Goal: Information Seeking & Learning: Check status

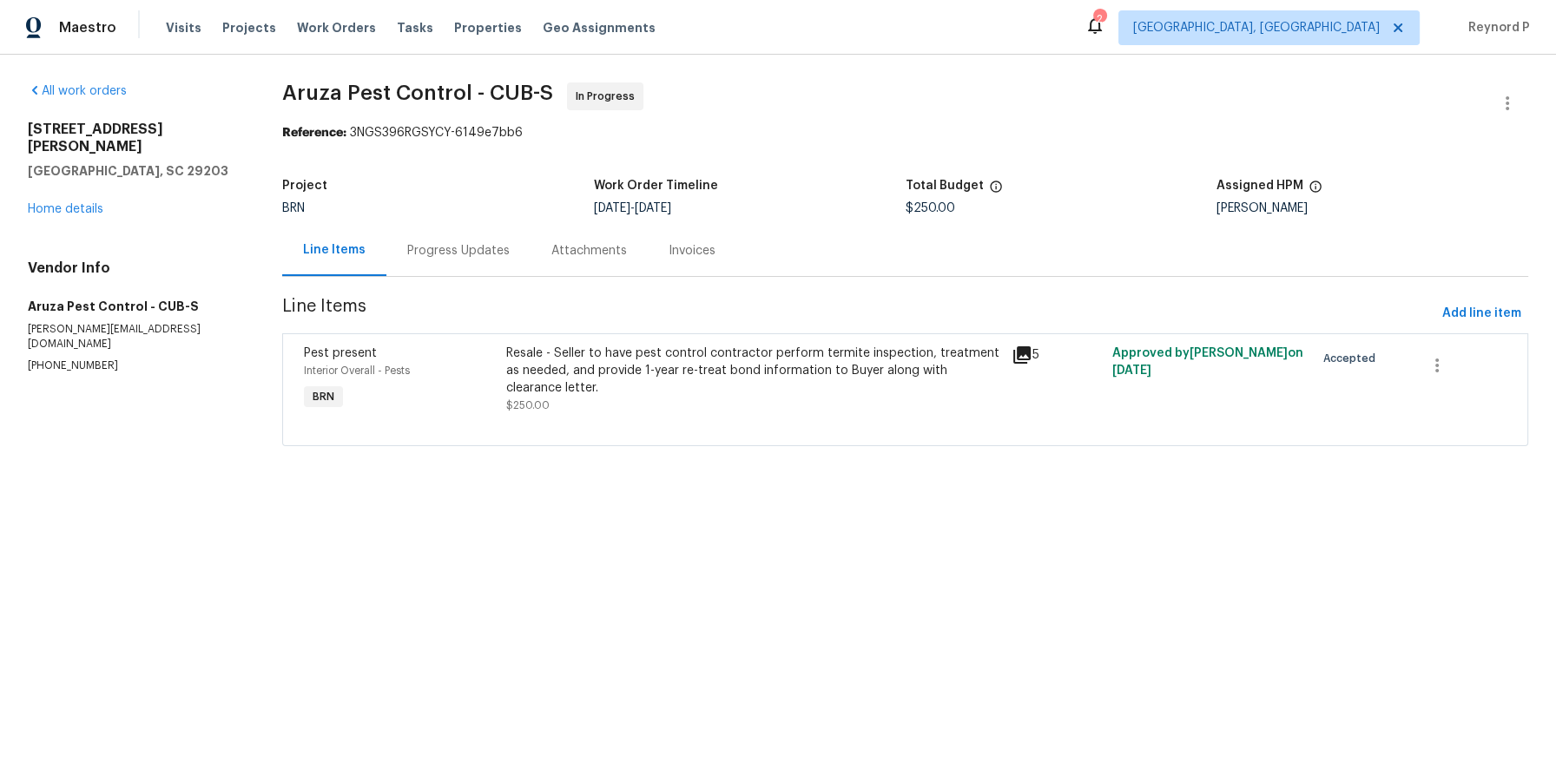
click at [451, 258] on div "Progress Updates" at bounding box center [458, 250] width 102 height 17
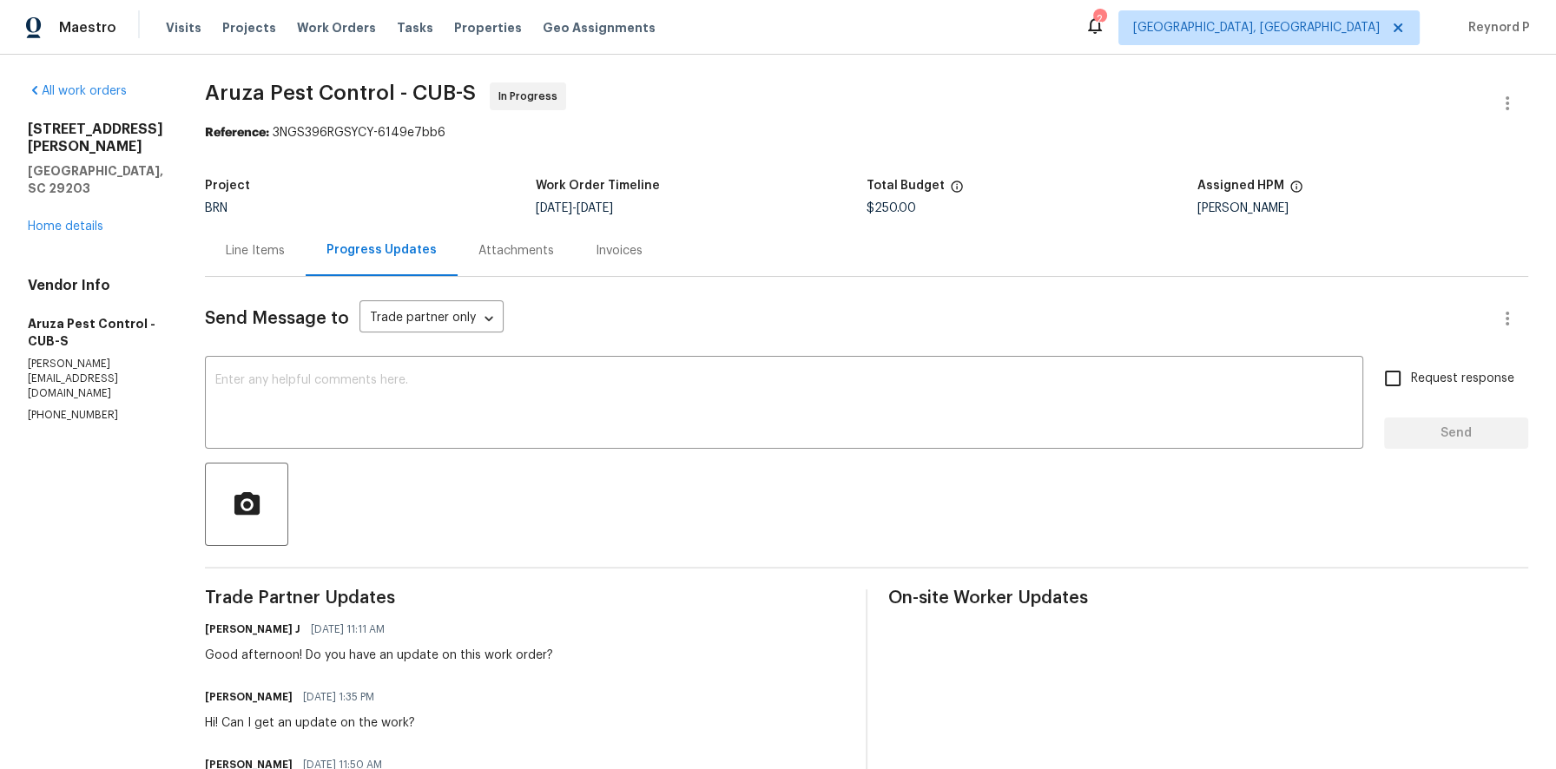
click at [251, 262] on div "Line Items" at bounding box center [255, 250] width 101 height 51
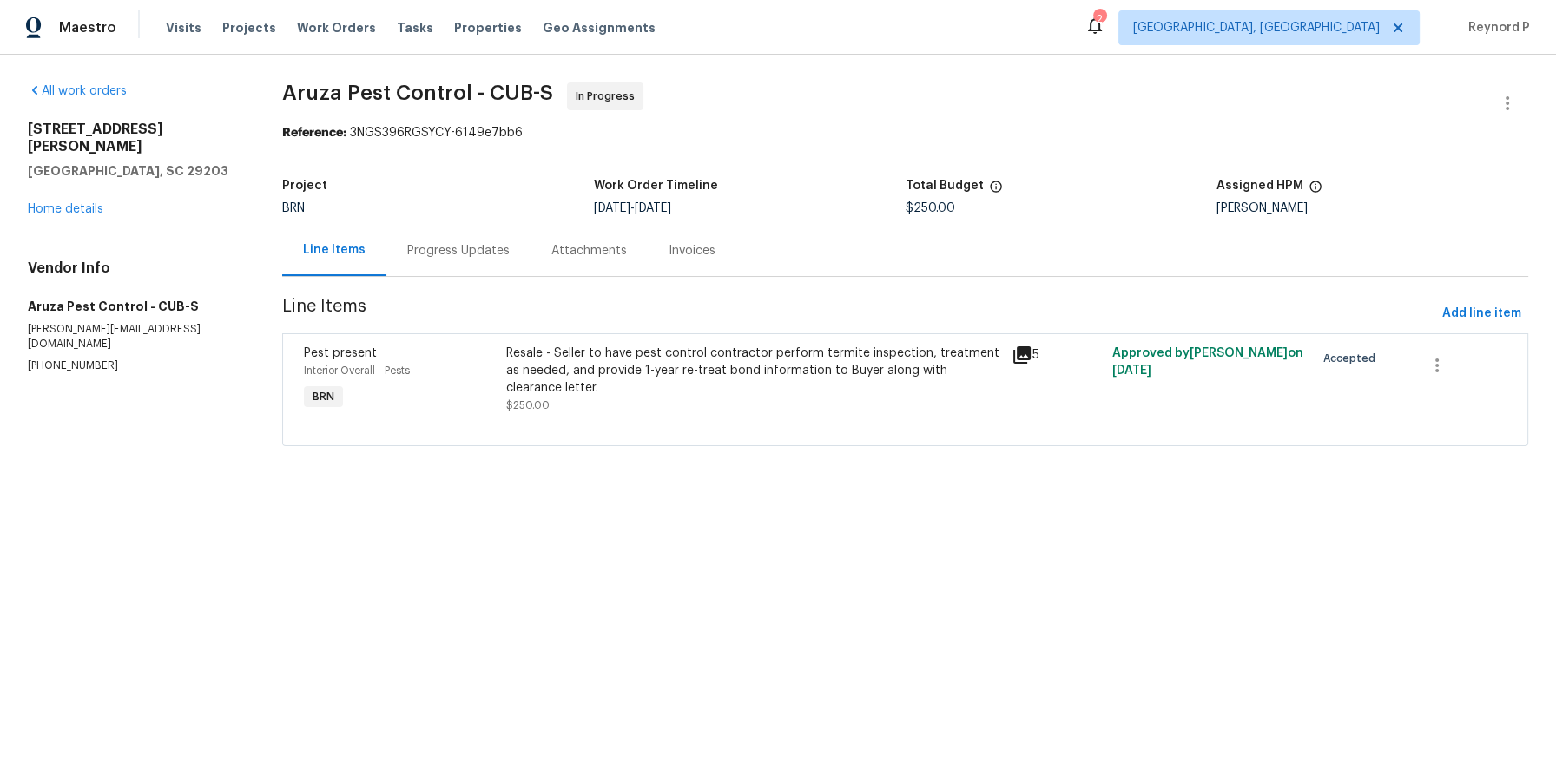
click at [597, 391] on div "Resale - Seller to have pest control contractor perform termite inspection, tre…" at bounding box center [753, 371] width 495 height 52
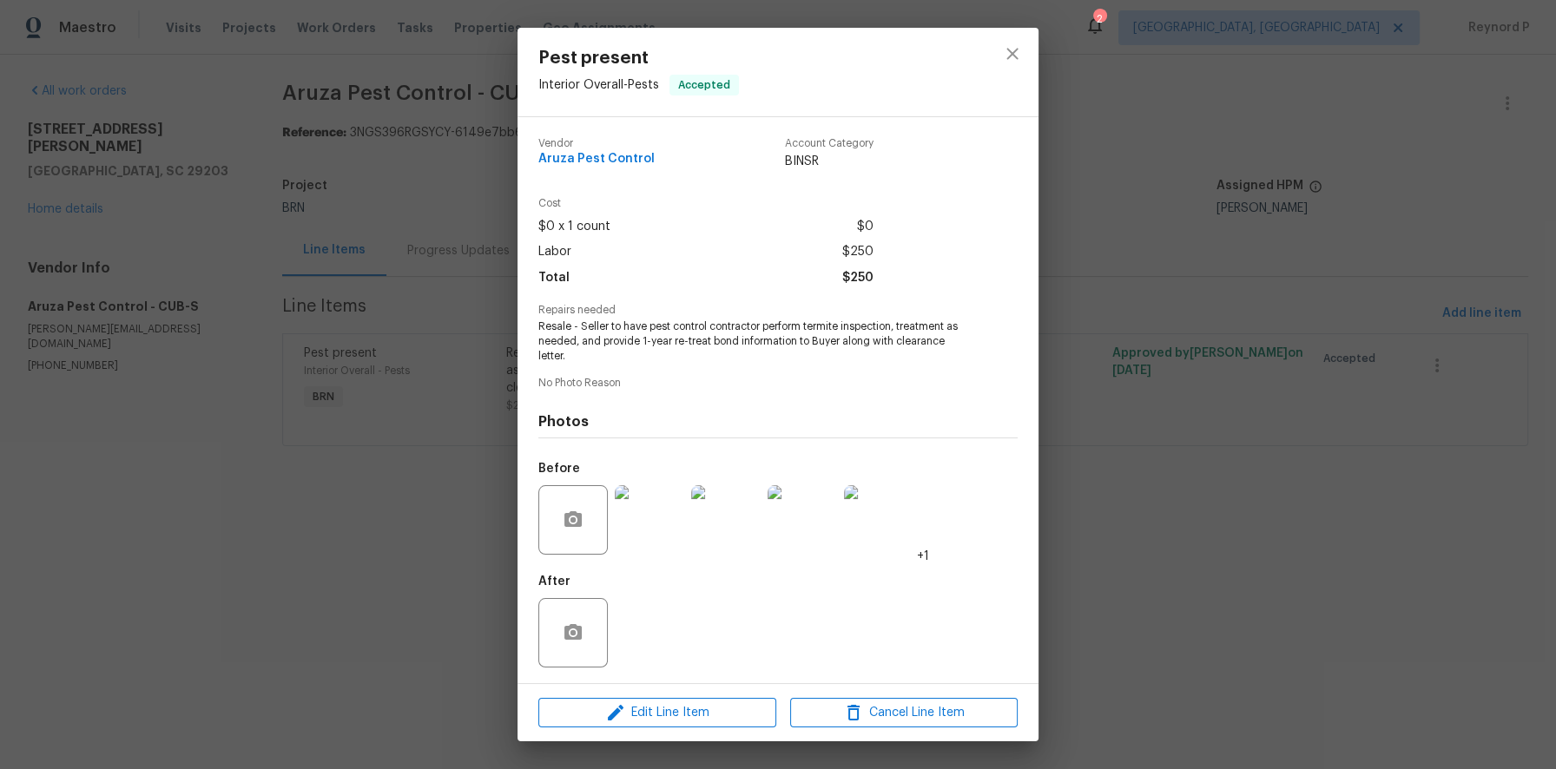
click at [328, 582] on div "Pest present Interior Overall - Pests Accepted Vendor Aruza Pest Control Accoun…" at bounding box center [778, 384] width 1556 height 769
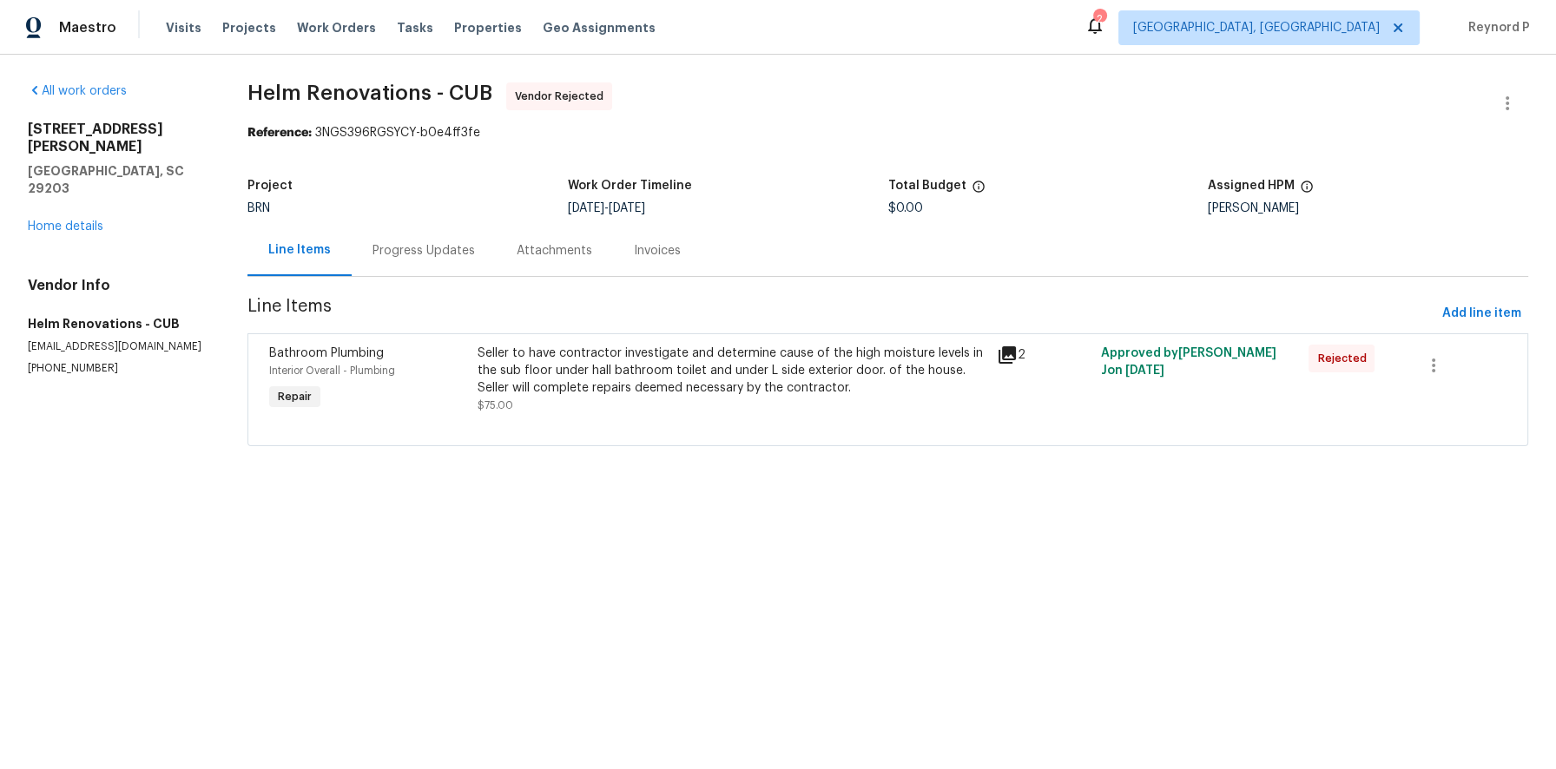
click at [424, 252] on div "Progress Updates" at bounding box center [423, 250] width 102 height 17
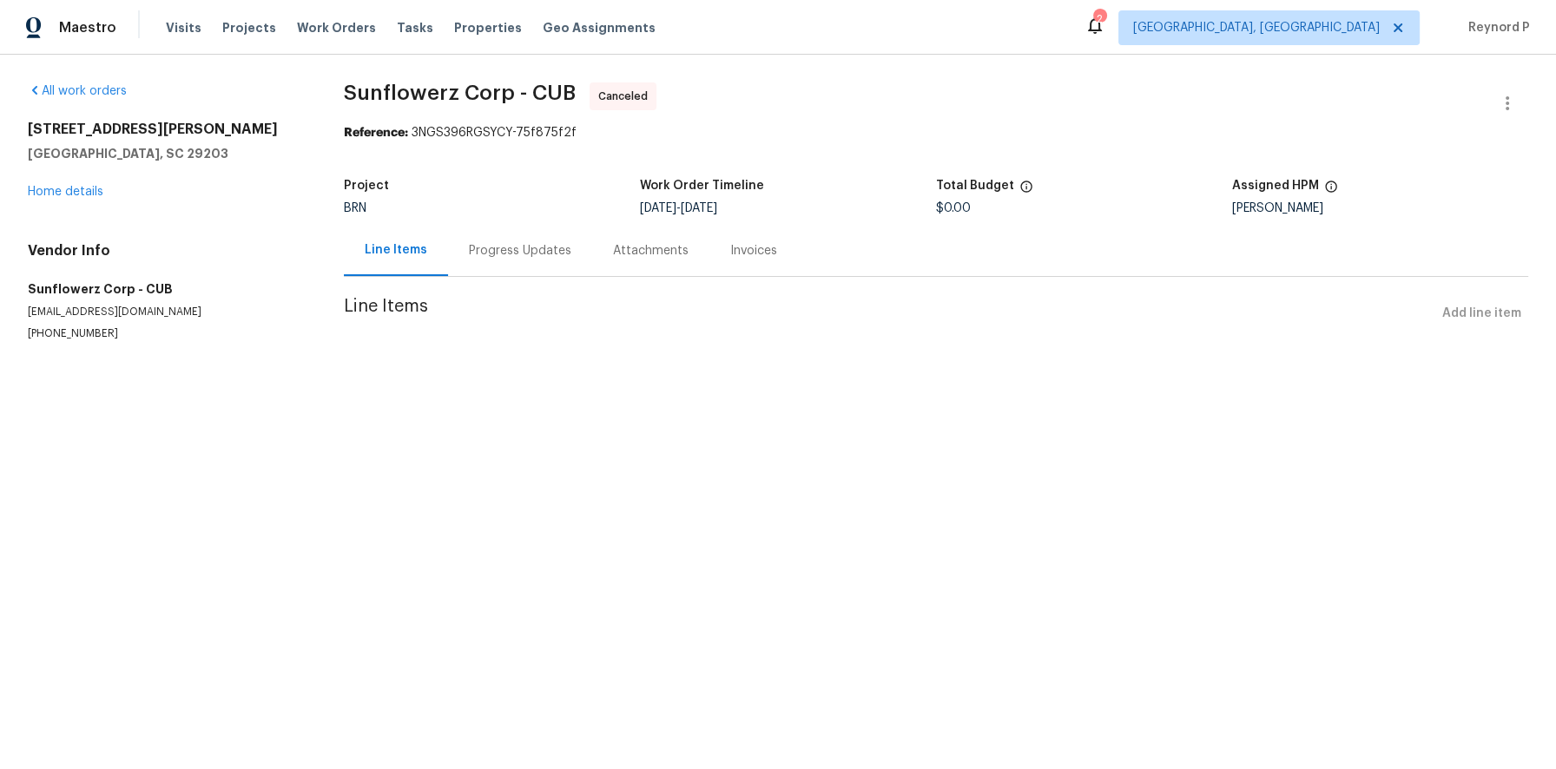
click at [492, 255] on div "Progress Updates" at bounding box center [520, 250] width 102 height 17
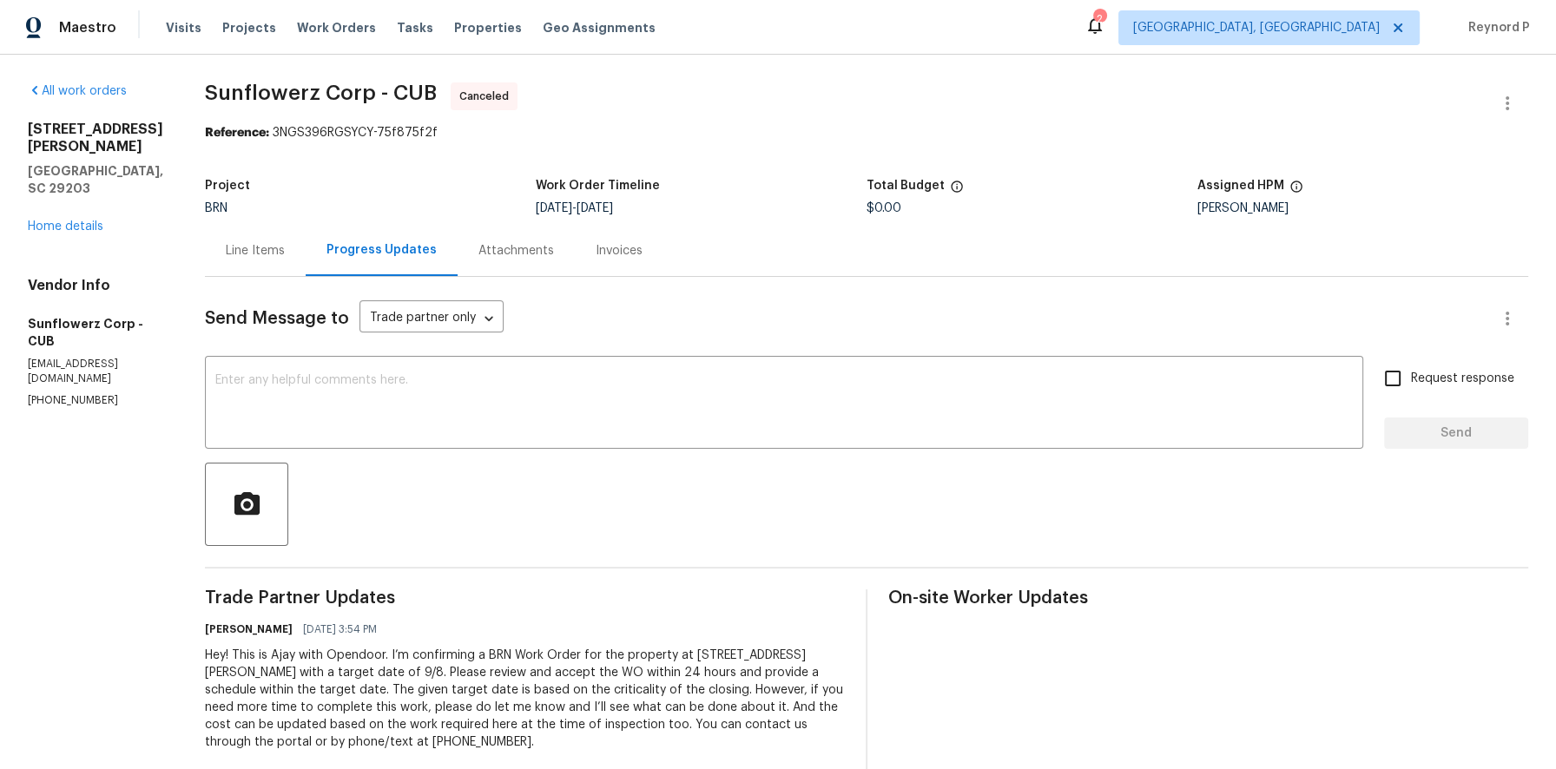
scroll to position [31, 0]
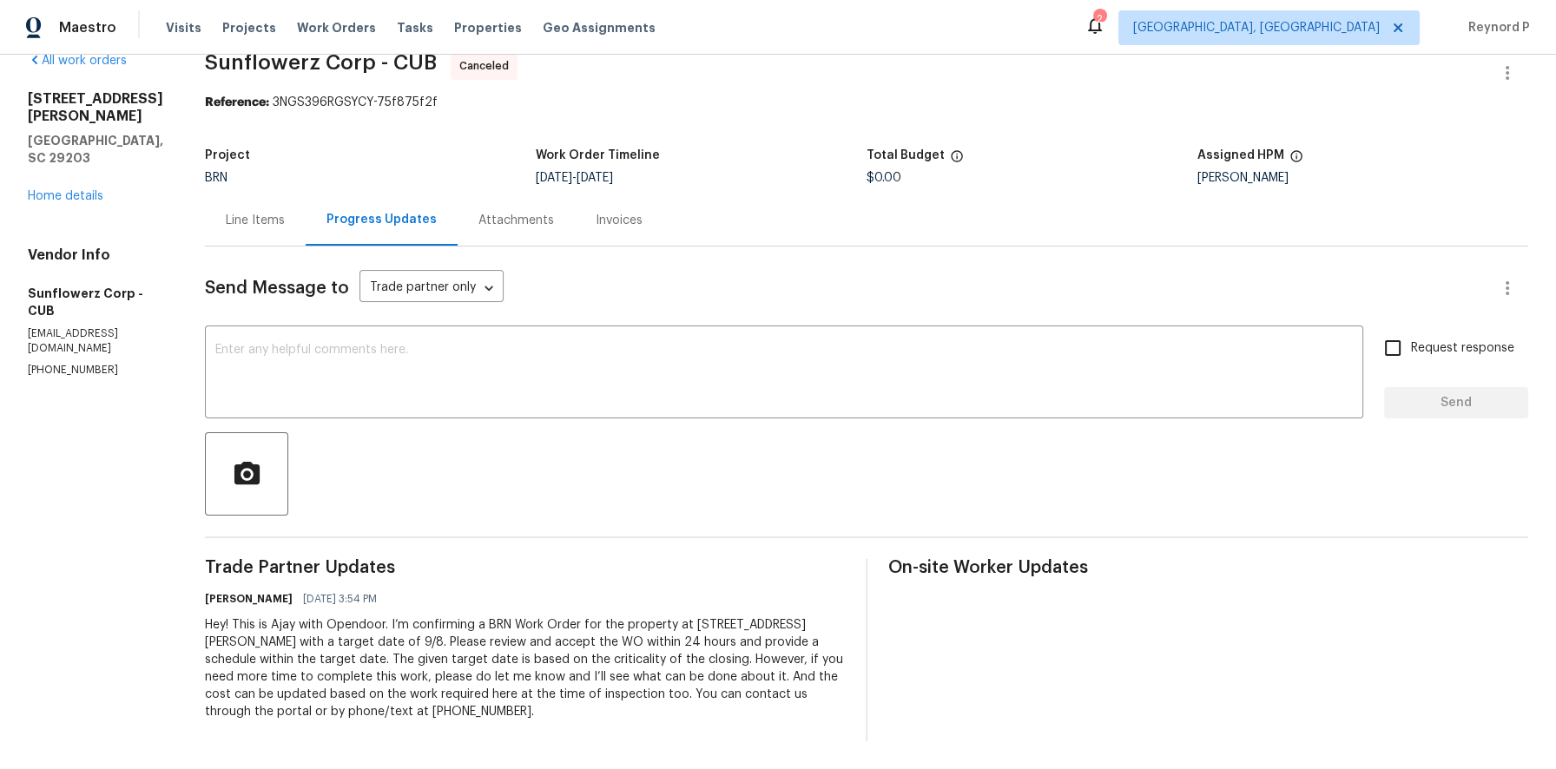
click at [254, 227] on div "Line Items" at bounding box center [255, 220] width 59 height 17
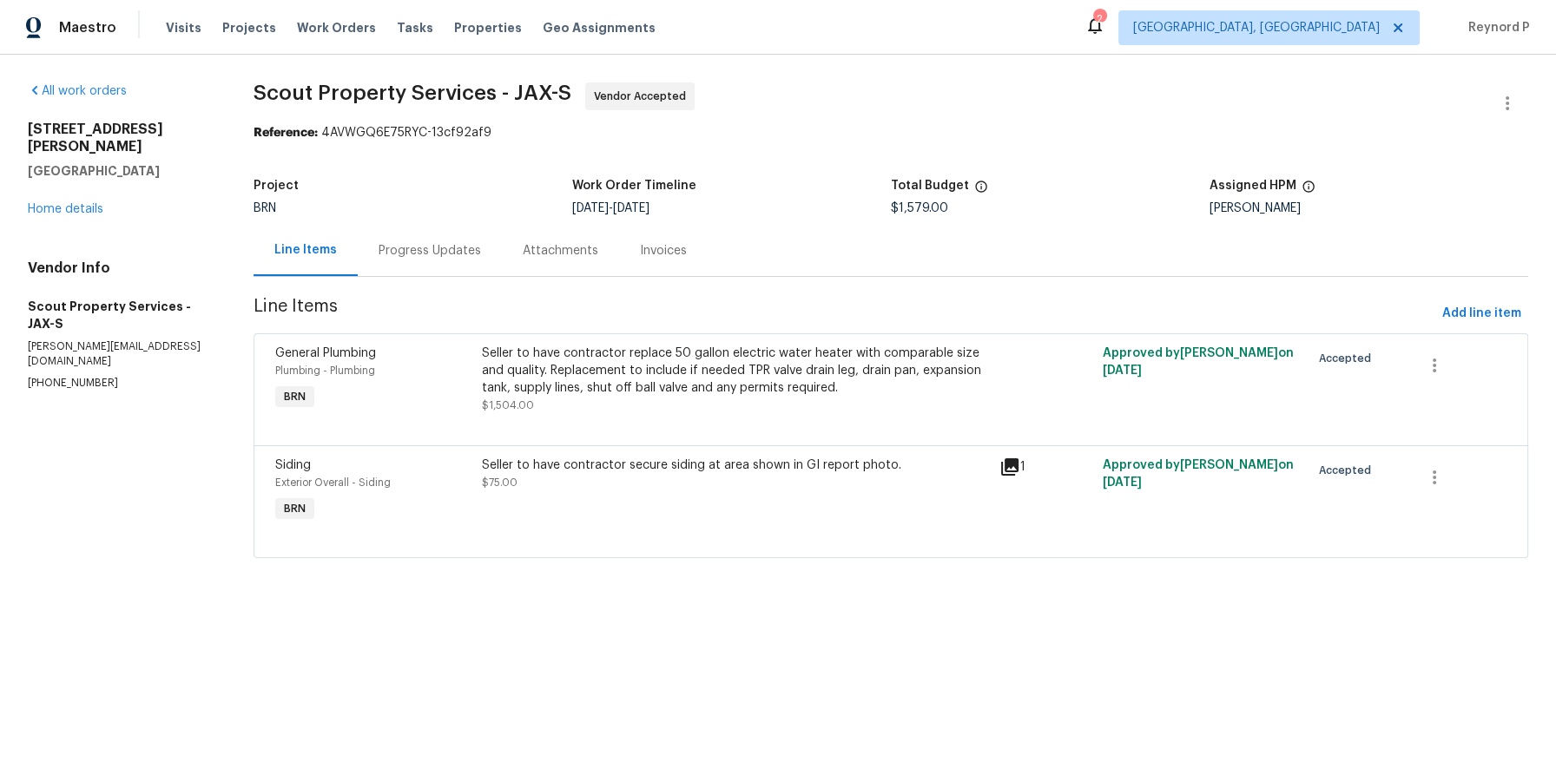
click at [642, 359] on div "Seller to have contractor replace 50 gallon electric water heater with comparab…" at bounding box center [735, 371] width 507 height 52
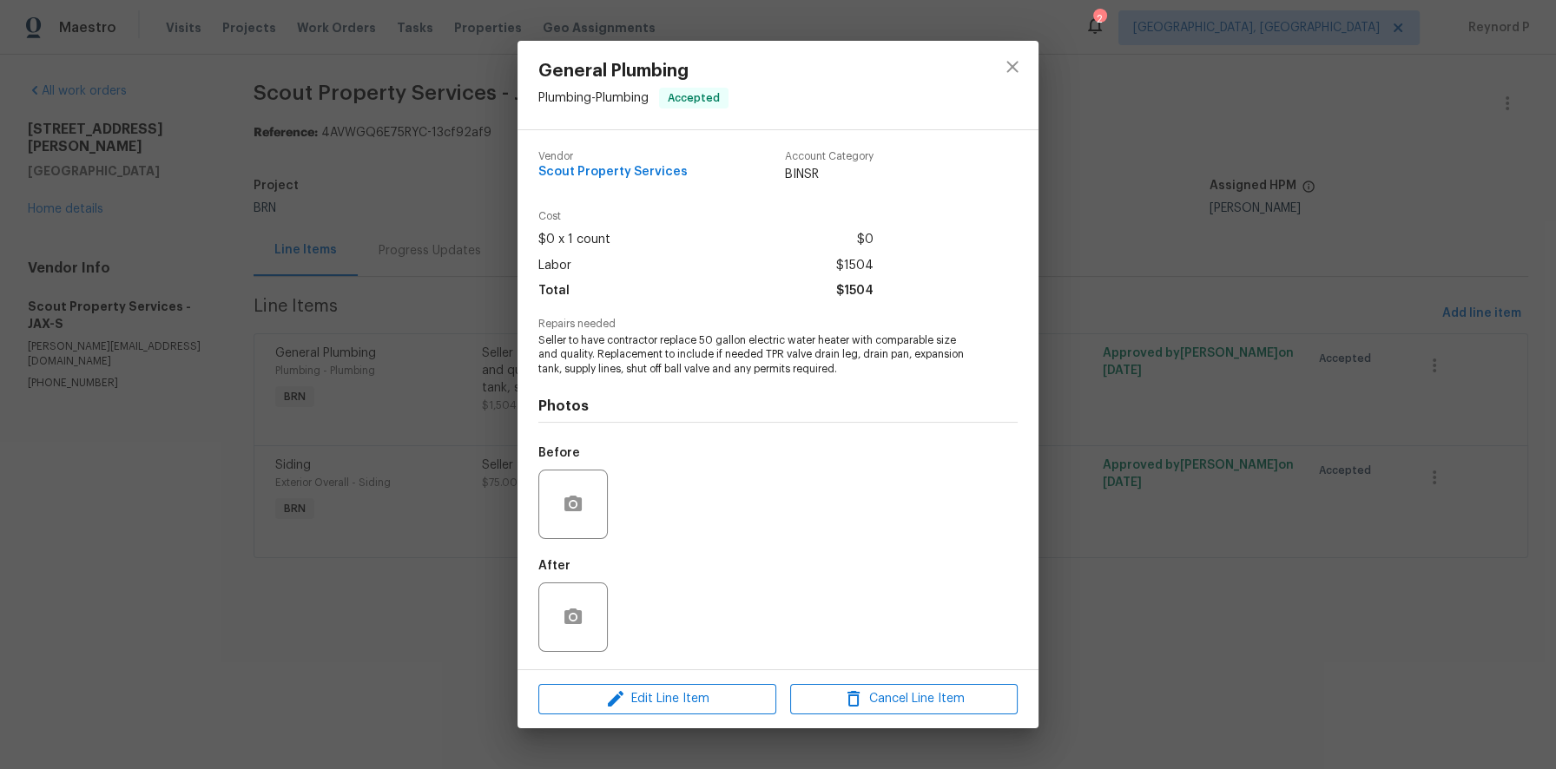
click at [320, 658] on div "General Plumbing Plumbing - Plumbing Accepted Vendor Scout Property Services Ac…" at bounding box center [778, 384] width 1556 height 769
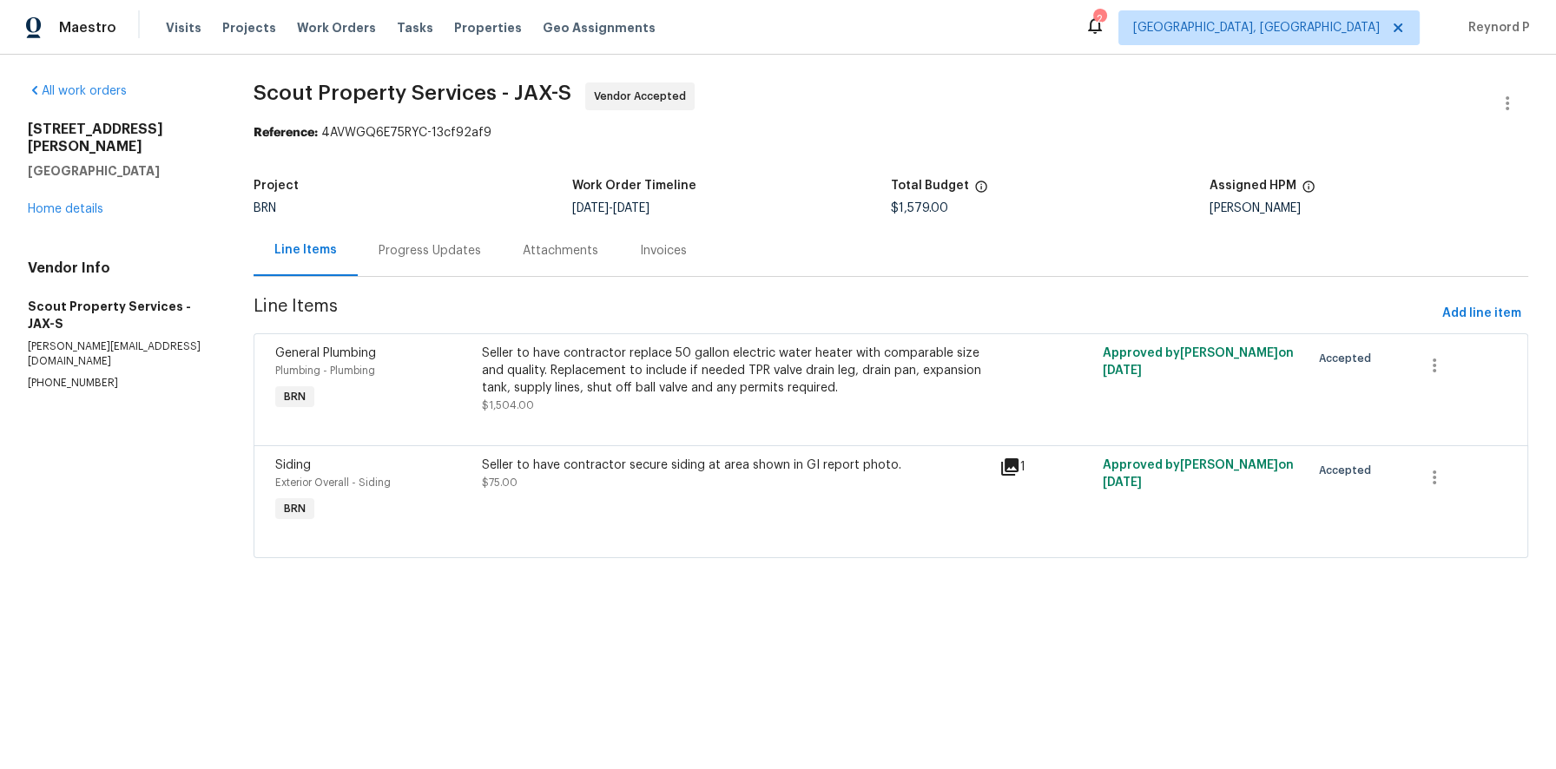
click at [602, 476] on div "Seller to have contractor secure siding at area shown in GI report photo. $75.00" at bounding box center [735, 474] width 507 height 35
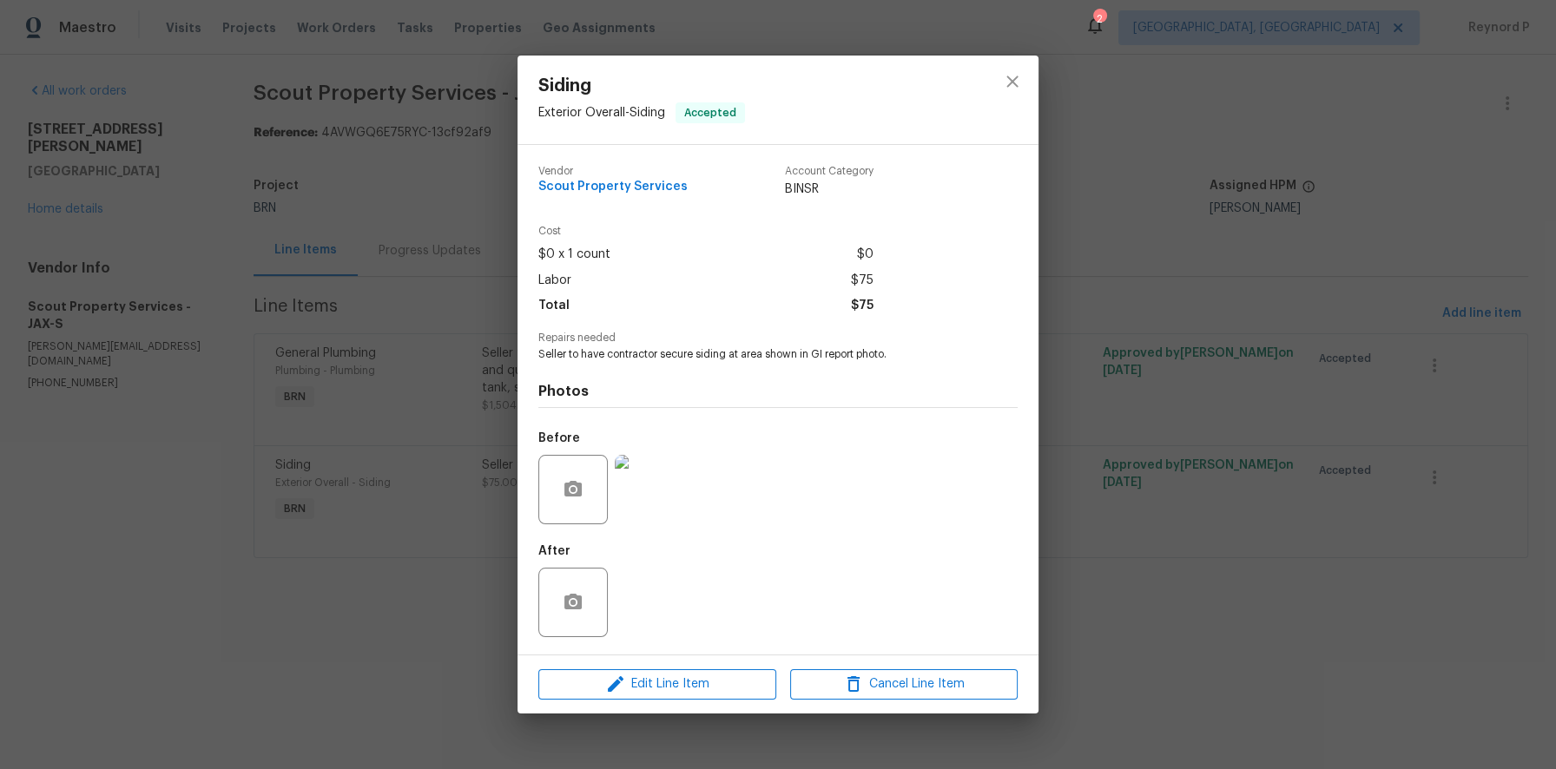
click at [427, 646] on div "Siding Exterior Overall - Siding Accepted Vendor Scout Property Services Accoun…" at bounding box center [778, 384] width 1556 height 769
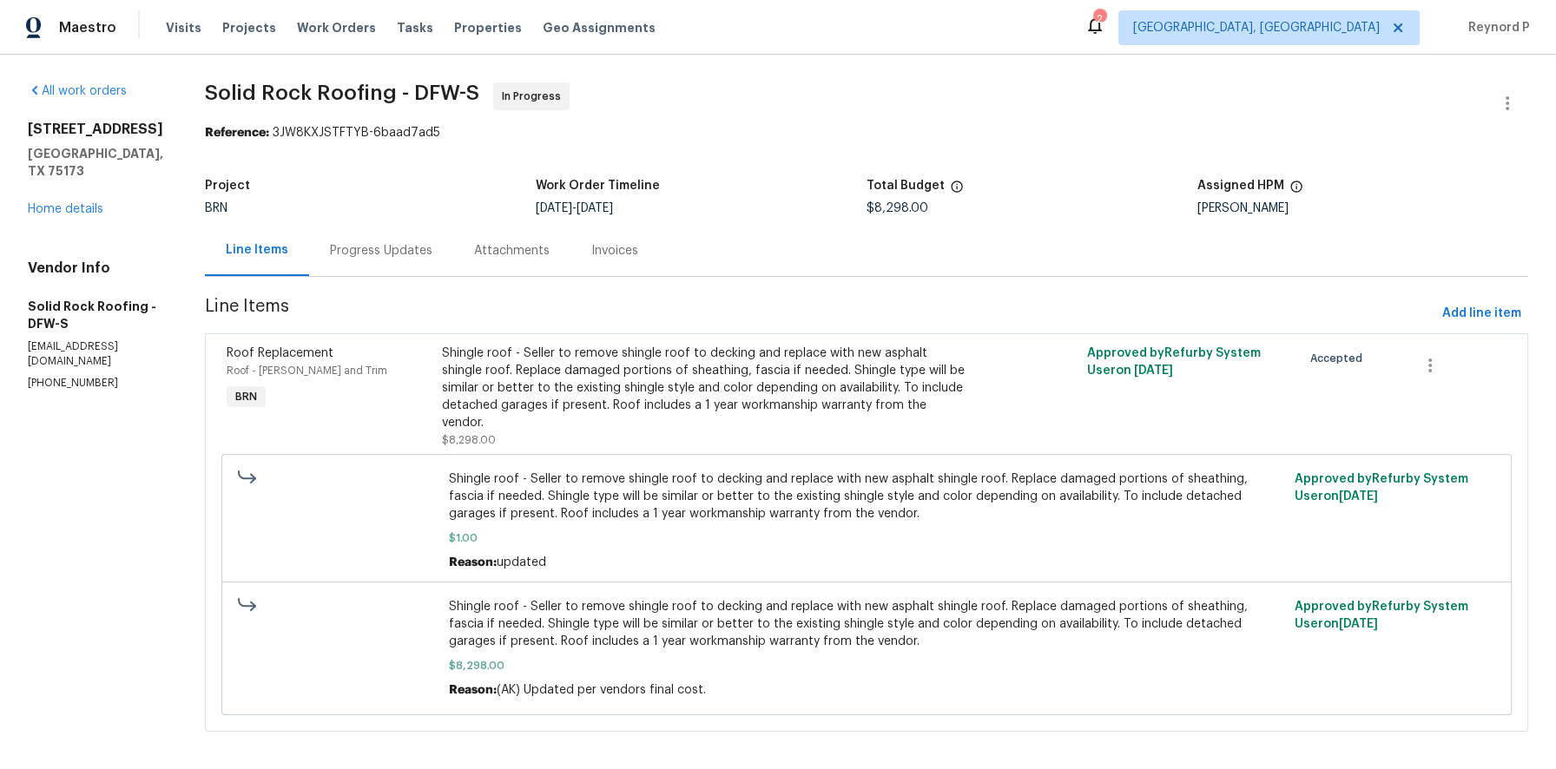
click at [365, 246] on div "Progress Updates" at bounding box center [381, 250] width 102 height 17
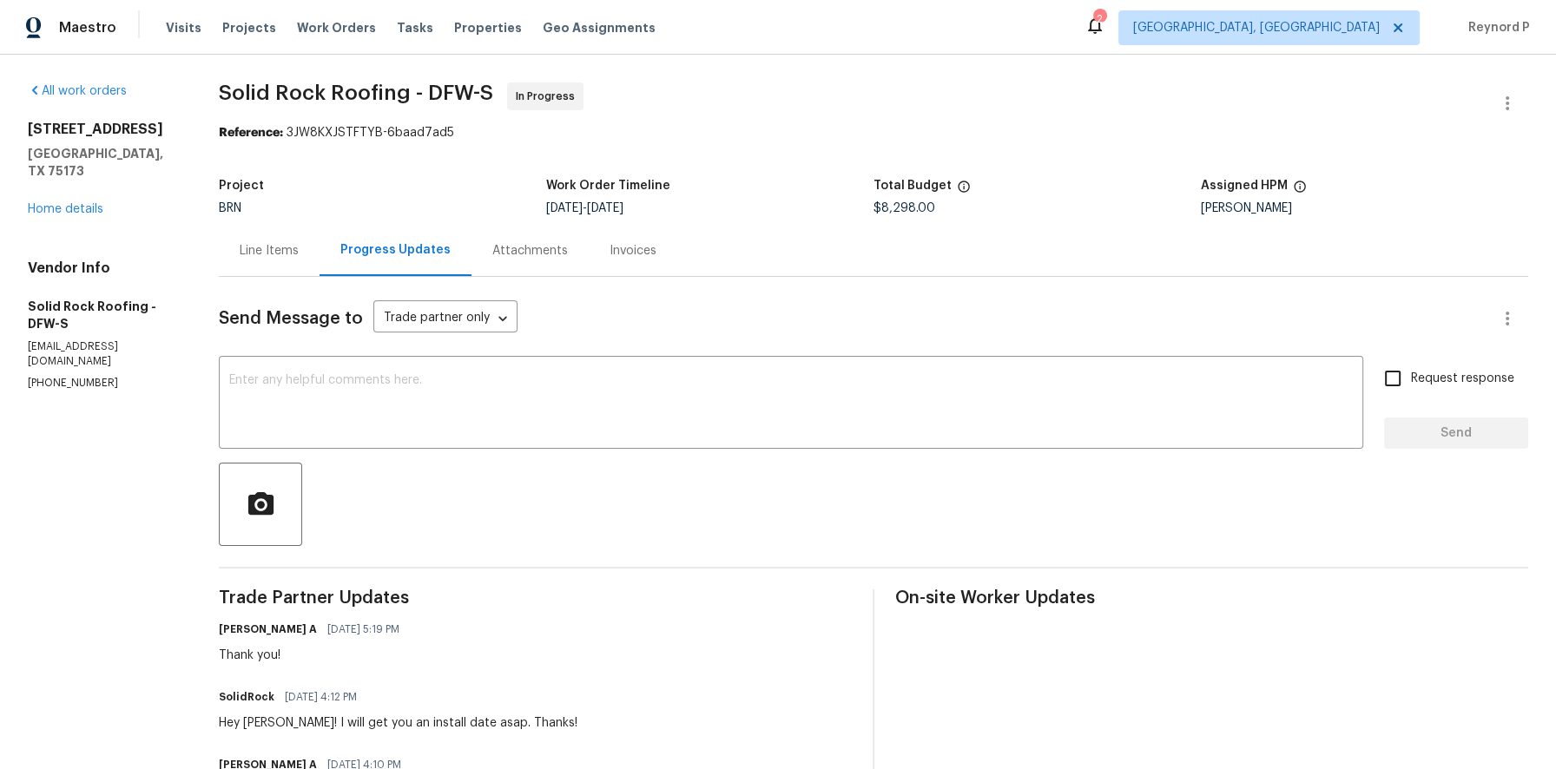
click at [286, 267] on div "Line Items" at bounding box center [269, 250] width 101 height 51
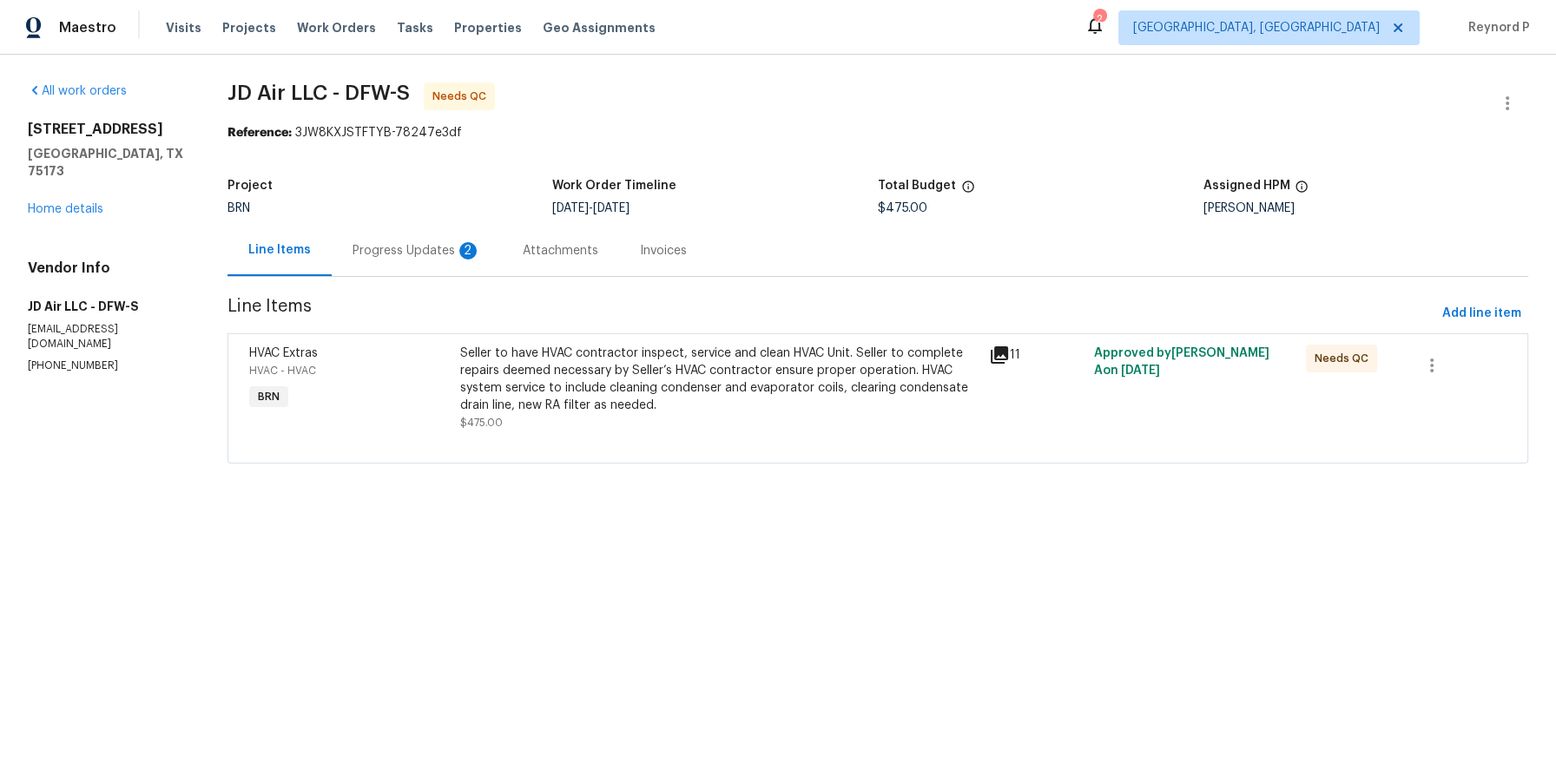
click at [401, 245] on div "Progress Updates 2" at bounding box center [416, 250] width 128 height 17
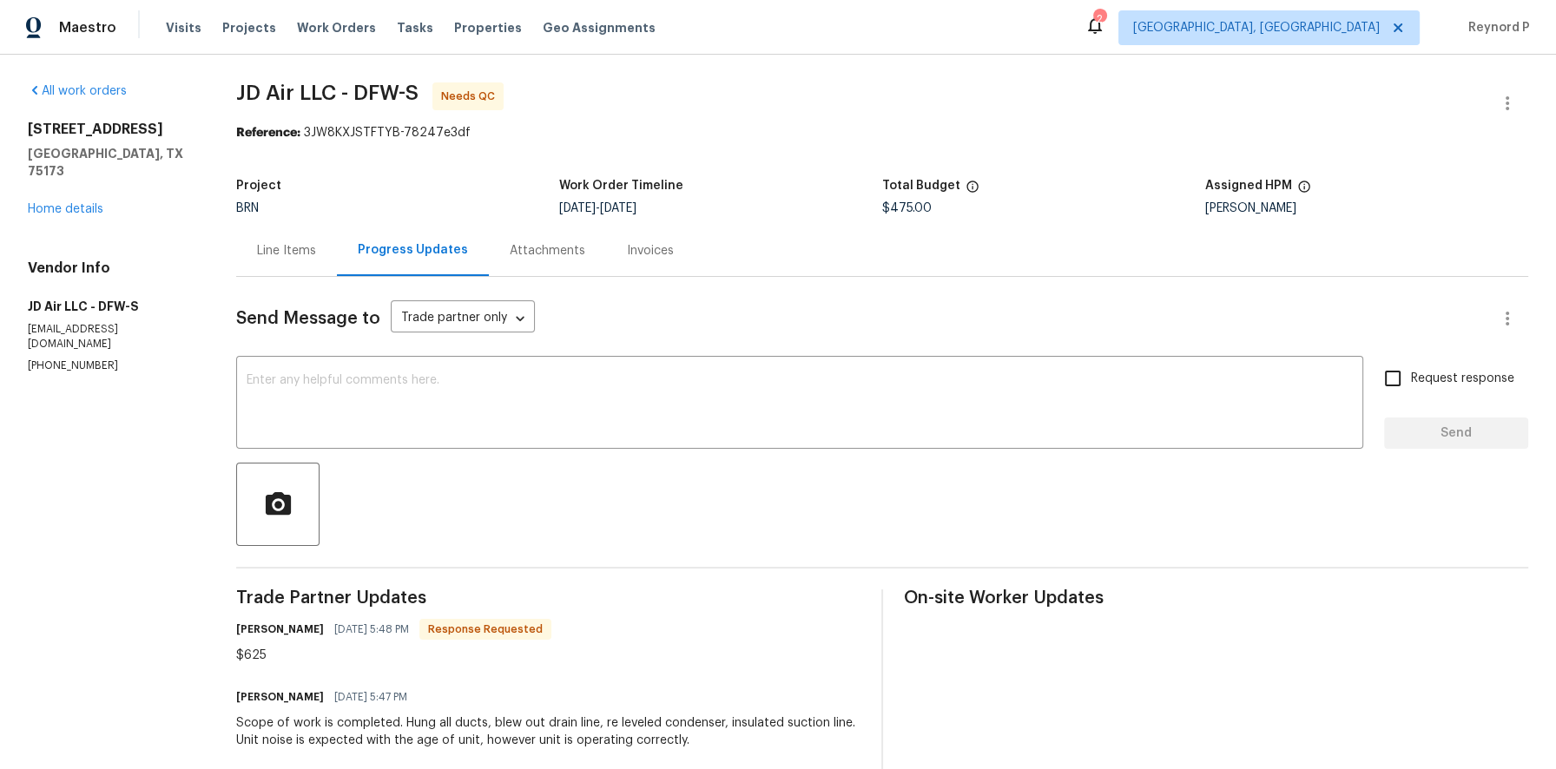
click at [274, 263] on div "Line Items" at bounding box center [286, 250] width 101 height 51
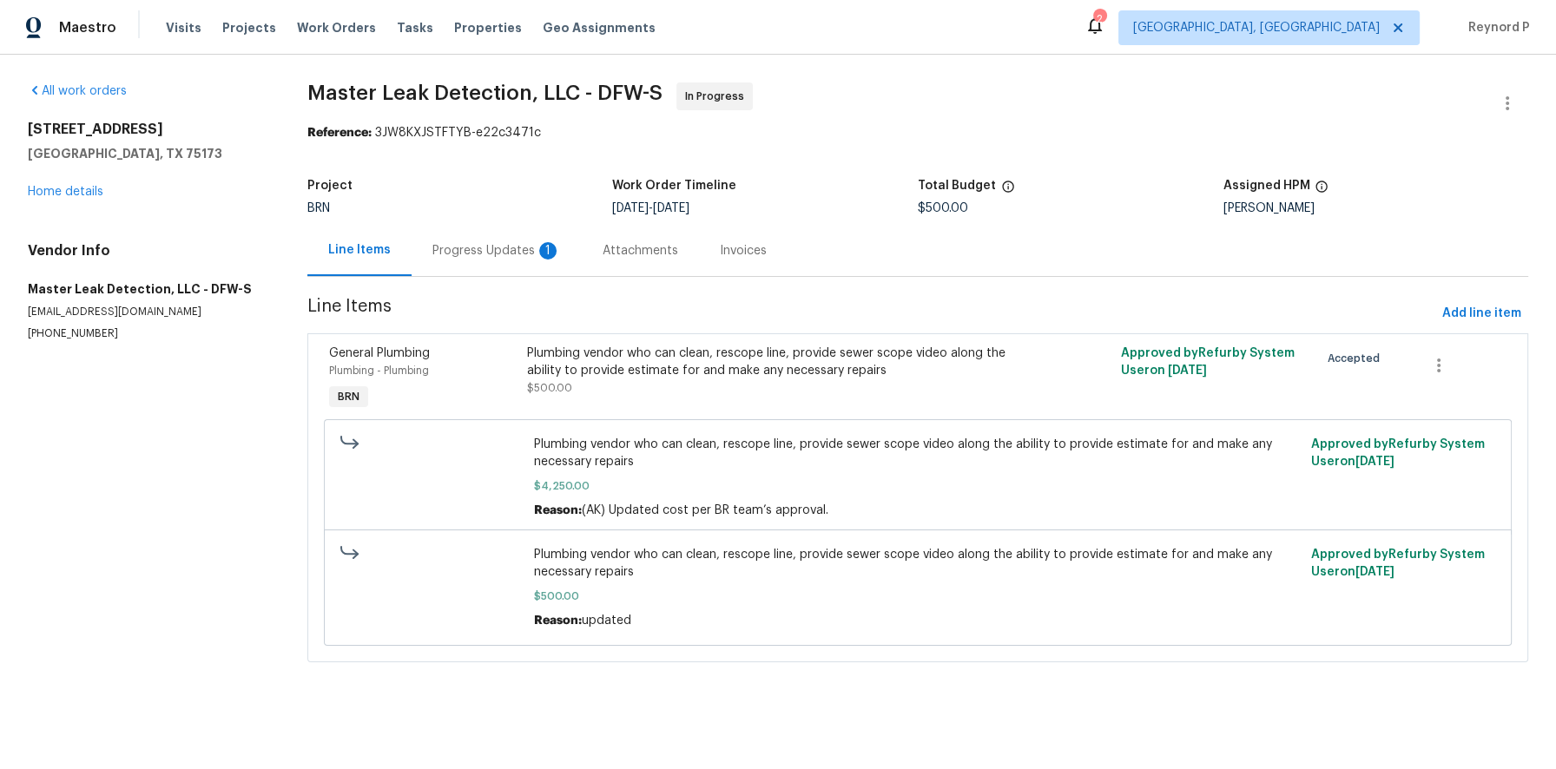
click at [813, 365] on div "Plumbing vendor who can clean, rescope line, provide sewer scope video along th…" at bounding box center [769, 362] width 484 height 35
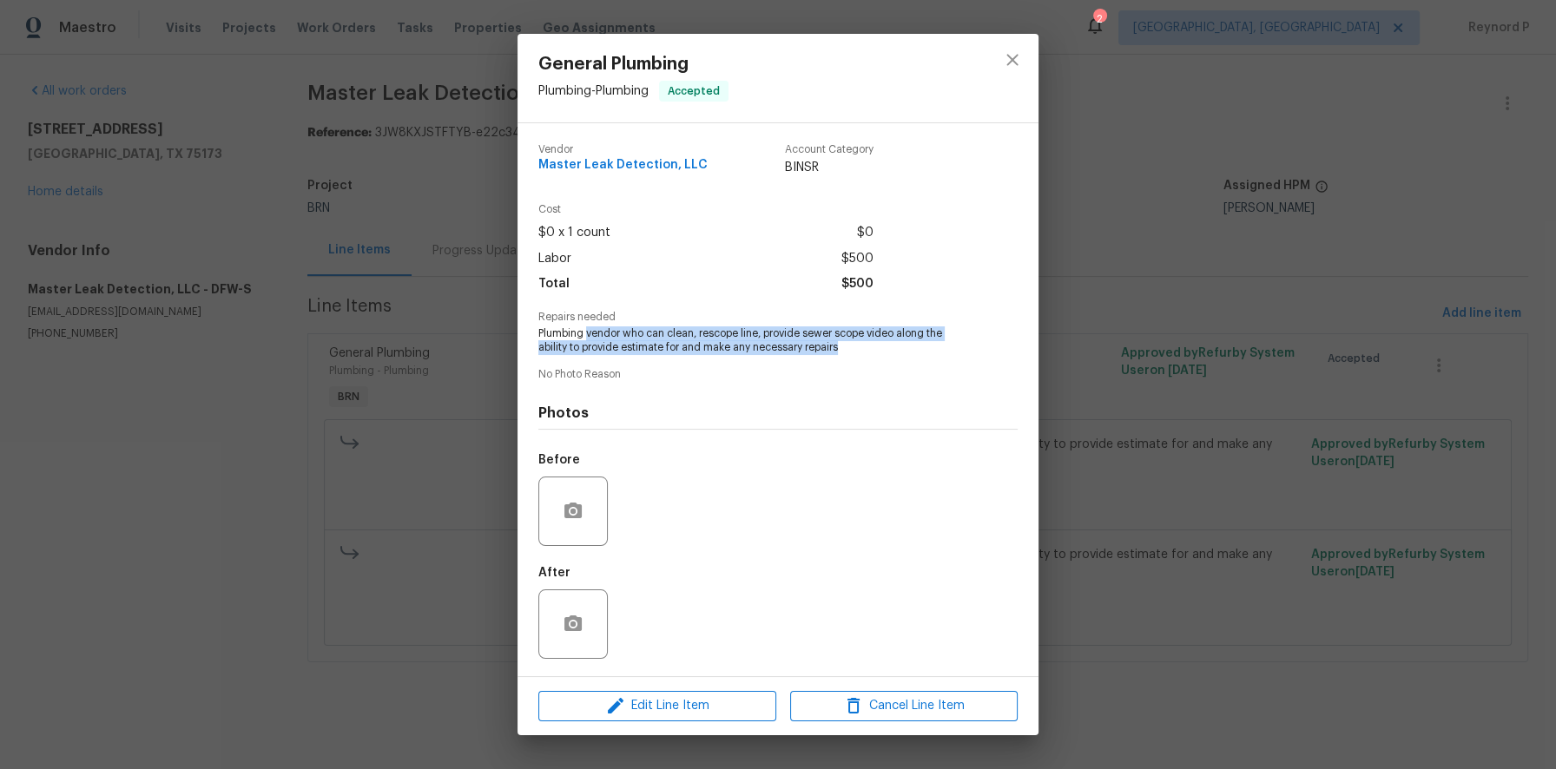
drag, startPoint x: 589, startPoint y: 331, endPoint x: 875, endPoint y: 351, distance: 287.2
click at [875, 351] on span "Plumbing vendor who can clean, rescope line, provide sewer scope video along th…" at bounding box center [753, 341] width 431 height 30
copy span "vendor who can clean, rescope line, provide sewer scope video along the ability…"
click at [1012, 60] on icon "close" at bounding box center [1011, 60] width 11 height 11
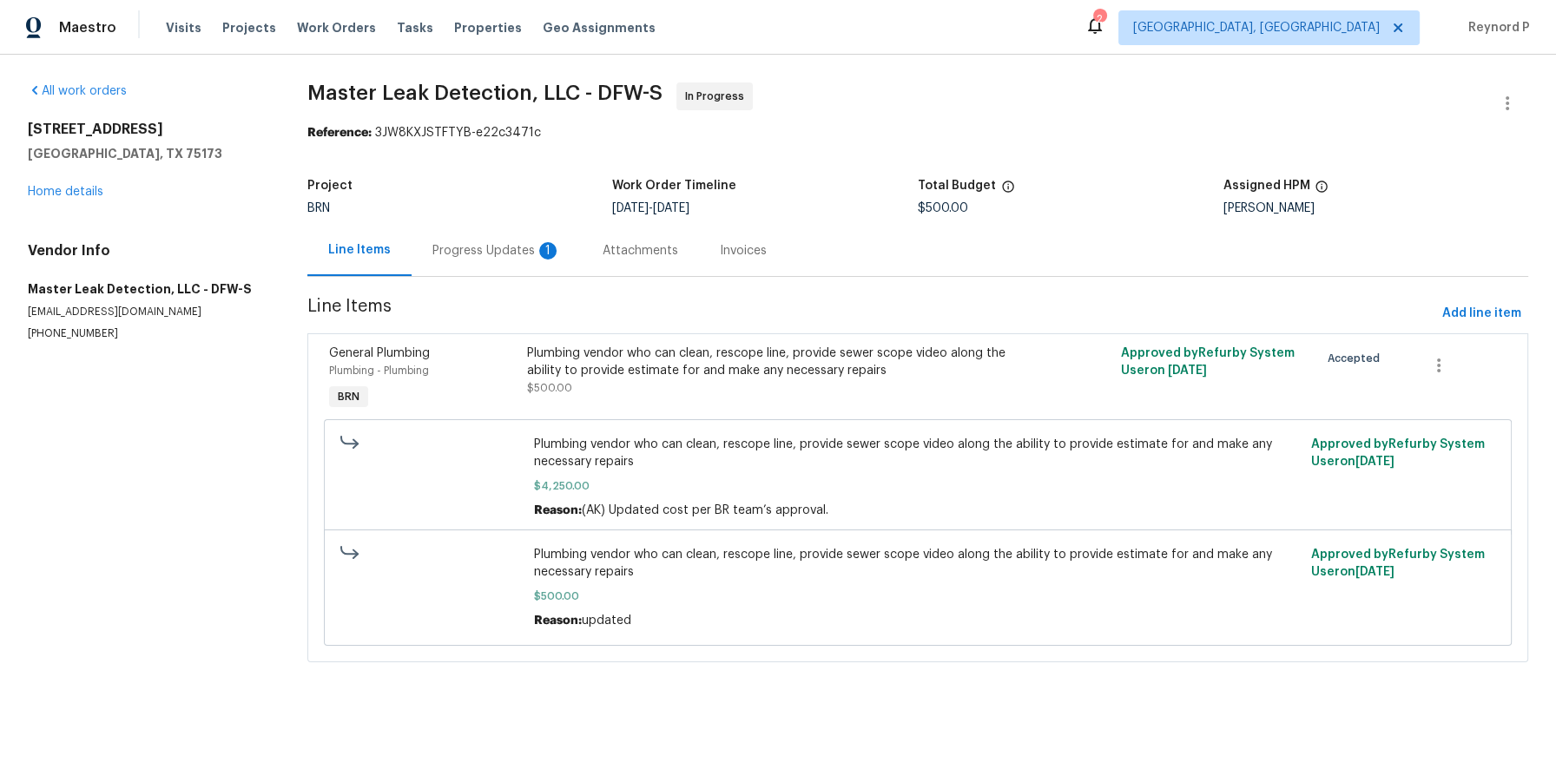
click at [498, 260] on div "Progress Updates 1" at bounding box center [497, 250] width 170 height 51
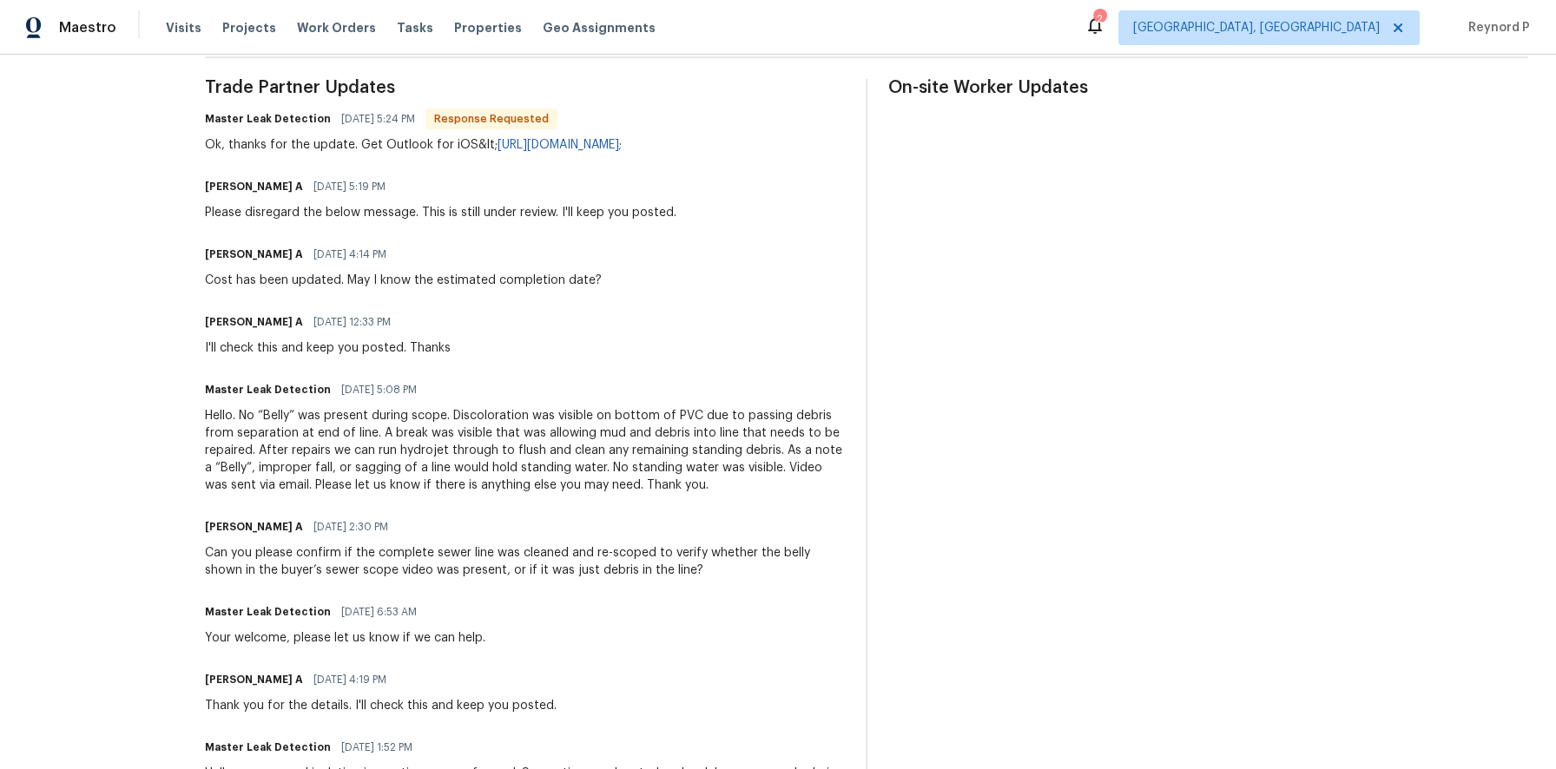
scroll to position [608, 0]
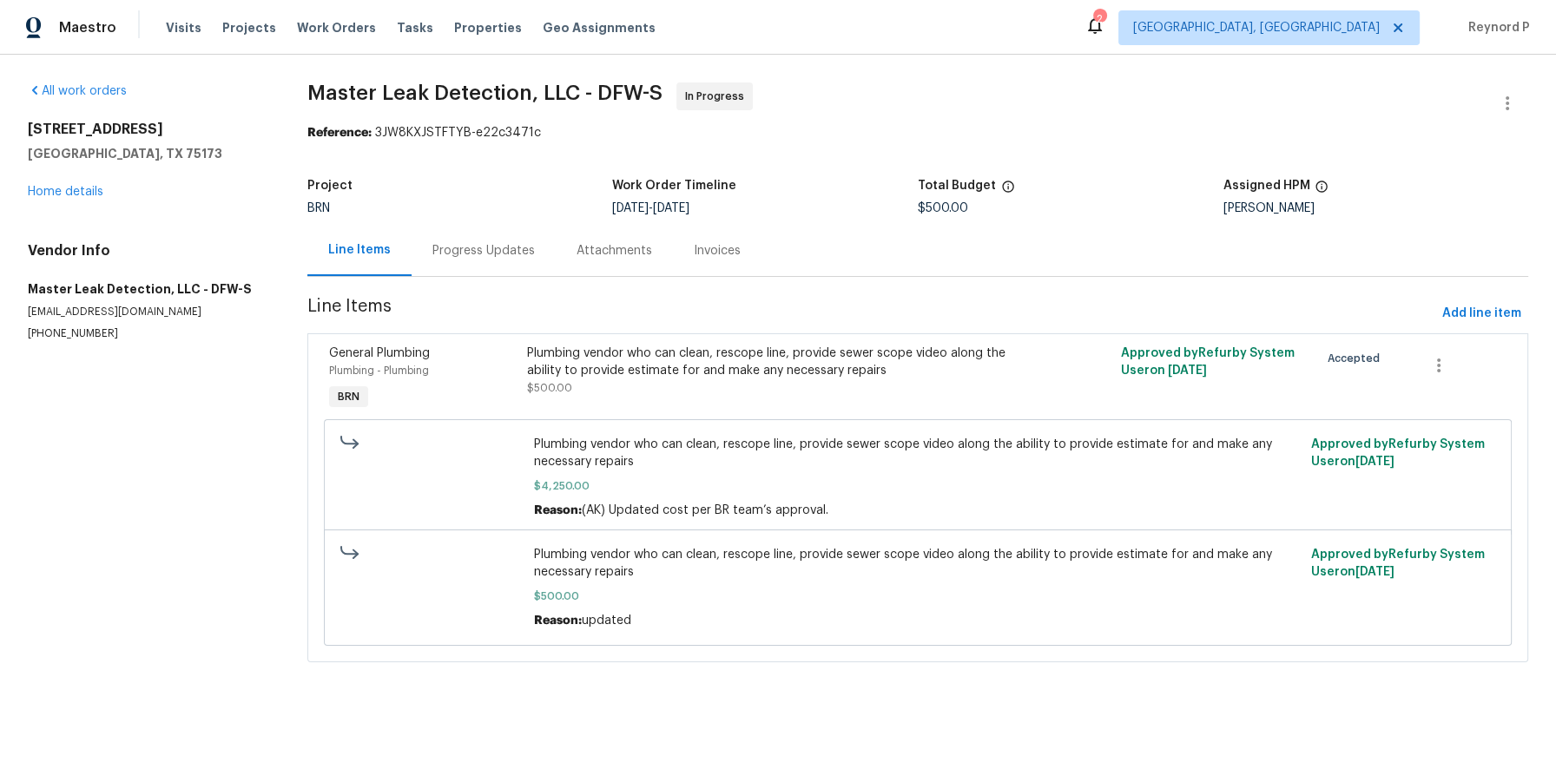
click at [492, 242] on div "Progress Updates" at bounding box center [483, 250] width 102 height 17
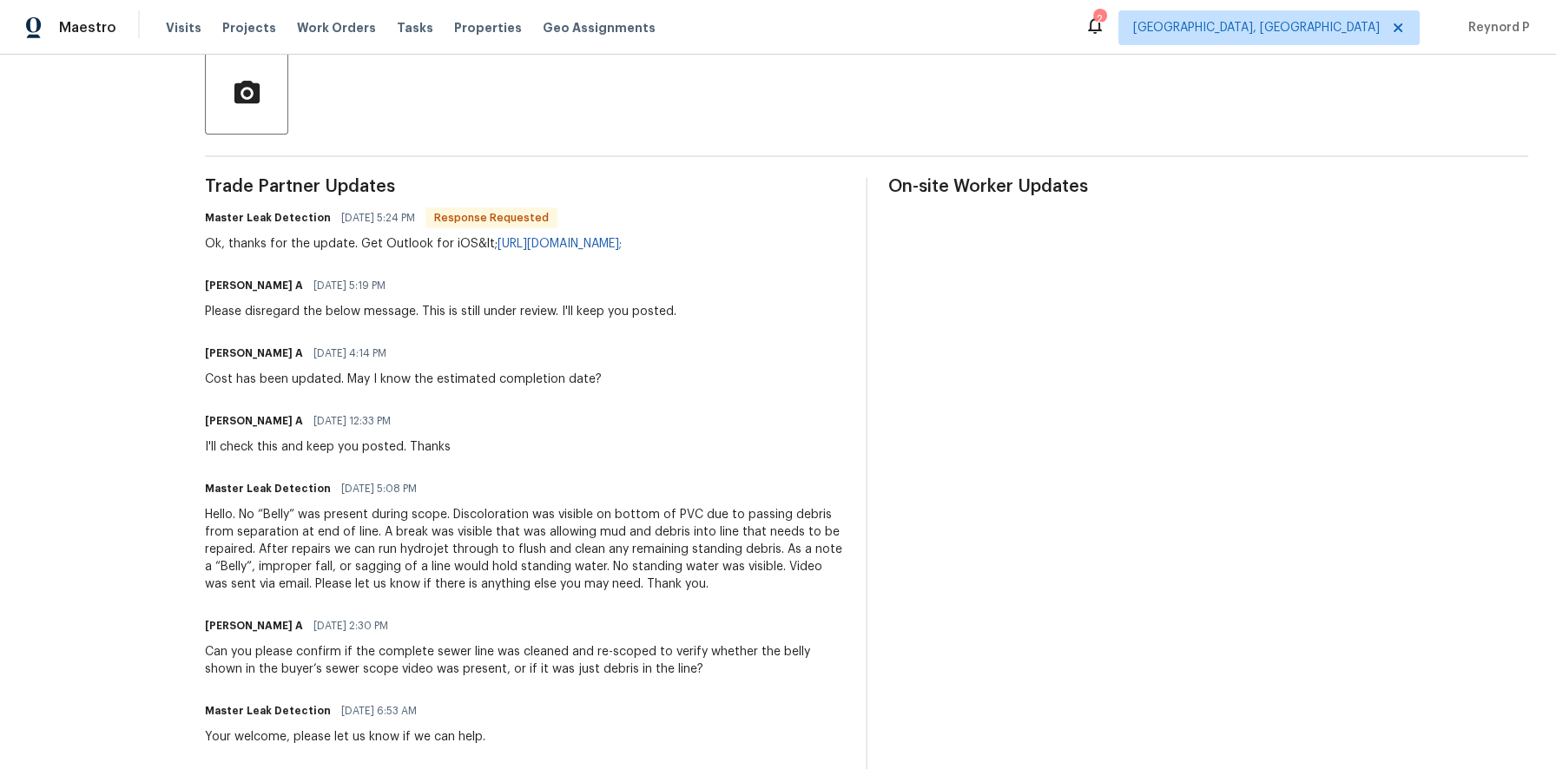
scroll to position [405, 0]
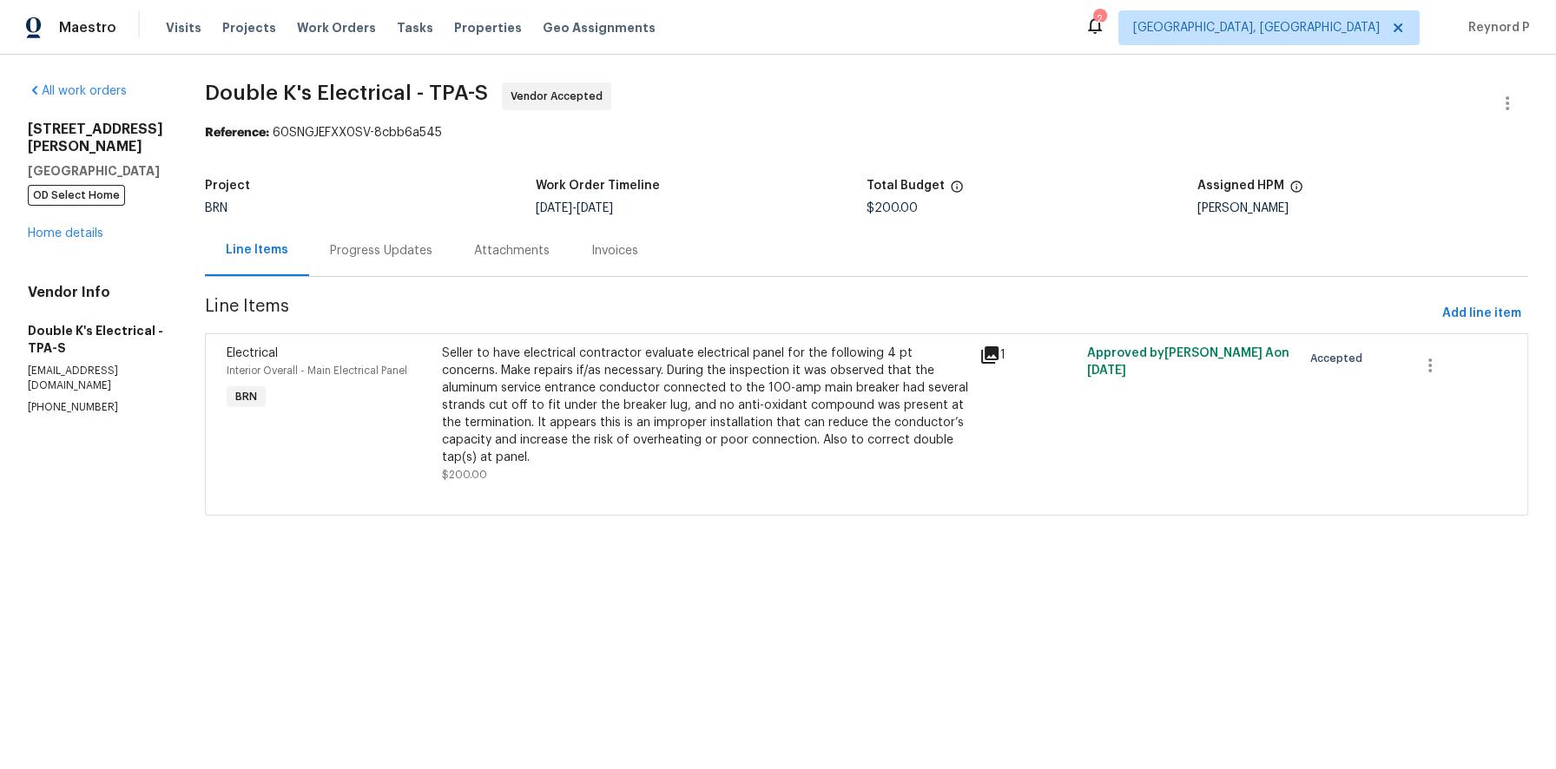
click at [413, 249] on div "Progress Updates" at bounding box center [381, 250] width 102 height 17
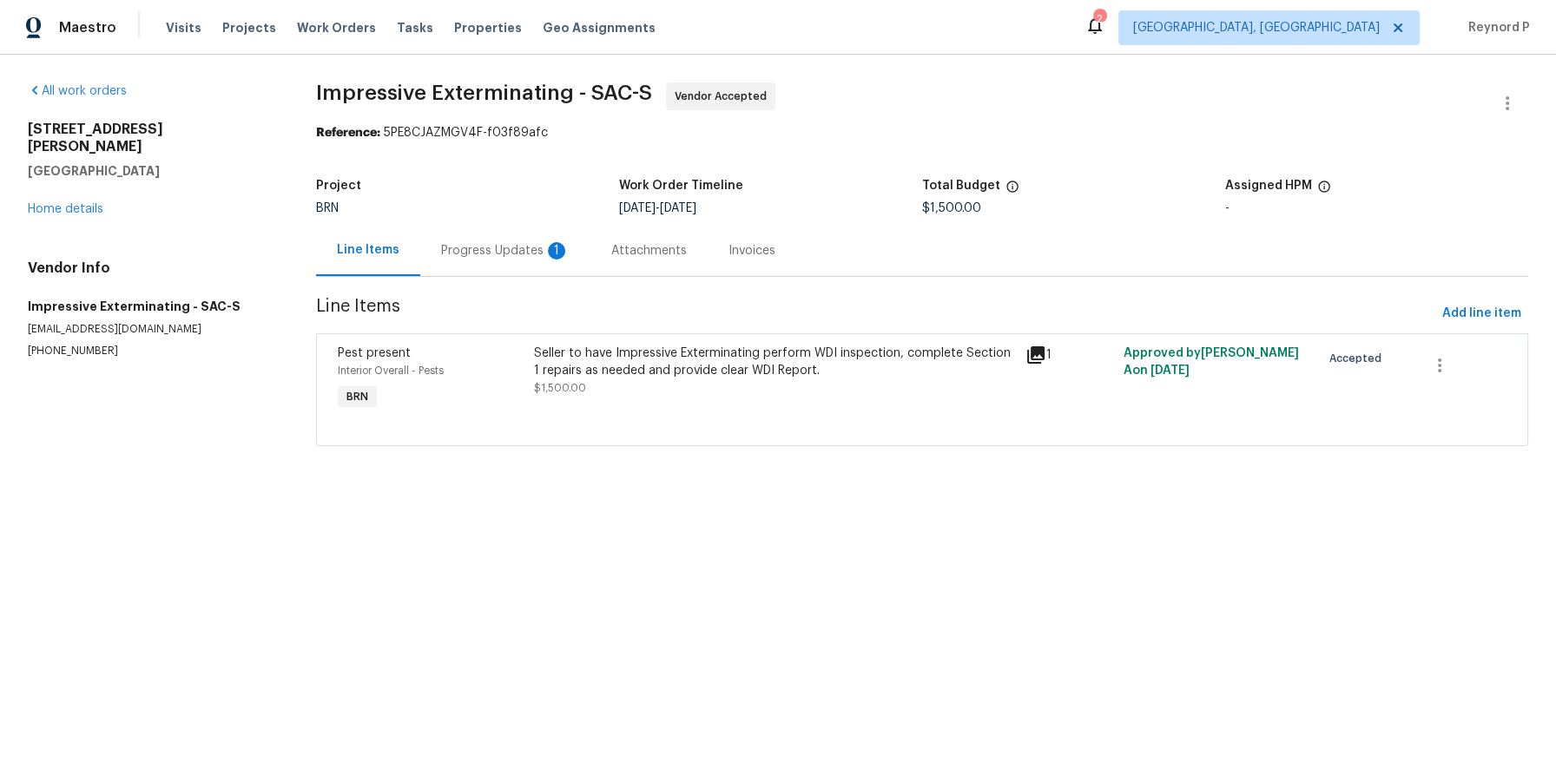
click at [495, 256] on div "Progress Updates 1" at bounding box center [505, 250] width 128 height 17
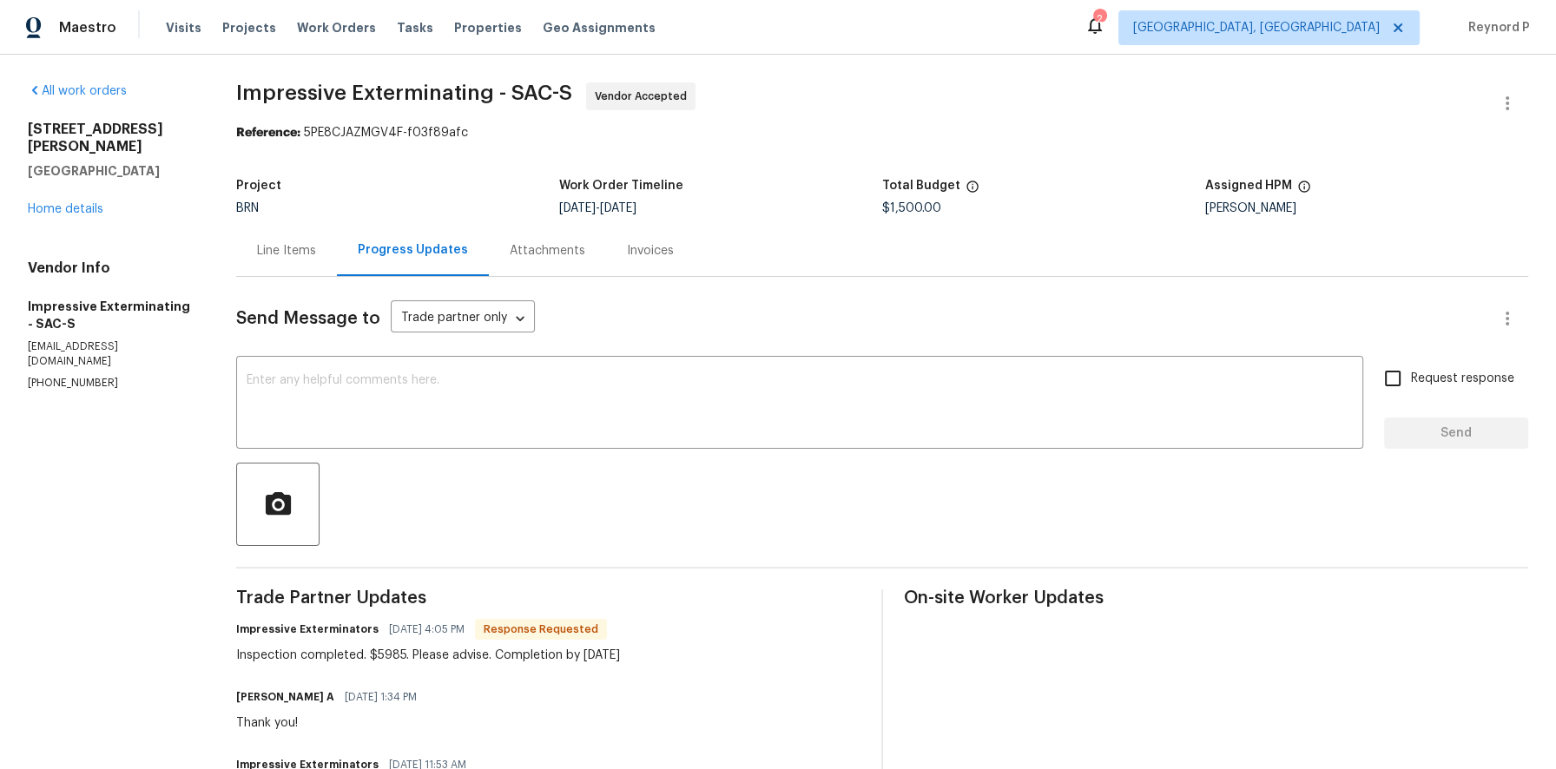
click at [302, 249] on div "Line Items" at bounding box center [286, 250] width 59 height 17
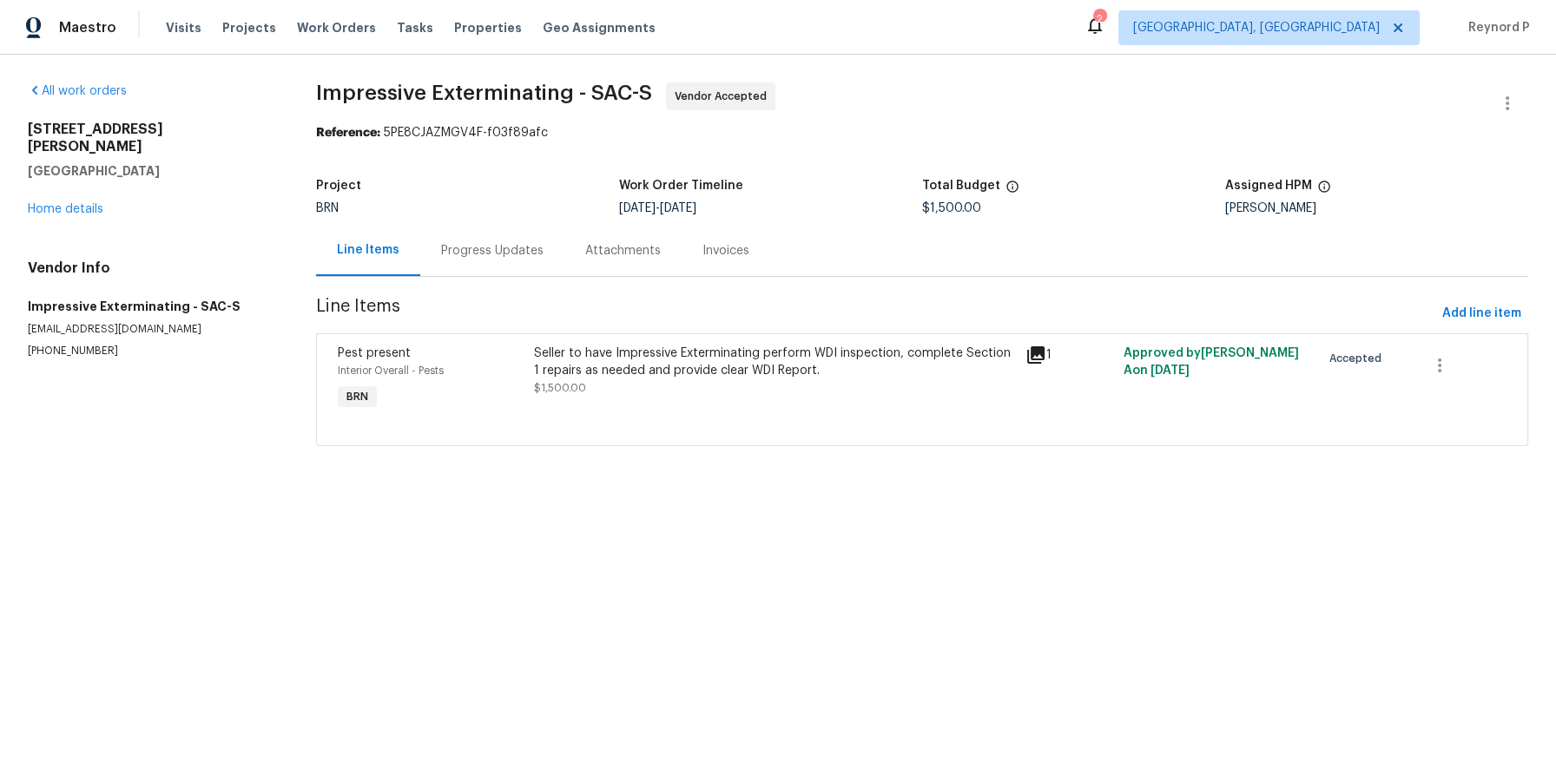
click at [466, 254] on div "Progress Updates" at bounding box center [492, 250] width 102 height 17
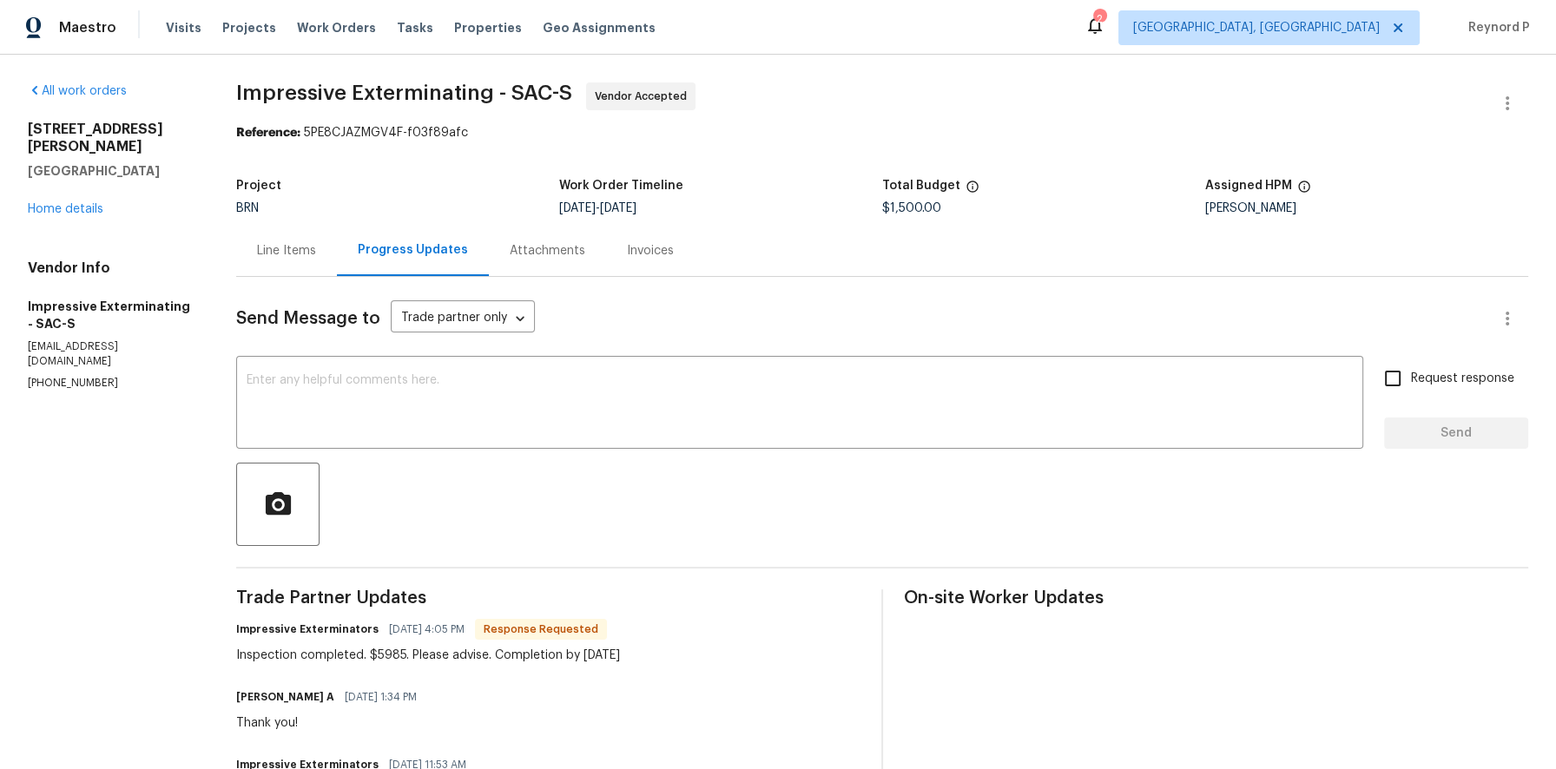
scroll to position [200, 0]
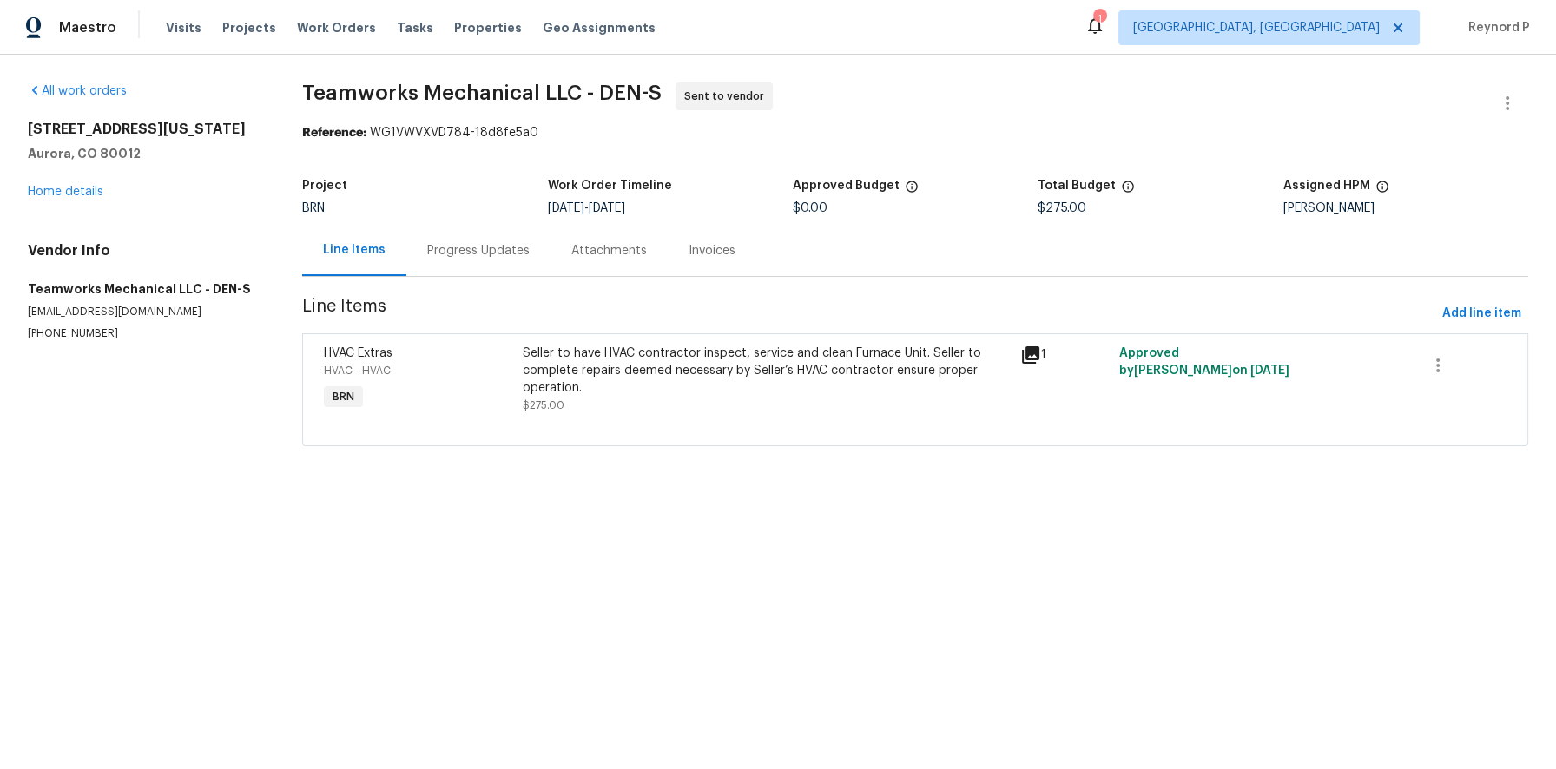
click at [602, 351] on div "Seller to have HVAC contractor inspect, service and clean Furnace Unit. Seller …" at bounding box center [766, 371] width 486 height 52
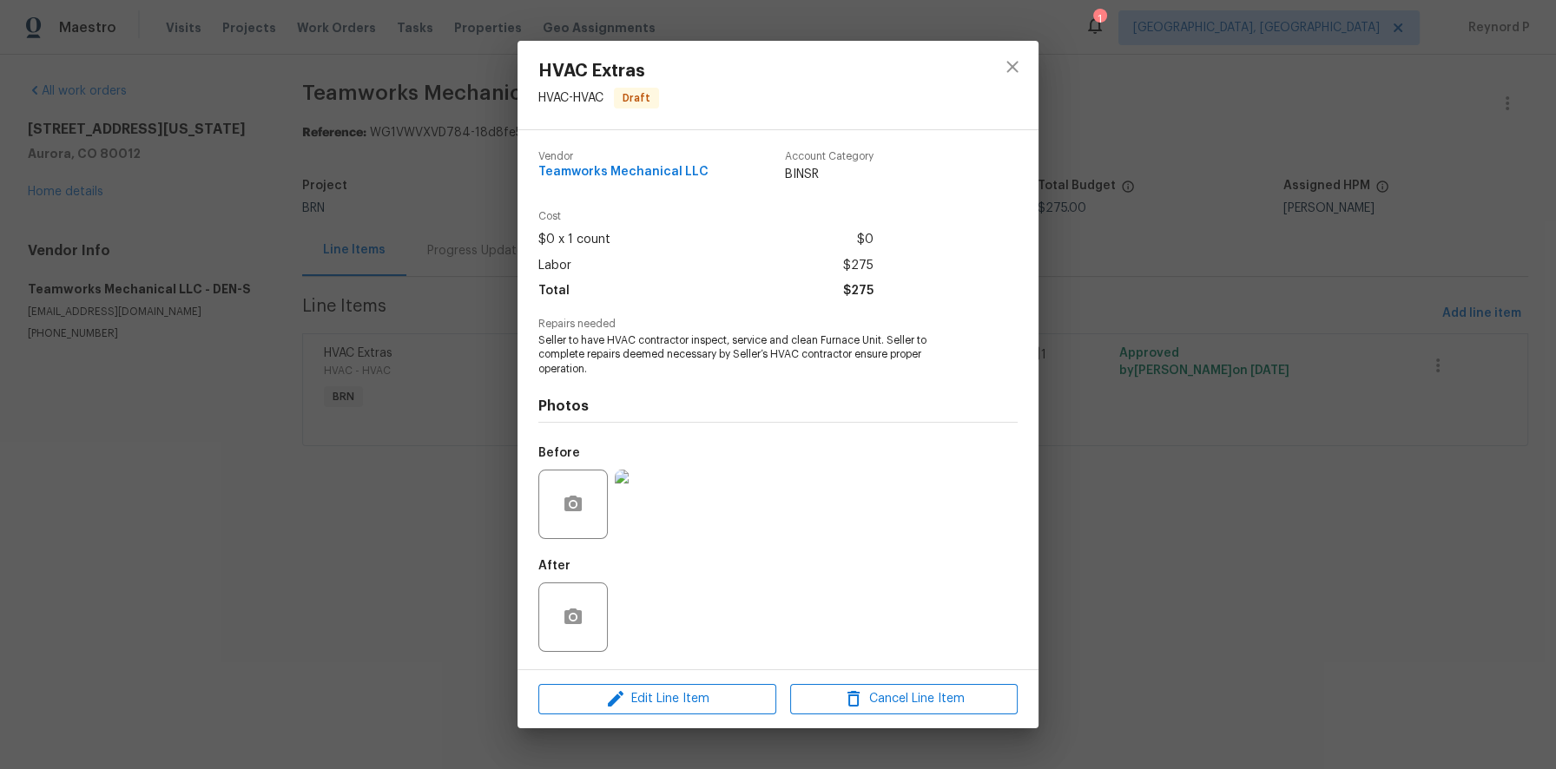
click at [657, 483] on img at bounding box center [649, 504] width 69 height 69
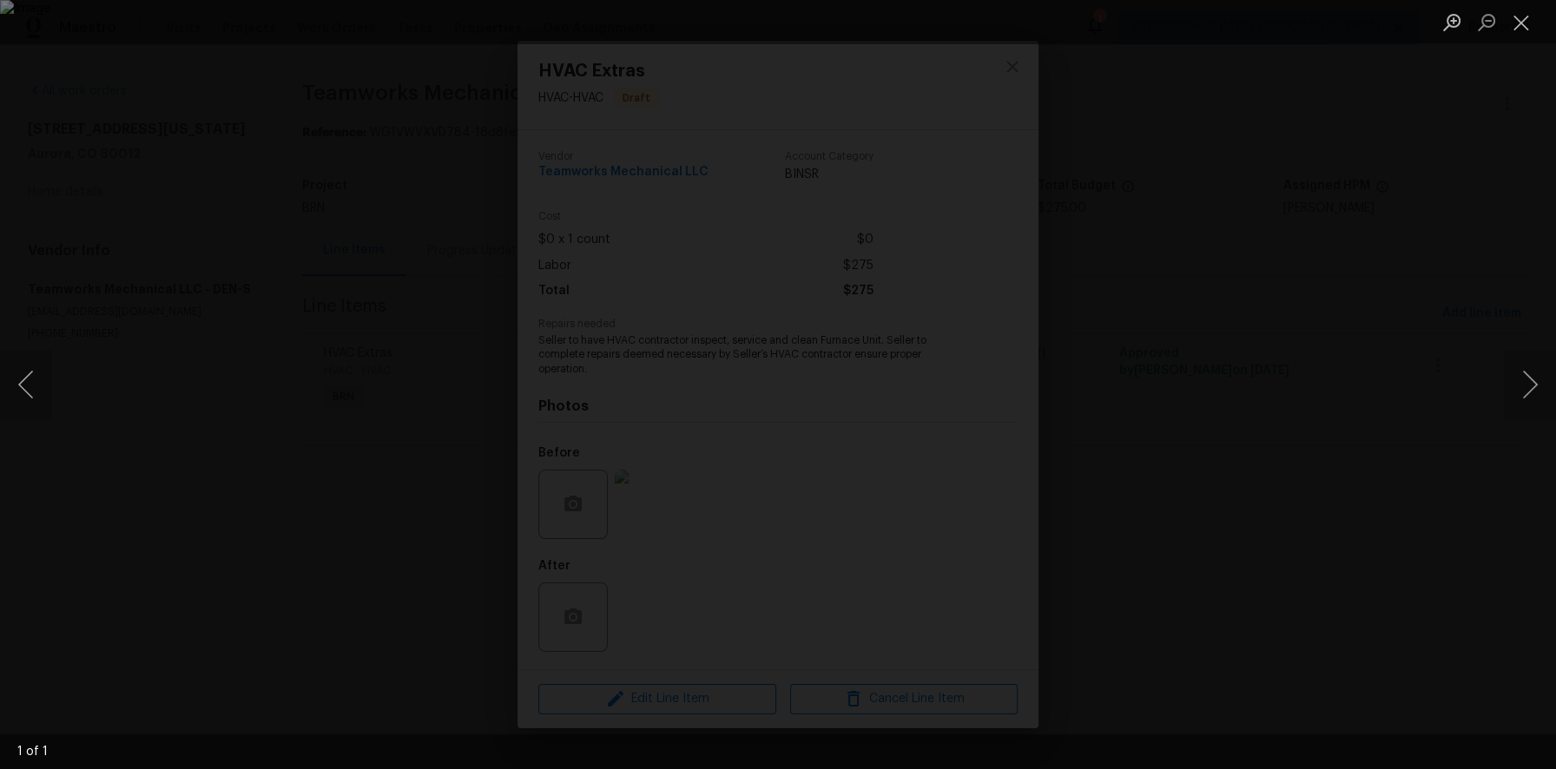
click at [274, 491] on div "Lightbox" at bounding box center [778, 384] width 1556 height 769
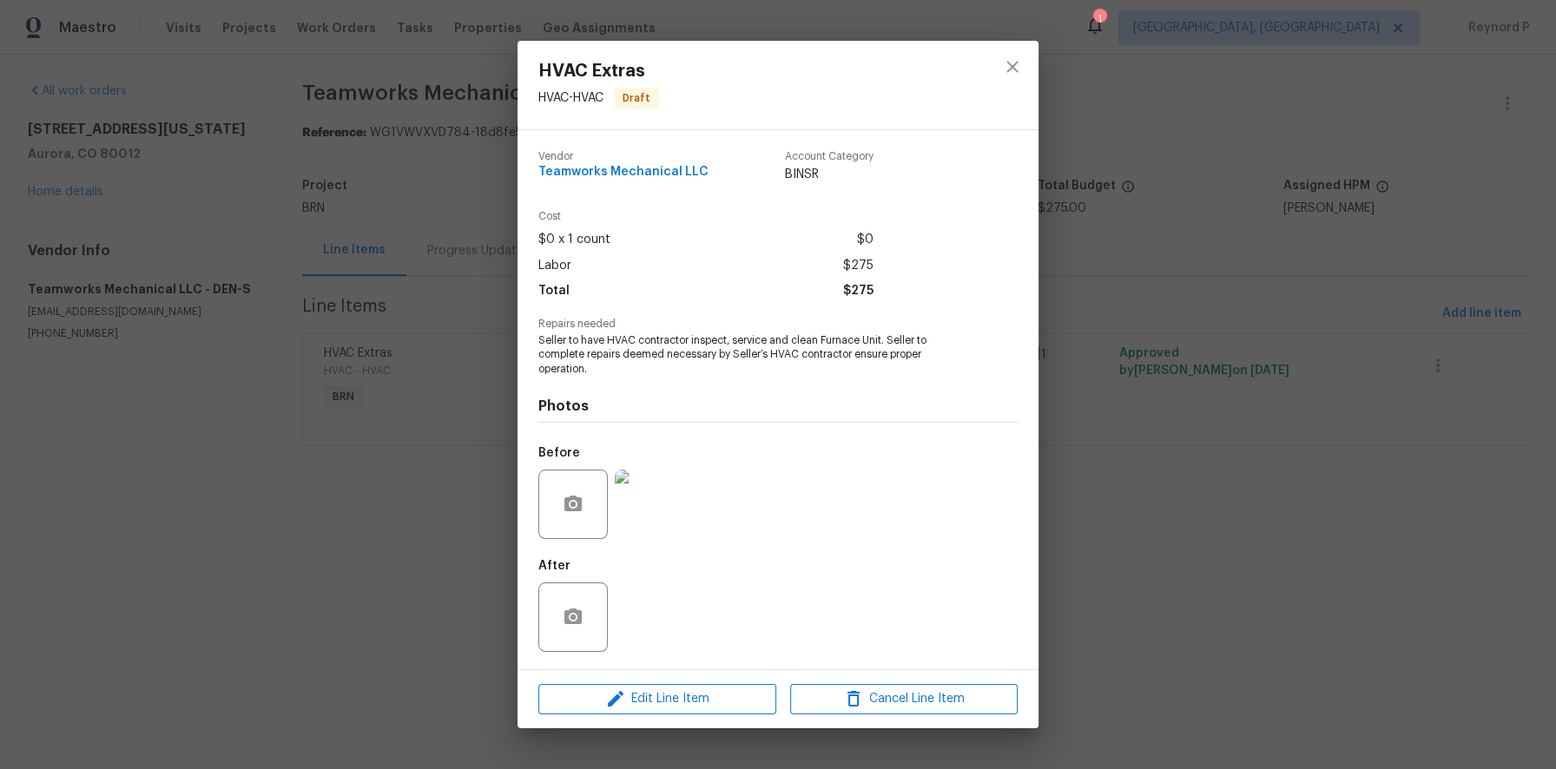
click at [446, 301] on div "HVAC Extras HVAC - HVAC Draft Vendor Teamworks Mechanical LLC Account Category …" at bounding box center [778, 384] width 1556 height 769
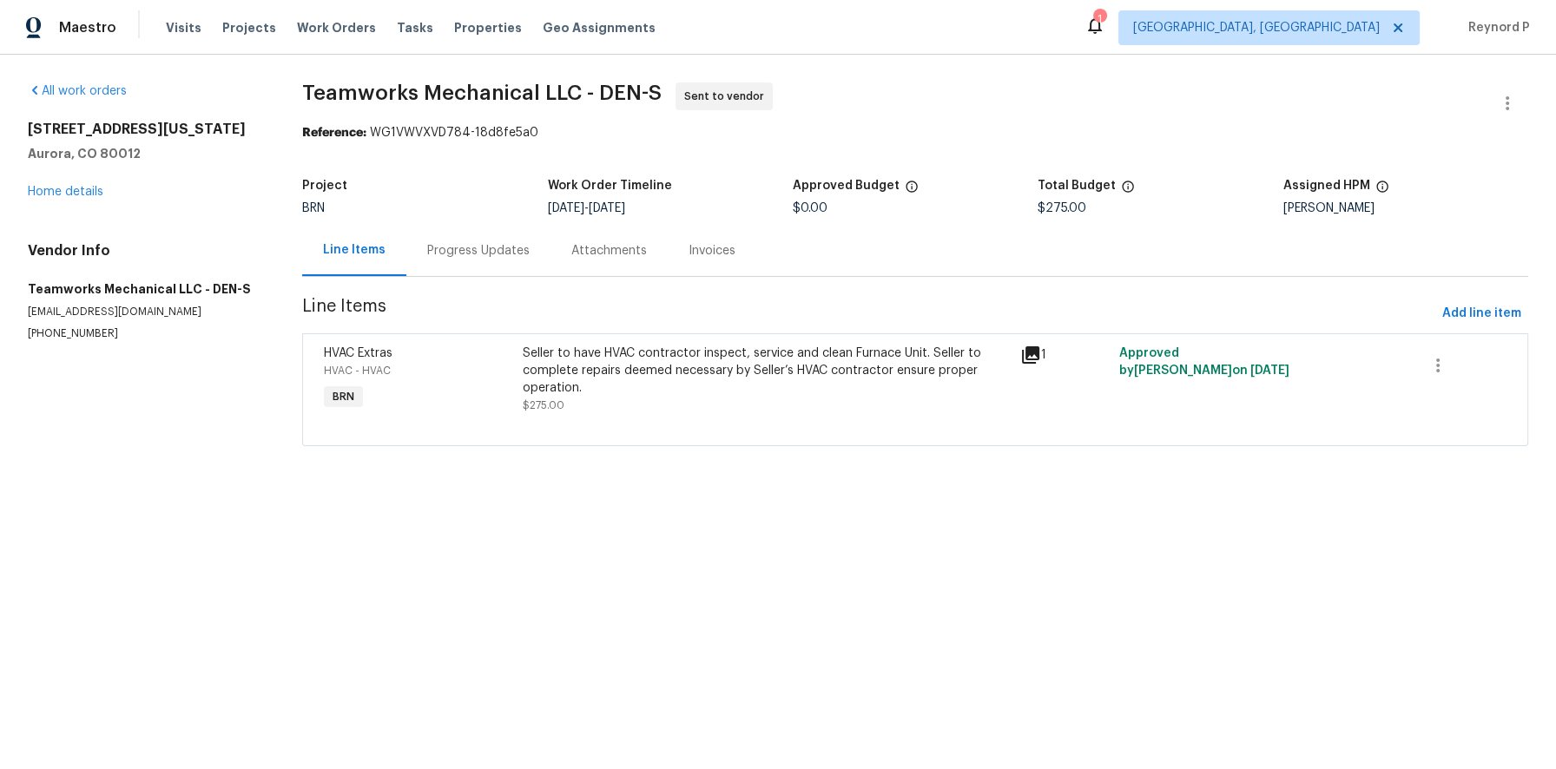
click at [449, 251] on div "Progress Updates" at bounding box center [478, 250] width 102 height 17
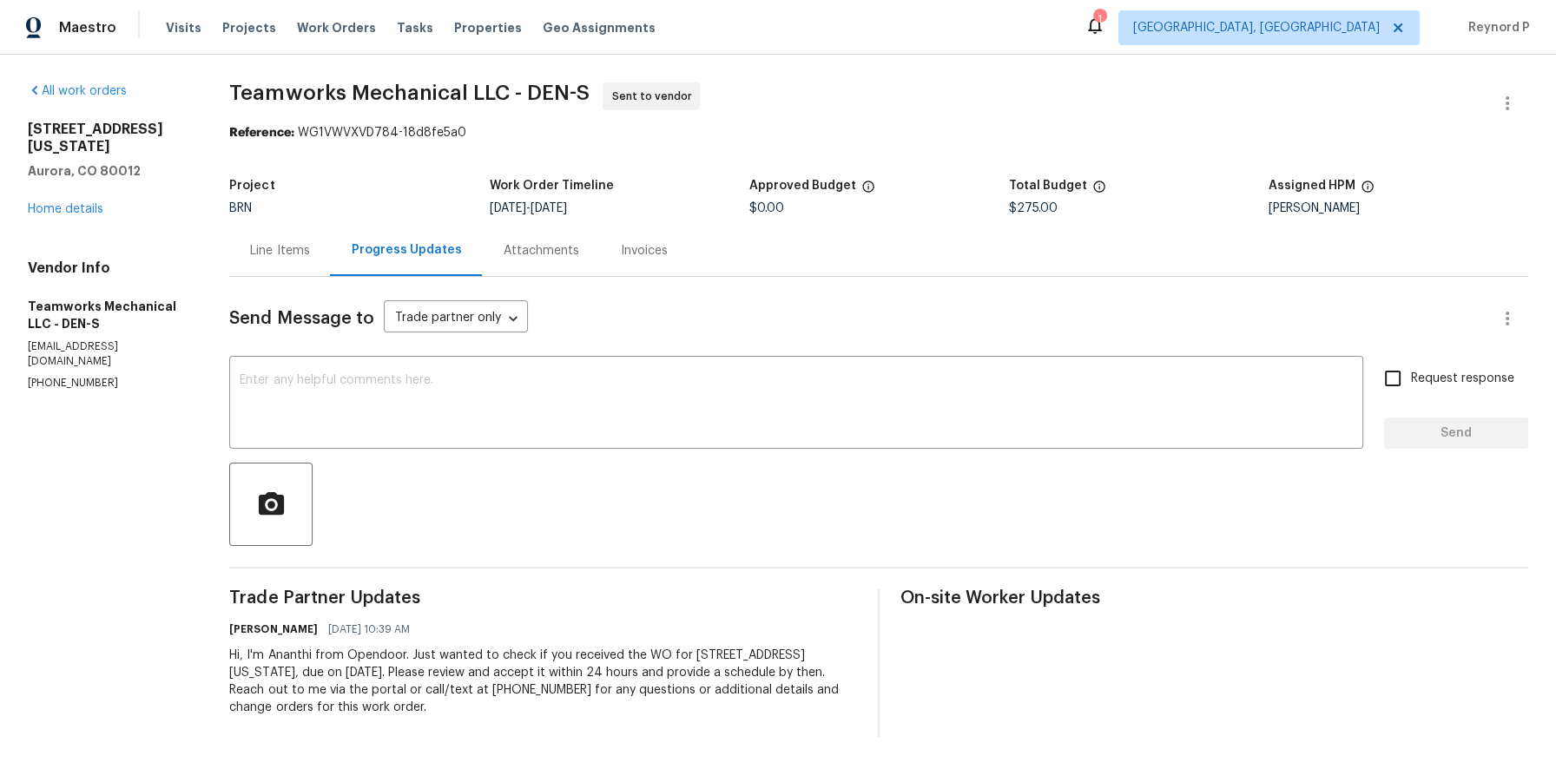
click at [268, 248] on div "Line Items" at bounding box center [279, 250] width 59 height 17
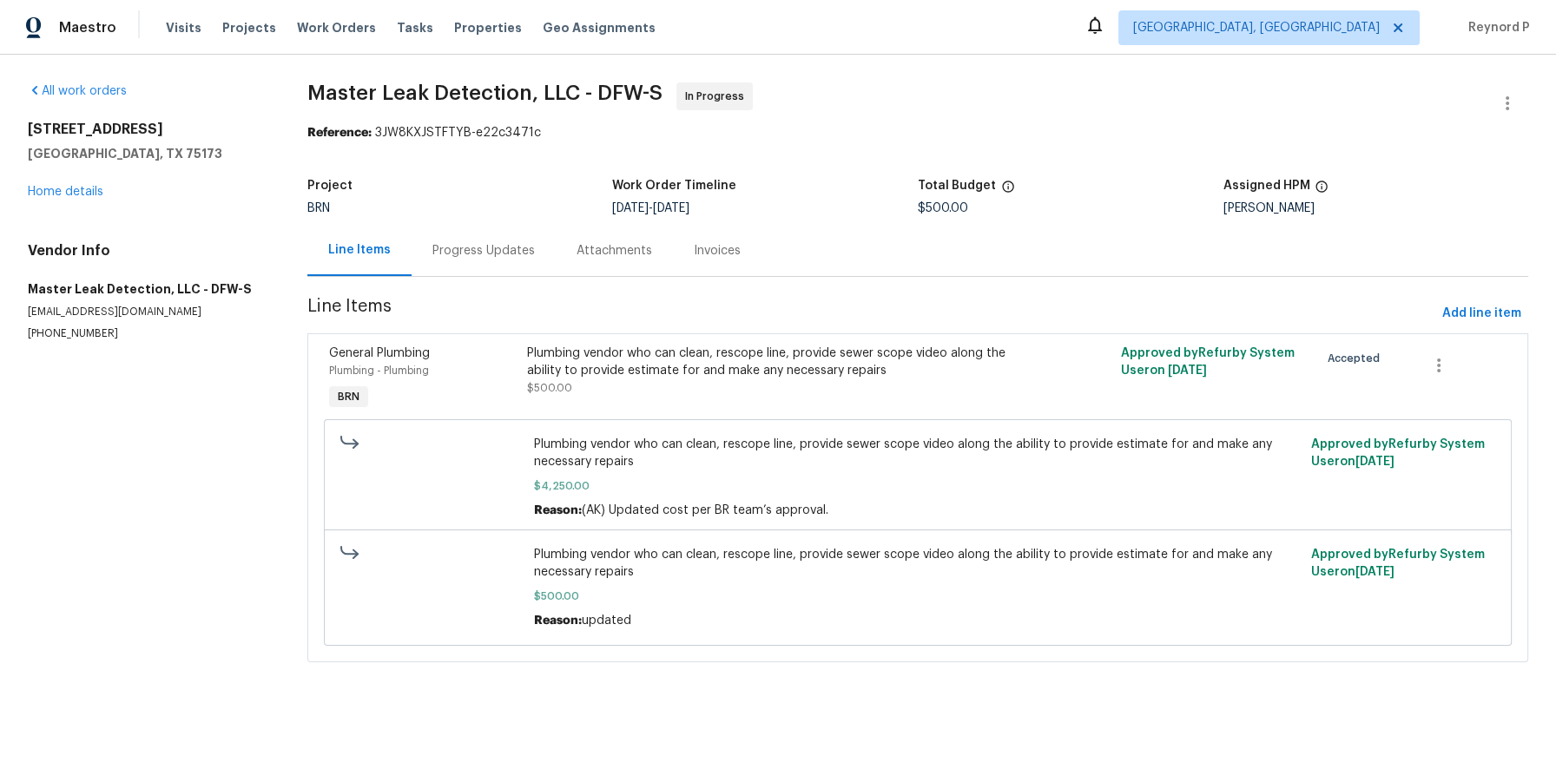
click at [464, 256] on div "Progress Updates" at bounding box center [483, 250] width 102 height 17
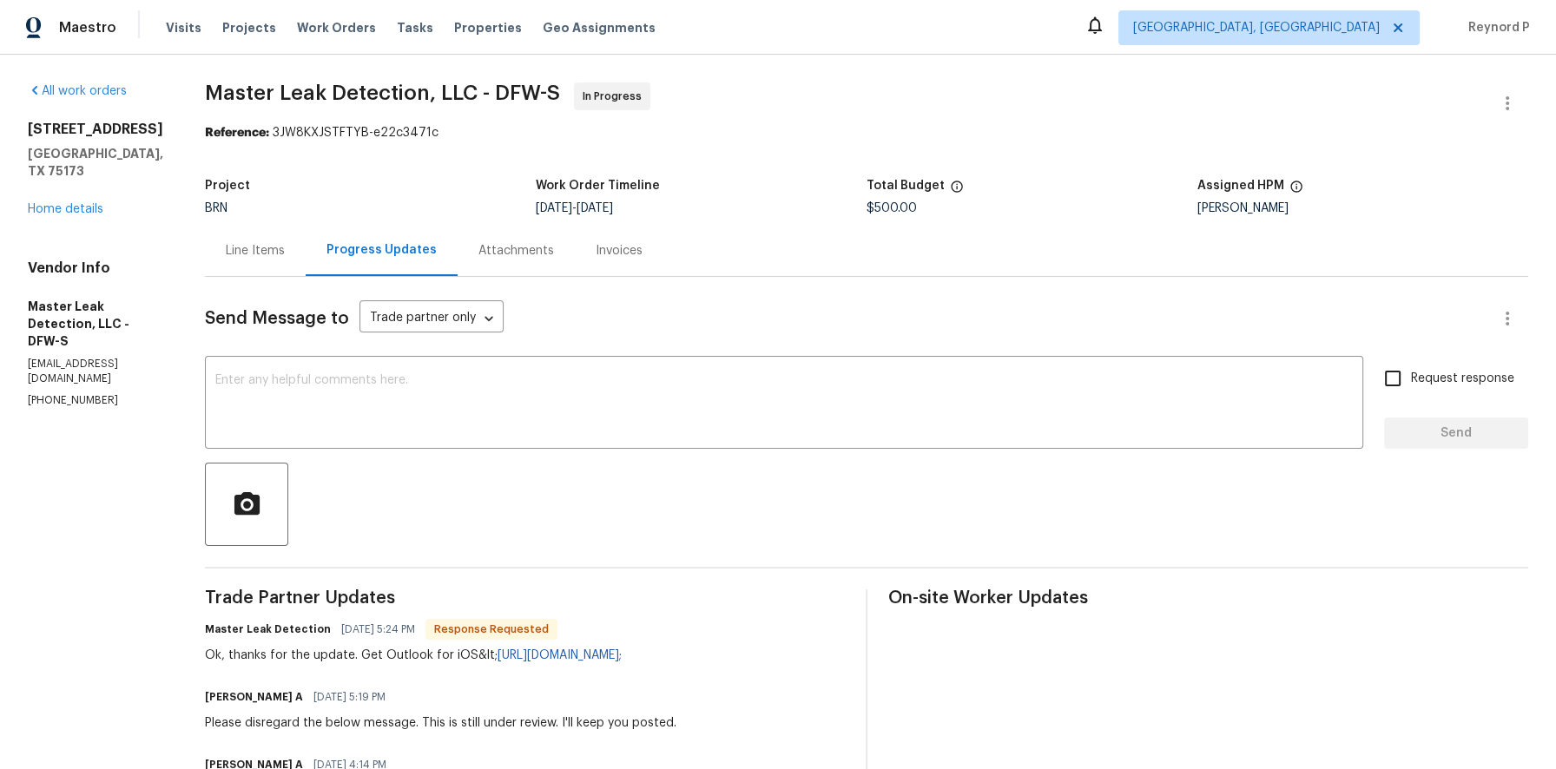
click at [269, 248] on div "Line Items" at bounding box center [255, 250] width 59 height 17
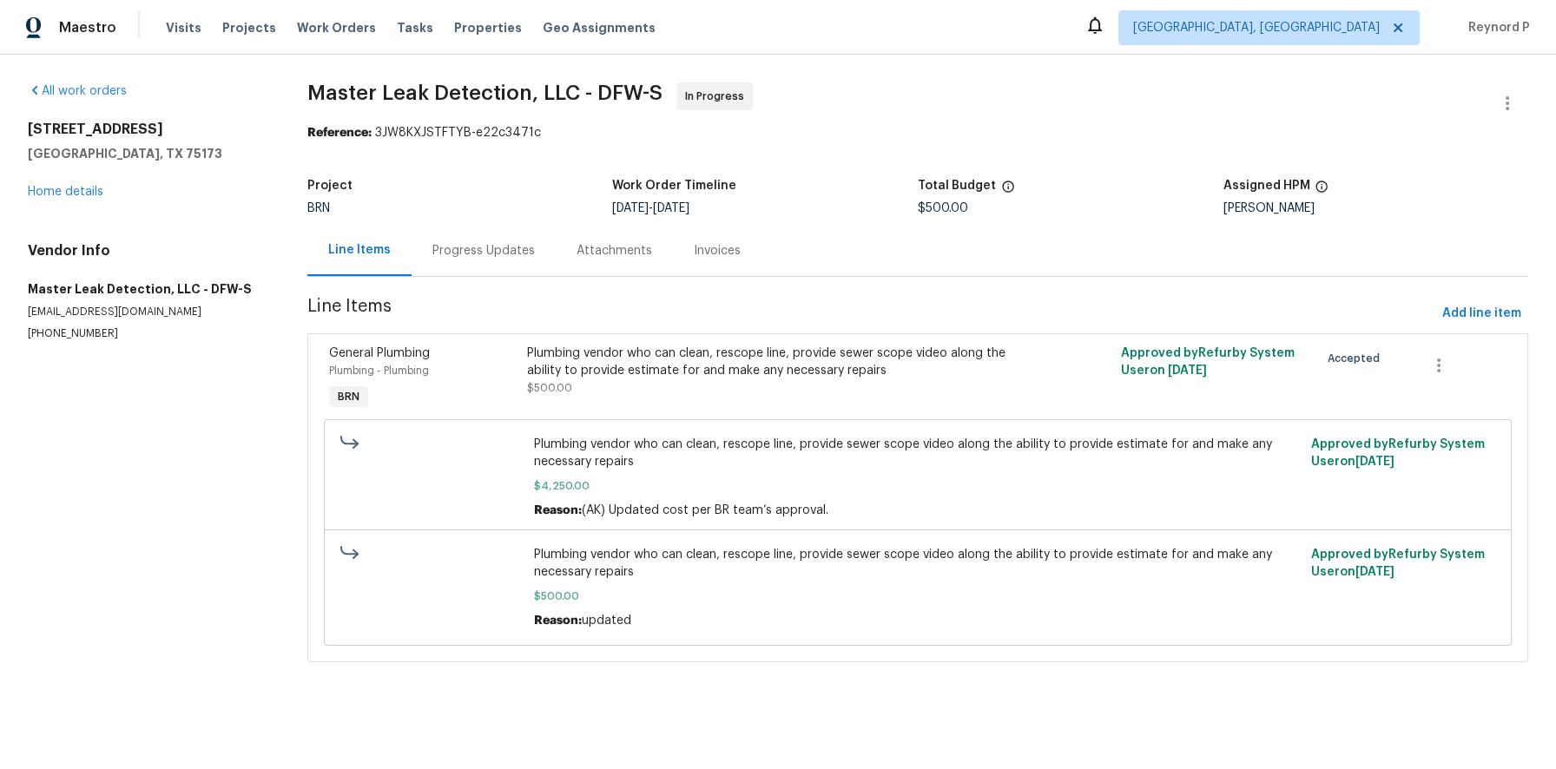
click at [912, 119] on span "Master Leak Detection, LLC - DFW-S In Progress" at bounding box center [896, 103] width 1179 height 42
click at [1074, 103] on span "Master Leak Detection, LLC - DFW-S In Progress" at bounding box center [896, 103] width 1179 height 42
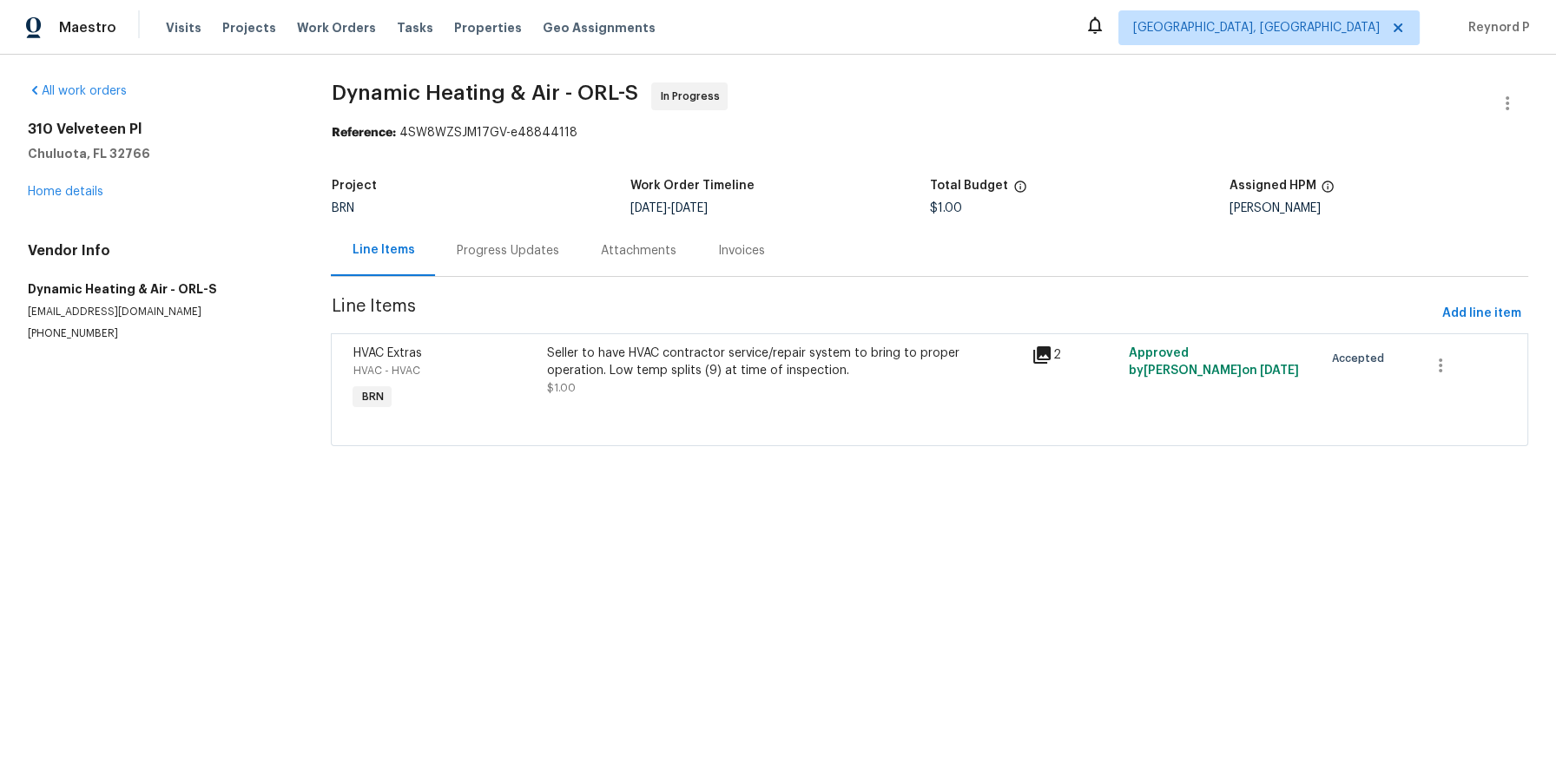
click at [616, 369] on div "Seller to have HVAC contractor service/repair system to bring to proper operati…" at bounding box center [784, 362] width 475 height 35
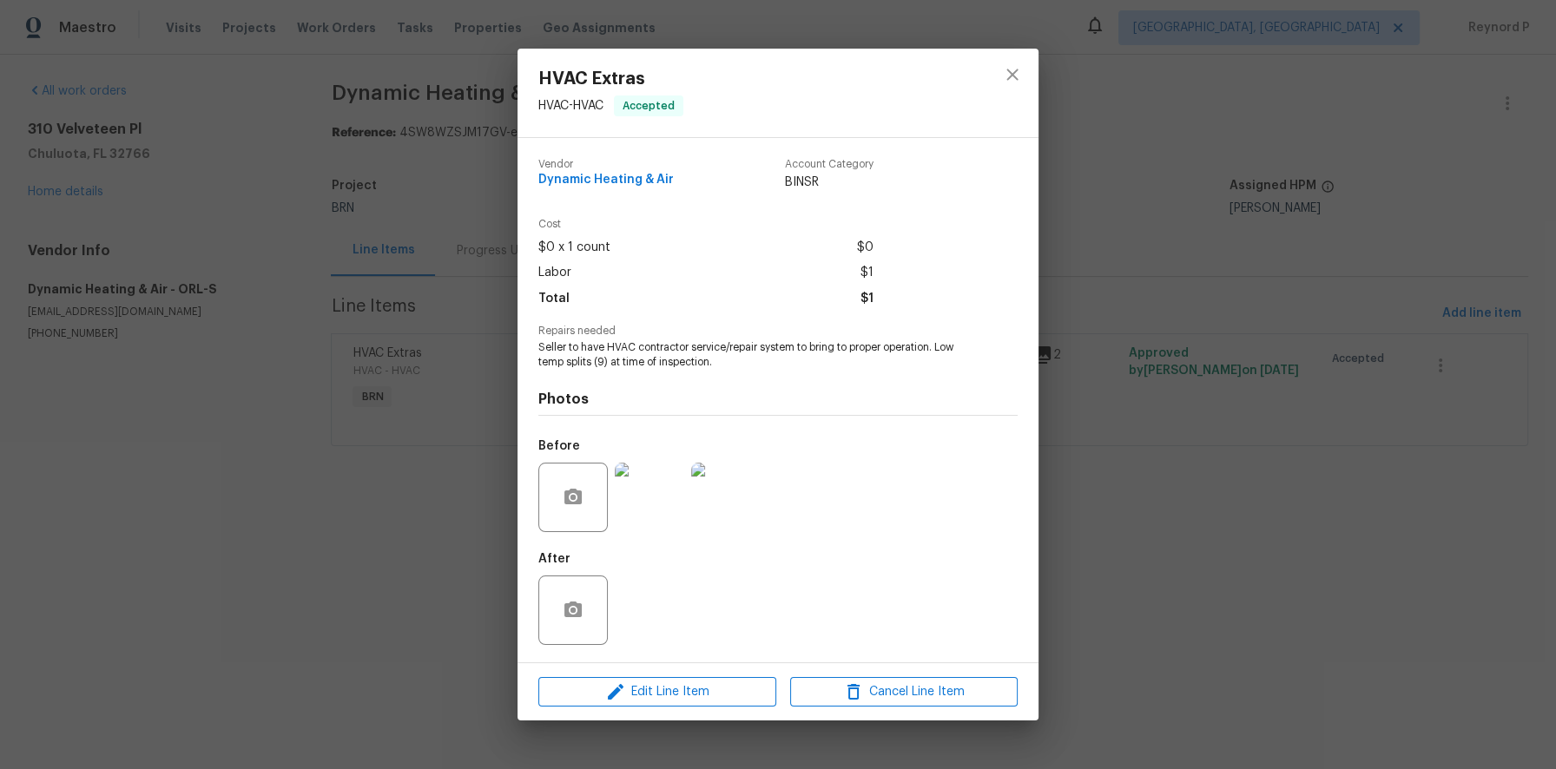
click at [445, 530] on div "HVAC Extras HVAC - HVAC Accepted Vendor Dynamic Heating & Air Account Category …" at bounding box center [778, 384] width 1556 height 769
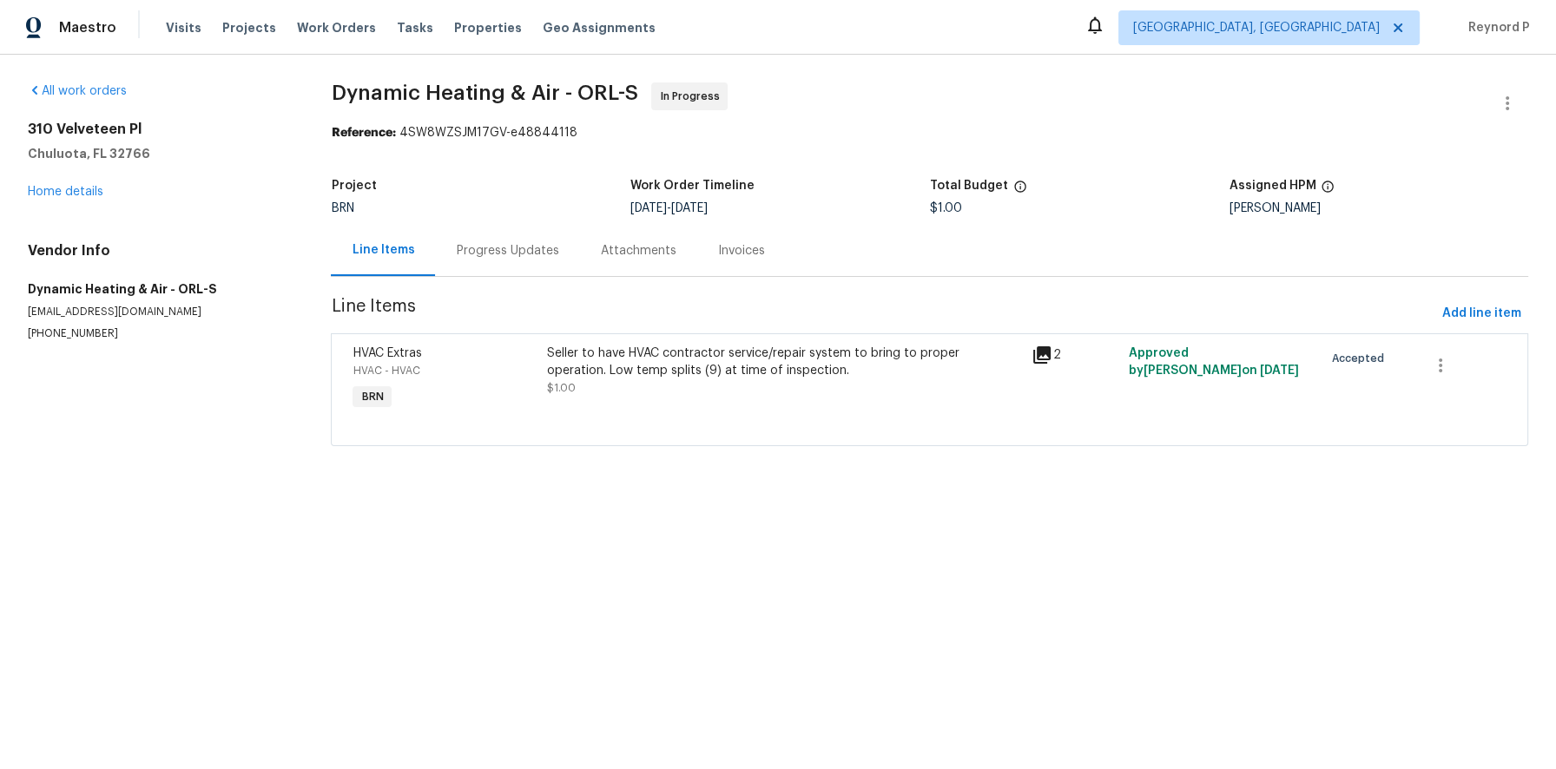
click at [509, 243] on div "Progress Updates" at bounding box center [507, 250] width 102 height 17
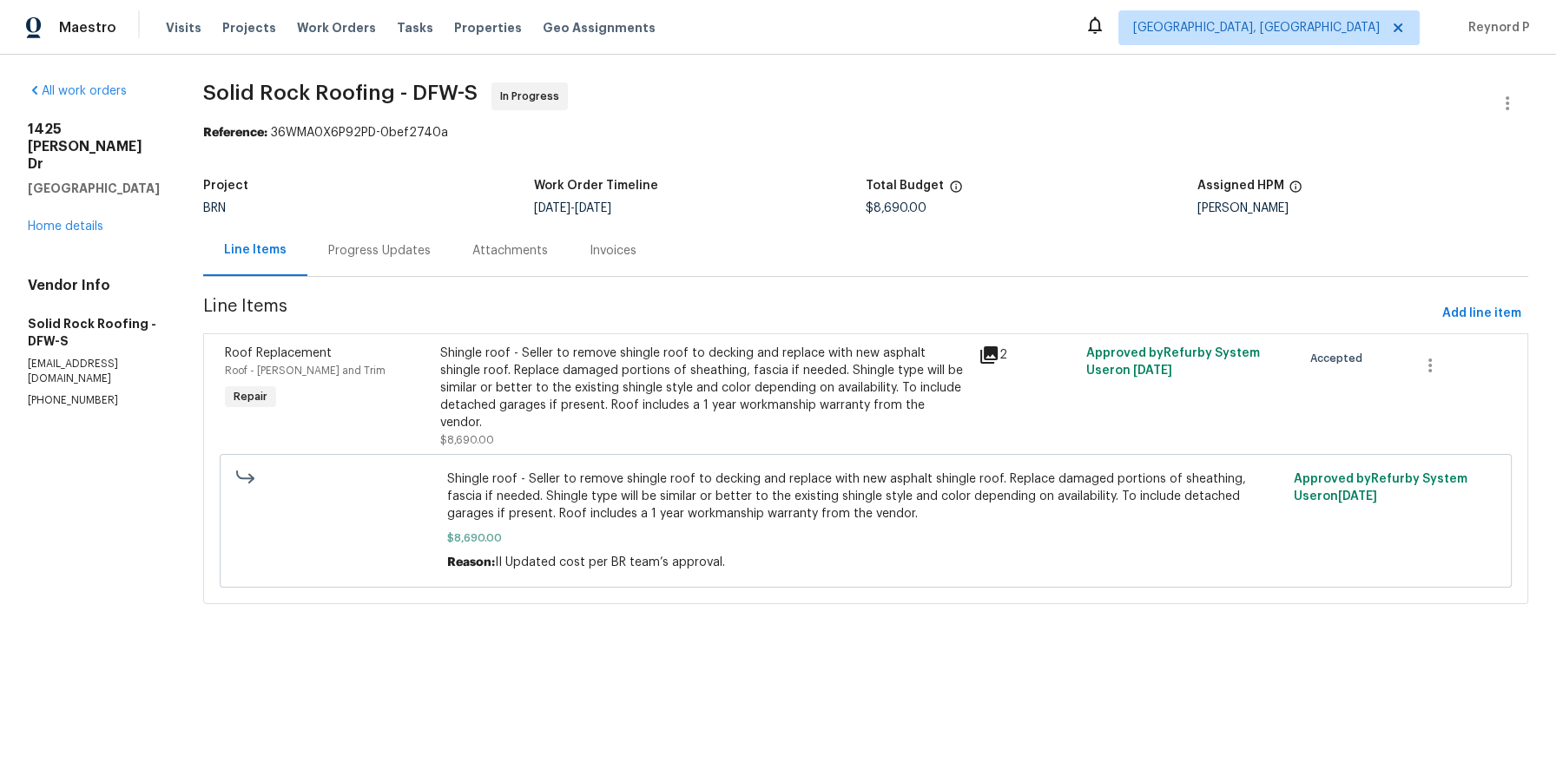
click at [670, 67] on div "All work orders 1425 Brenda Dr Irving, TX 75060 Home details Vendor Info Solid …" at bounding box center [778, 354] width 1556 height 598
click at [386, 260] on div "Progress Updates" at bounding box center [379, 250] width 144 height 51
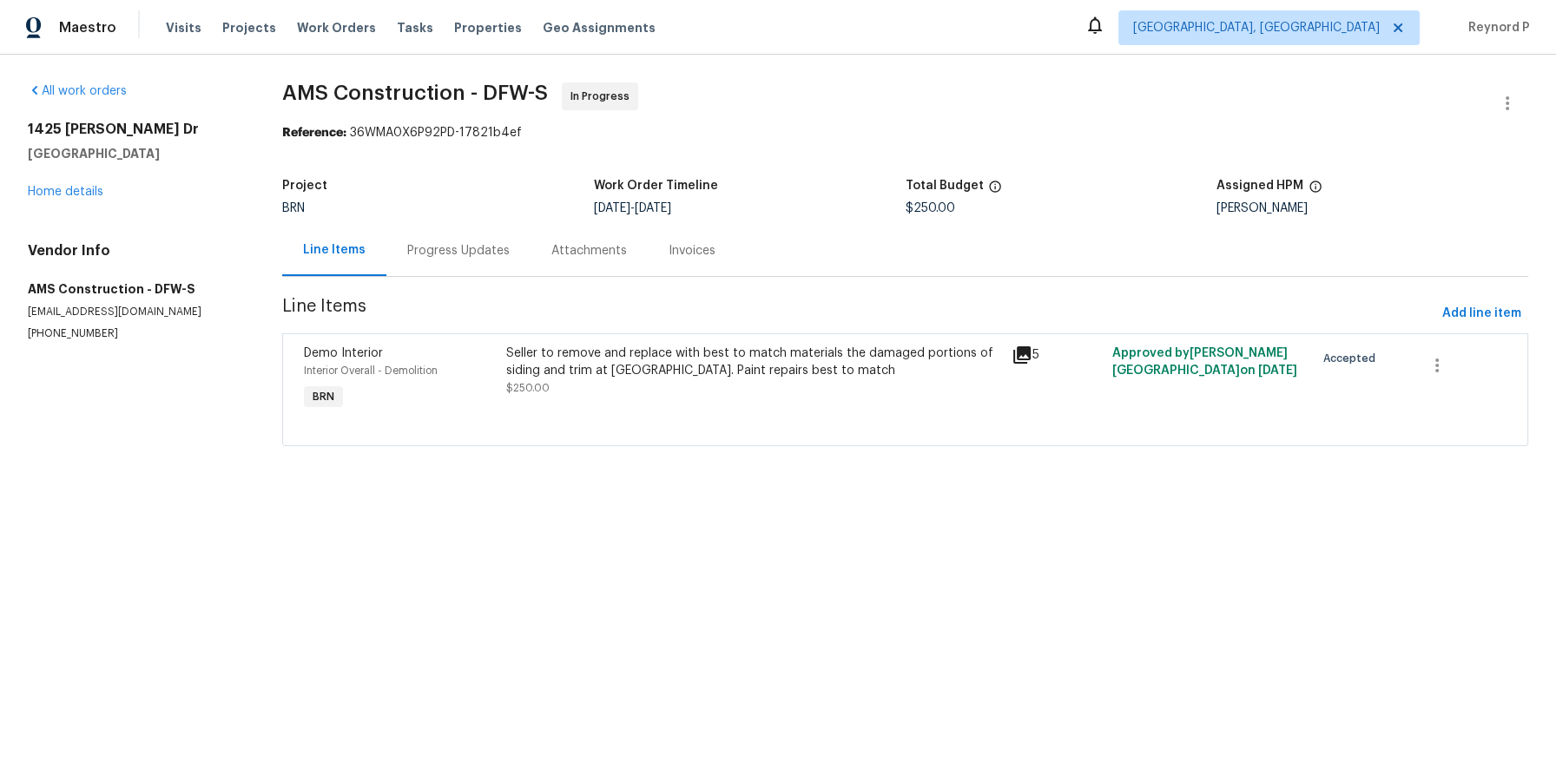
click at [746, 82] on span "AMS Construction - DFW-S In Progress" at bounding box center [884, 103] width 1204 height 42
click at [730, 43] on div "Maestro Visits Projects Work Orders Tasks Properties Geo Assignments [GEOGRAPHI…" at bounding box center [778, 27] width 1556 height 55
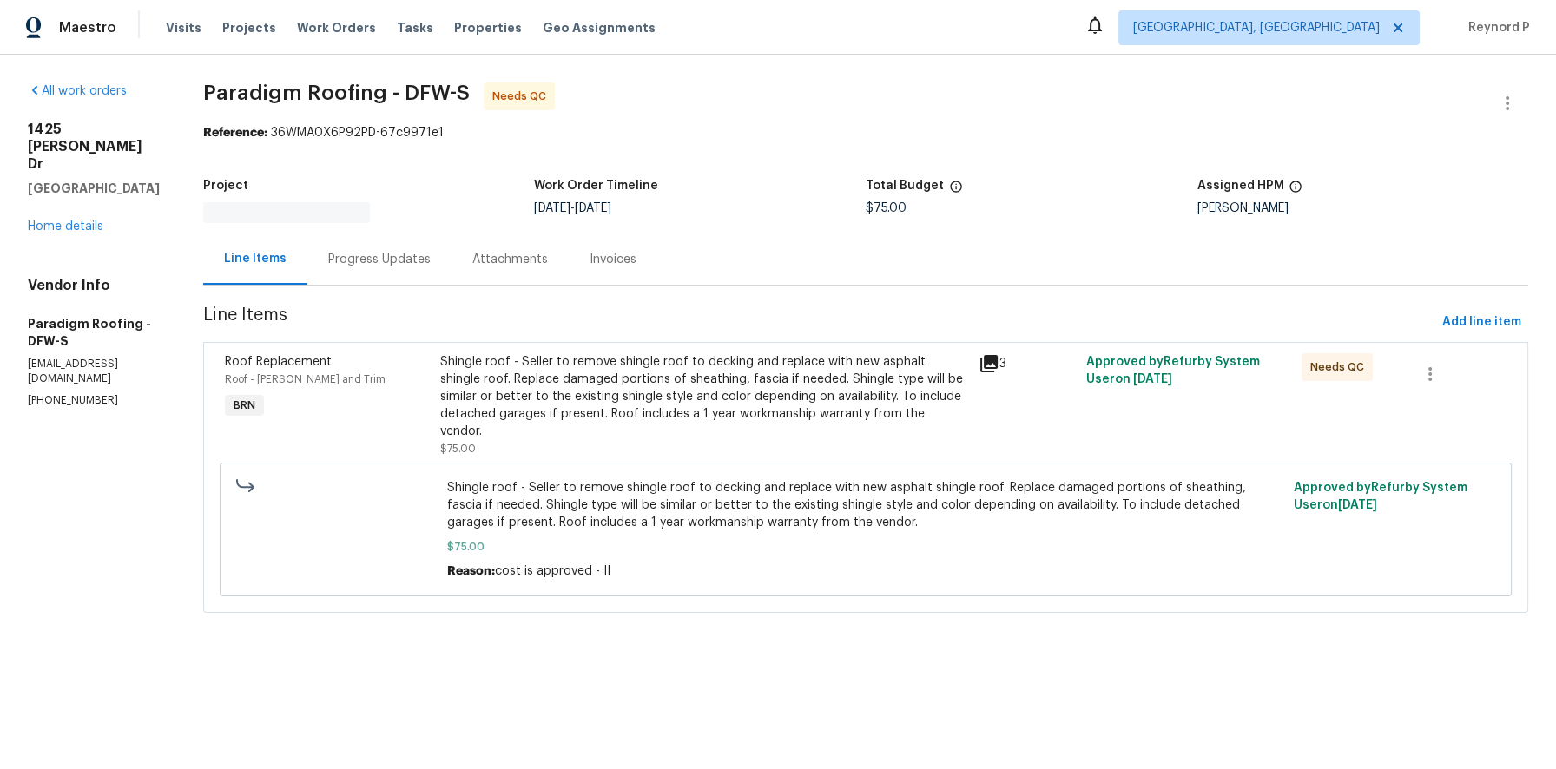
click at [766, 127] on div "Reference: 36WMA0X6P92PD-67c9971e1" at bounding box center [865, 132] width 1325 height 17
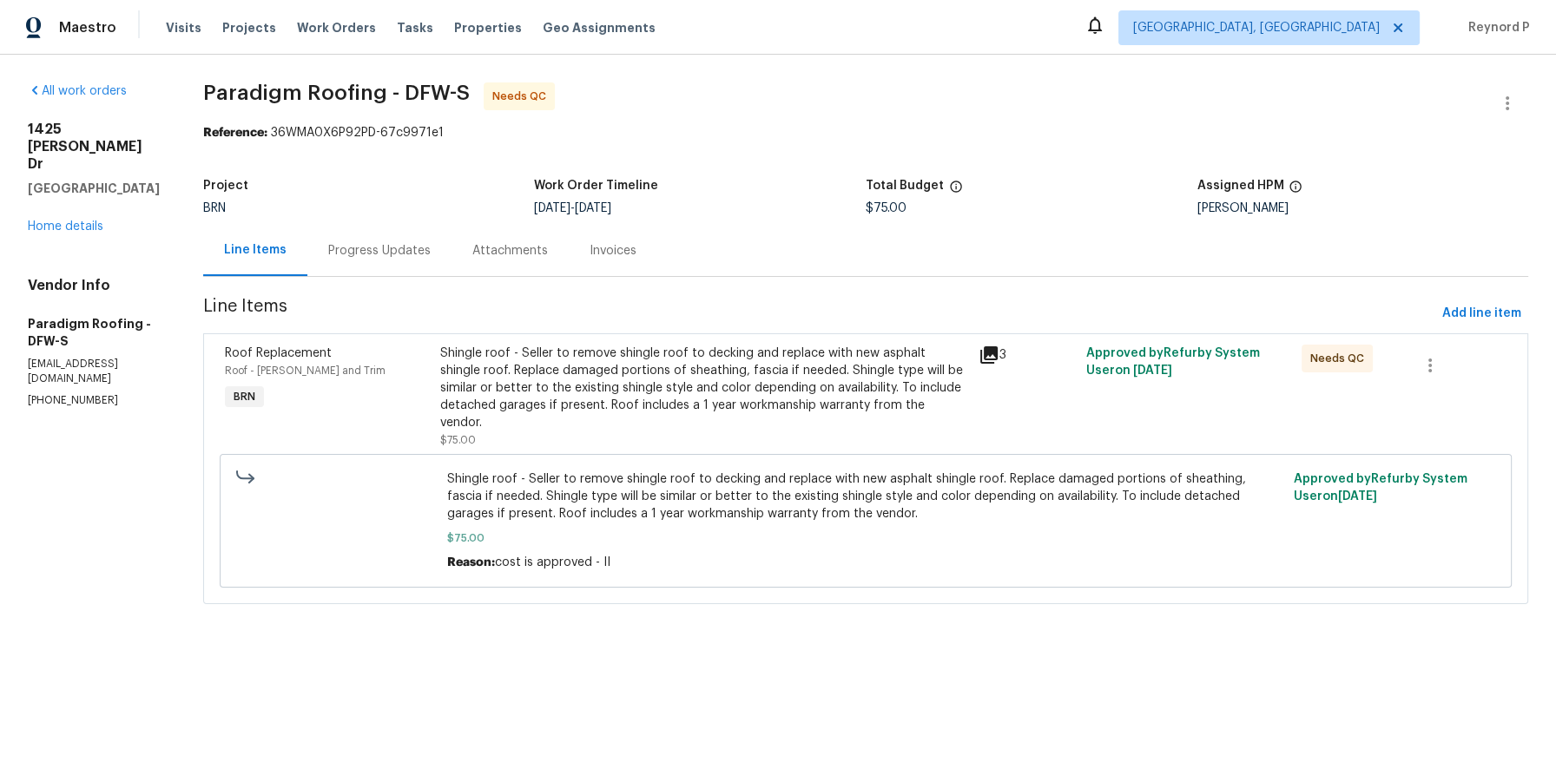
click at [375, 249] on div "Progress Updates" at bounding box center [379, 250] width 102 height 17
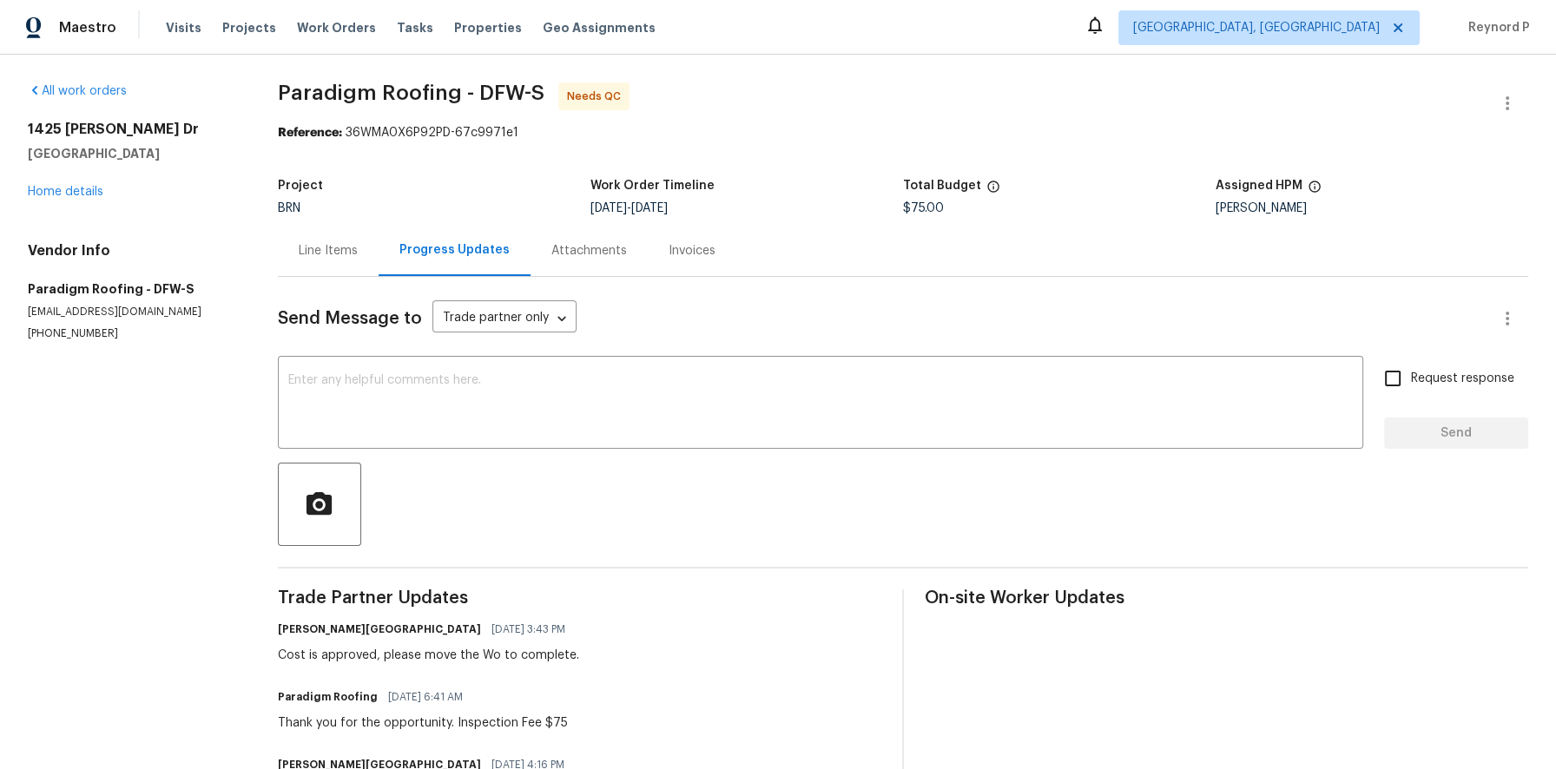
click at [323, 256] on div "Line Items" at bounding box center [328, 250] width 59 height 17
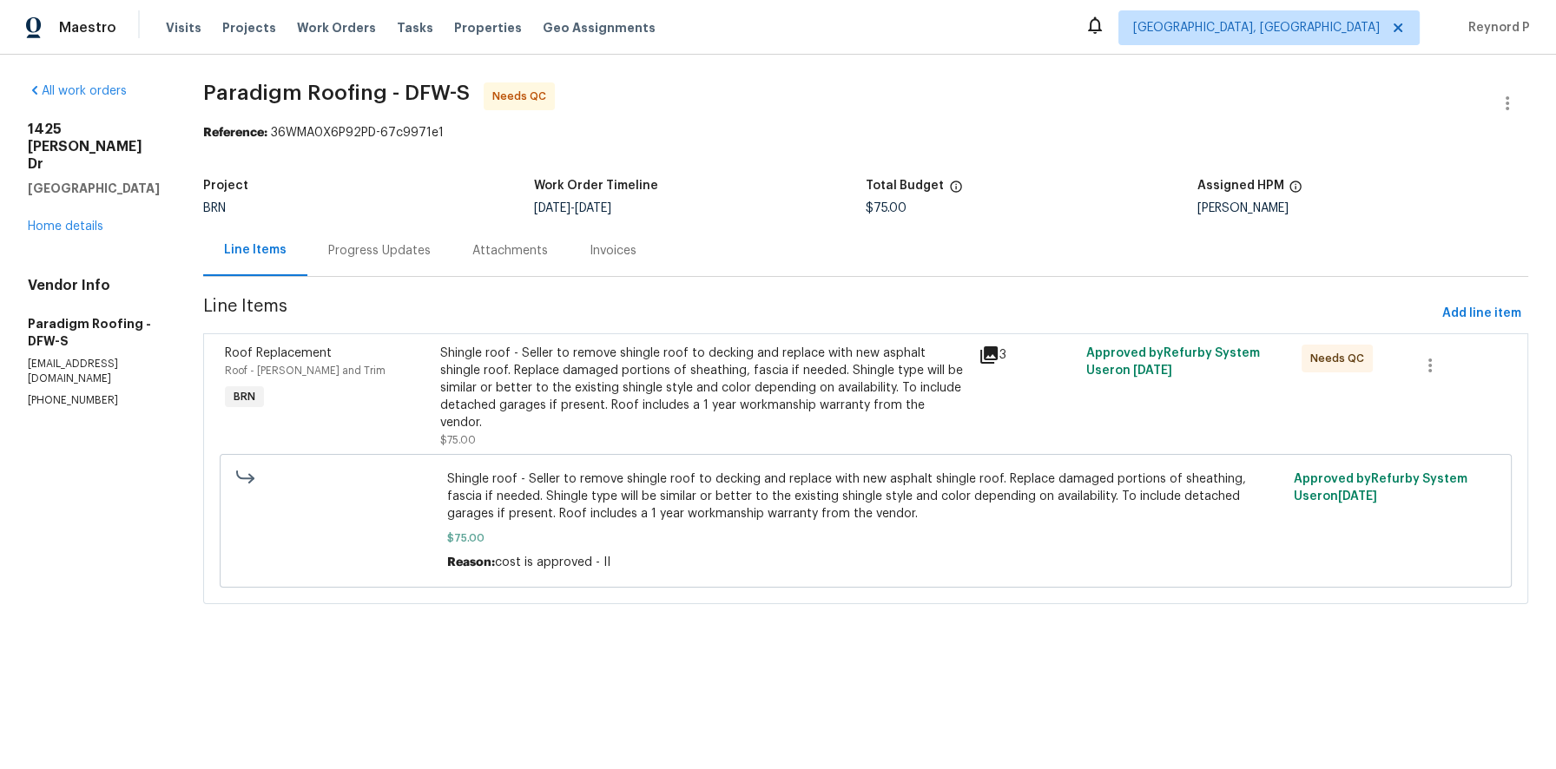
click at [815, 63] on div "All work orders 1425 Brenda Dr Irving, TX 75060 Home details Vendor Info Paradi…" at bounding box center [778, 354] width 1556 height 598
click at [808, 32] on div "Maestro Visits Projects Work Orders Tasks Properties Geo Assignments Albuquerqu…" at bounding box center [778, 27] width 1556 height 55
click at [756, 49] on div "Maestro Visits Projects Work Orders Tasks Properties Geo Assignments Albuquerqu…" at bounding box center [778, 27] width 1556 height 55
click at [767, 86] on span "Paradigm Roofing - DFW-S Needs QC" at bounding box center [844, 103] width 1283 height 42
click at [403, 247] on div "Progress Updates" at bounding box center [379, 250] width 102 height 17
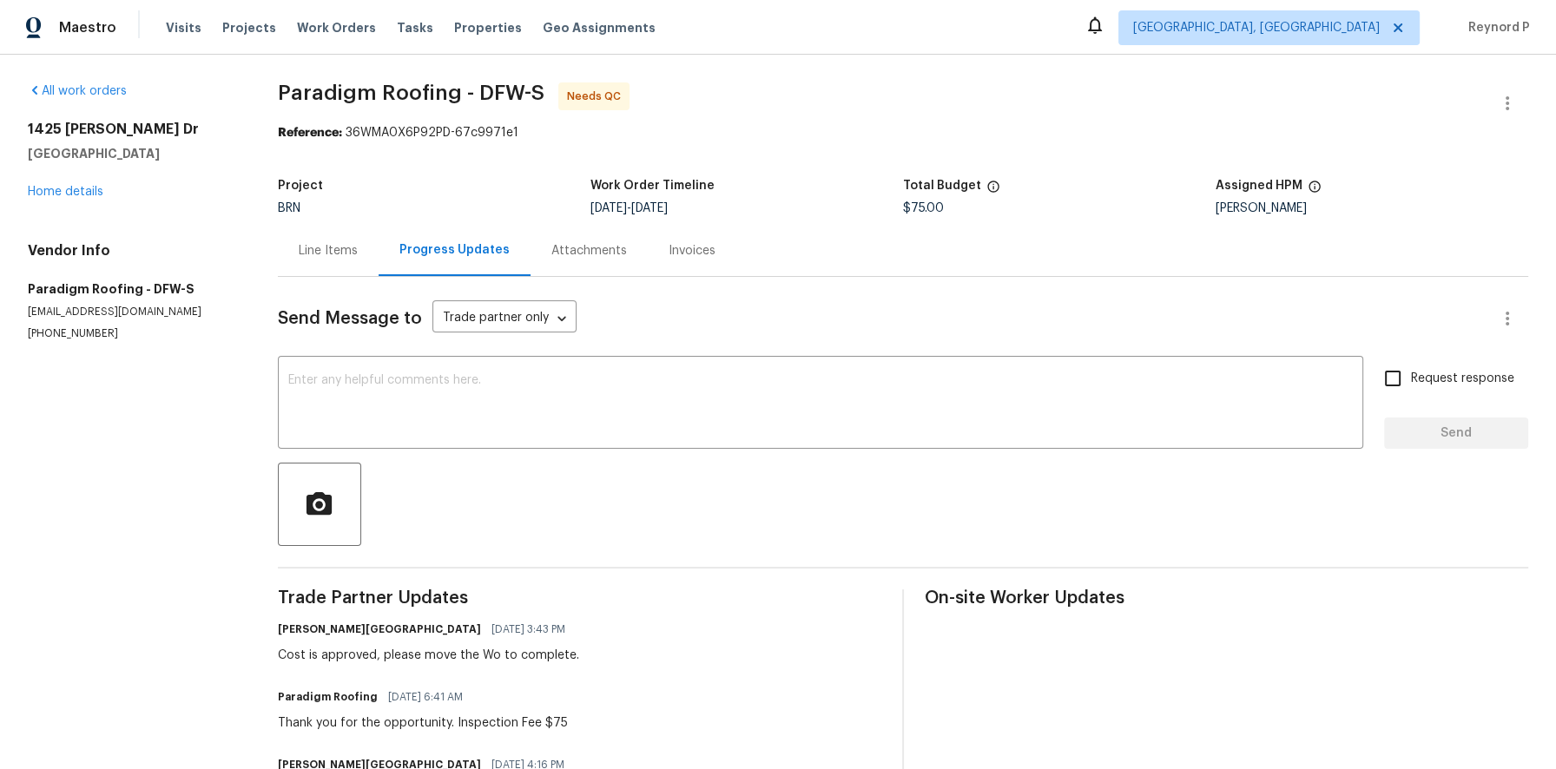
click at [763, 137] on div "Reference: 36WMA0X6P92PD-67c9971e1" at bounding box center [903, 132] width 1250 height 17
click at [732, 100] on span "Paradigm Roofing - DFW-S Needs QC" at bounding box center [882, 103] width 1208 height 42
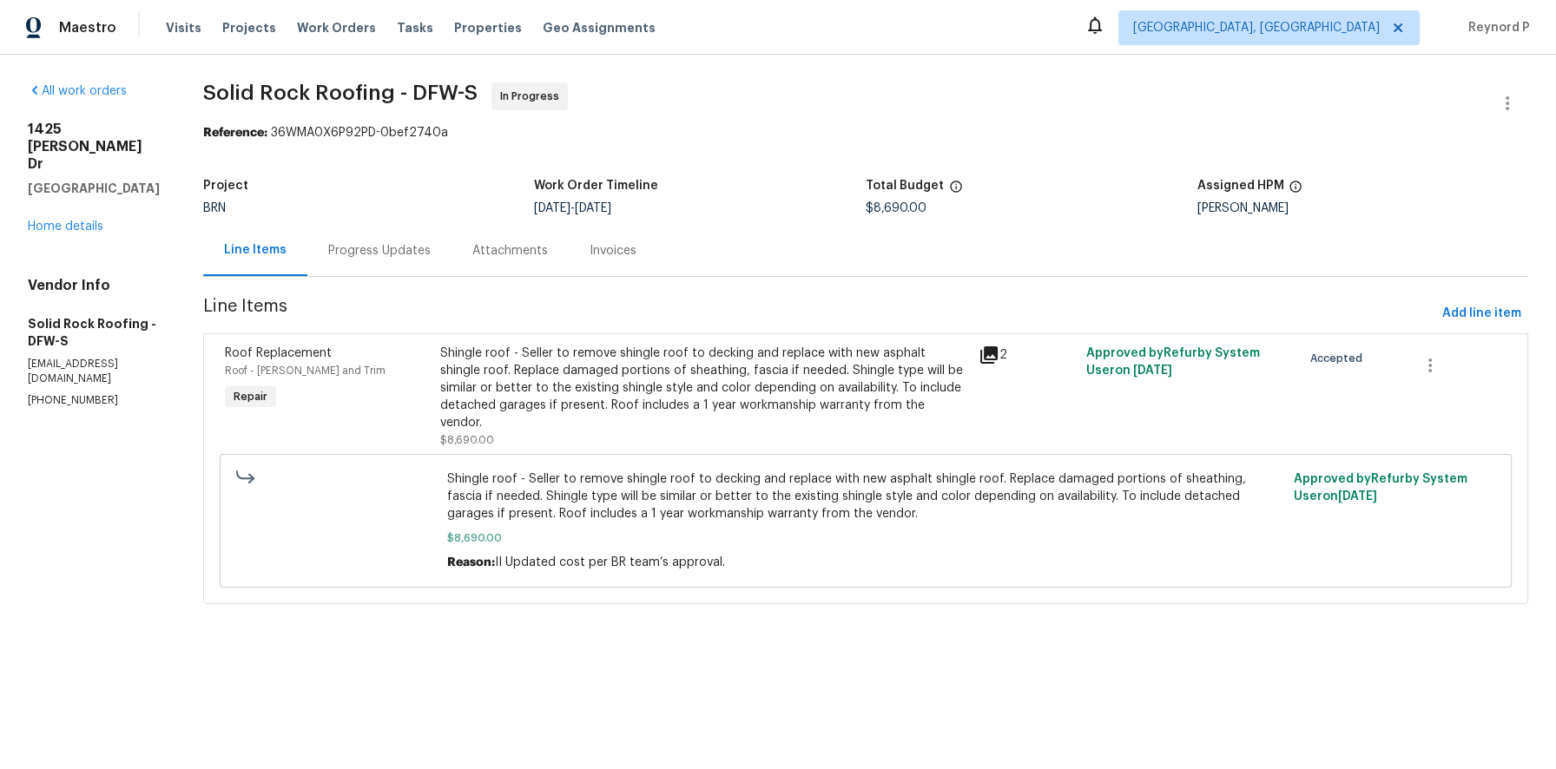
click at [368, 247] on div "Progress Updates" at bounding box center [379, 250] width 102 height 17
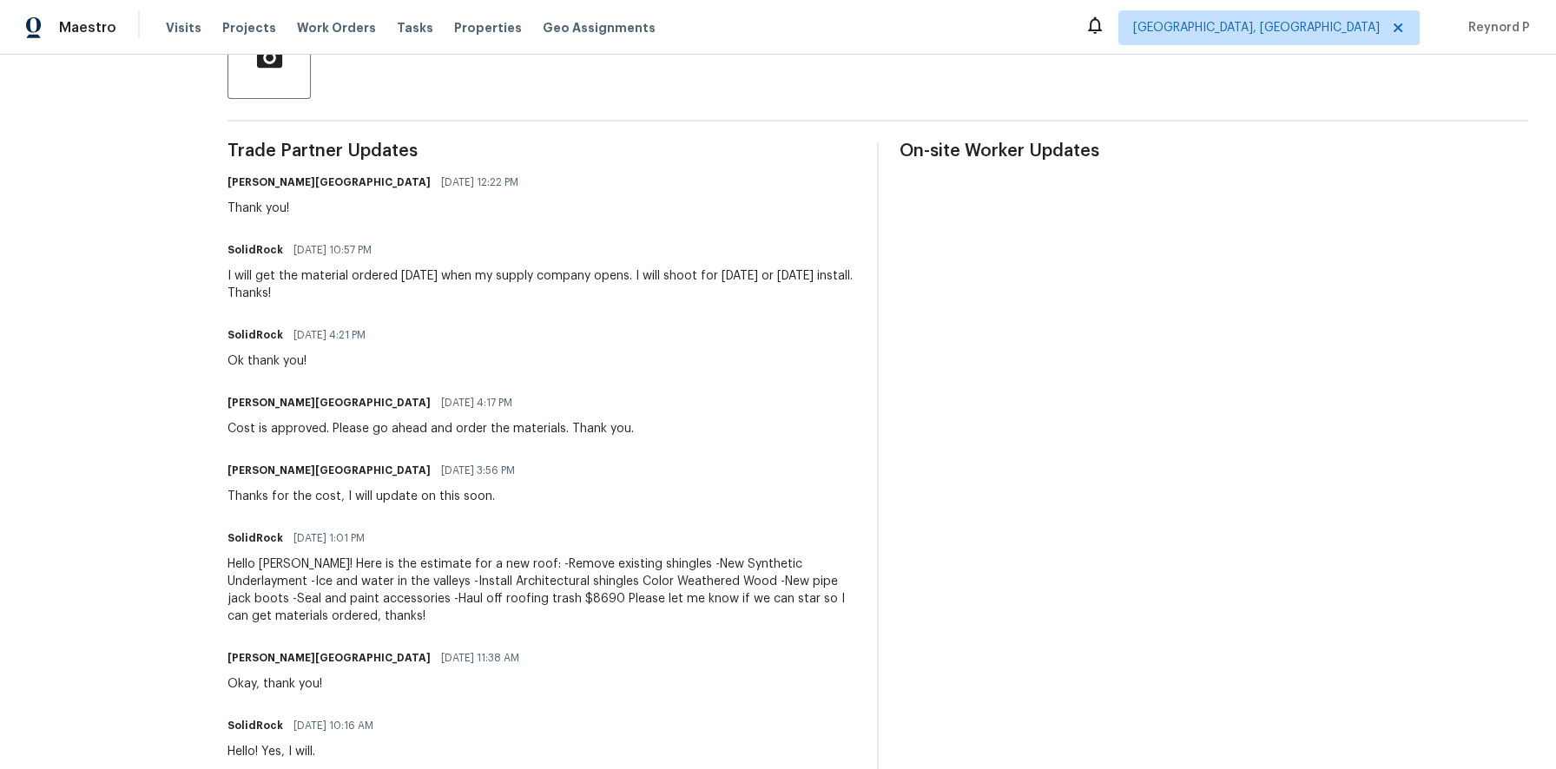
scroll to position [421, 0]
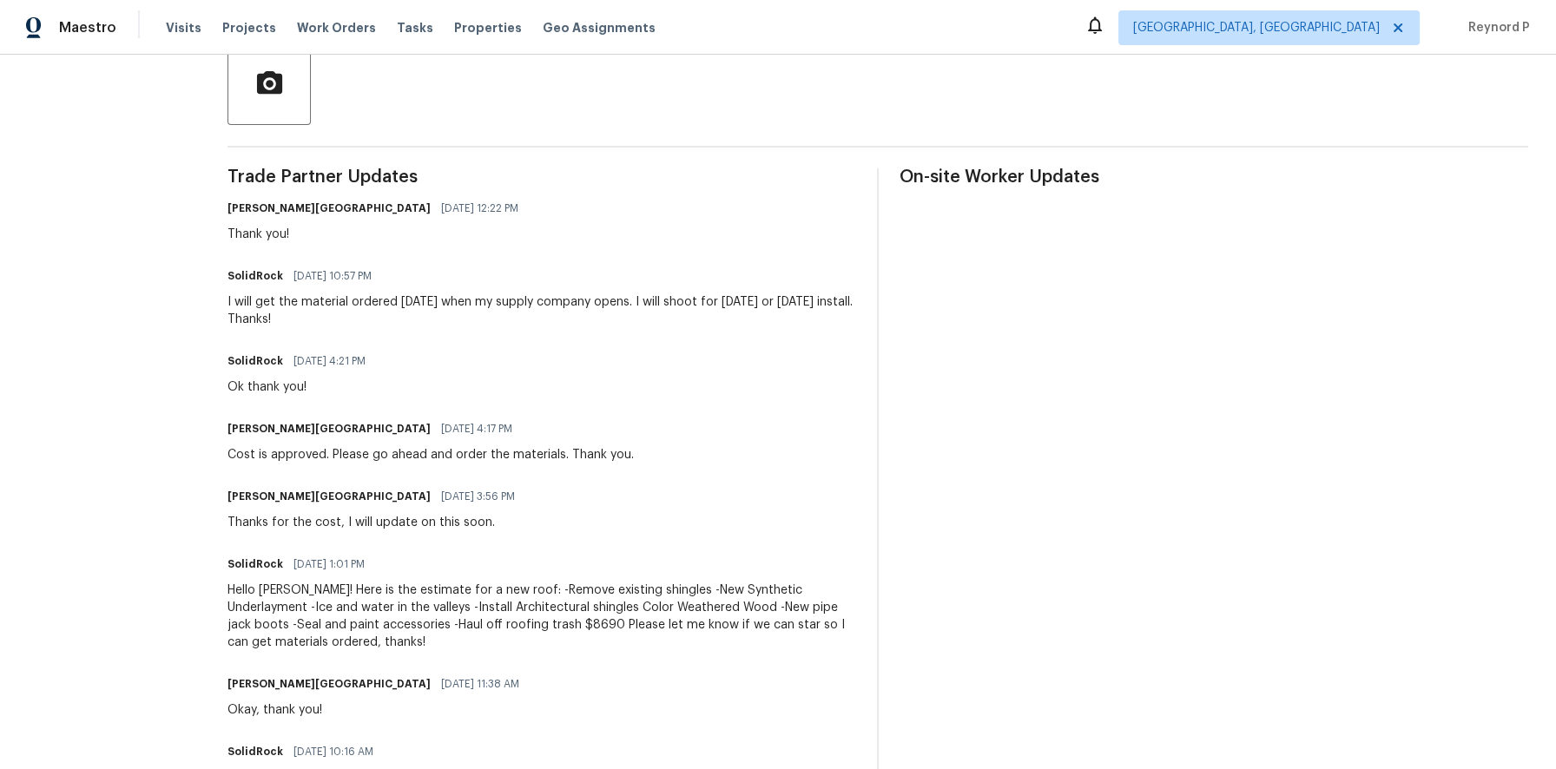
click at [640, 237] on div "Isabel Sangeetha Ireland 09/08/2025 12:22 PM Thank you!" at bounding box center [541, 219] width 629 height 47
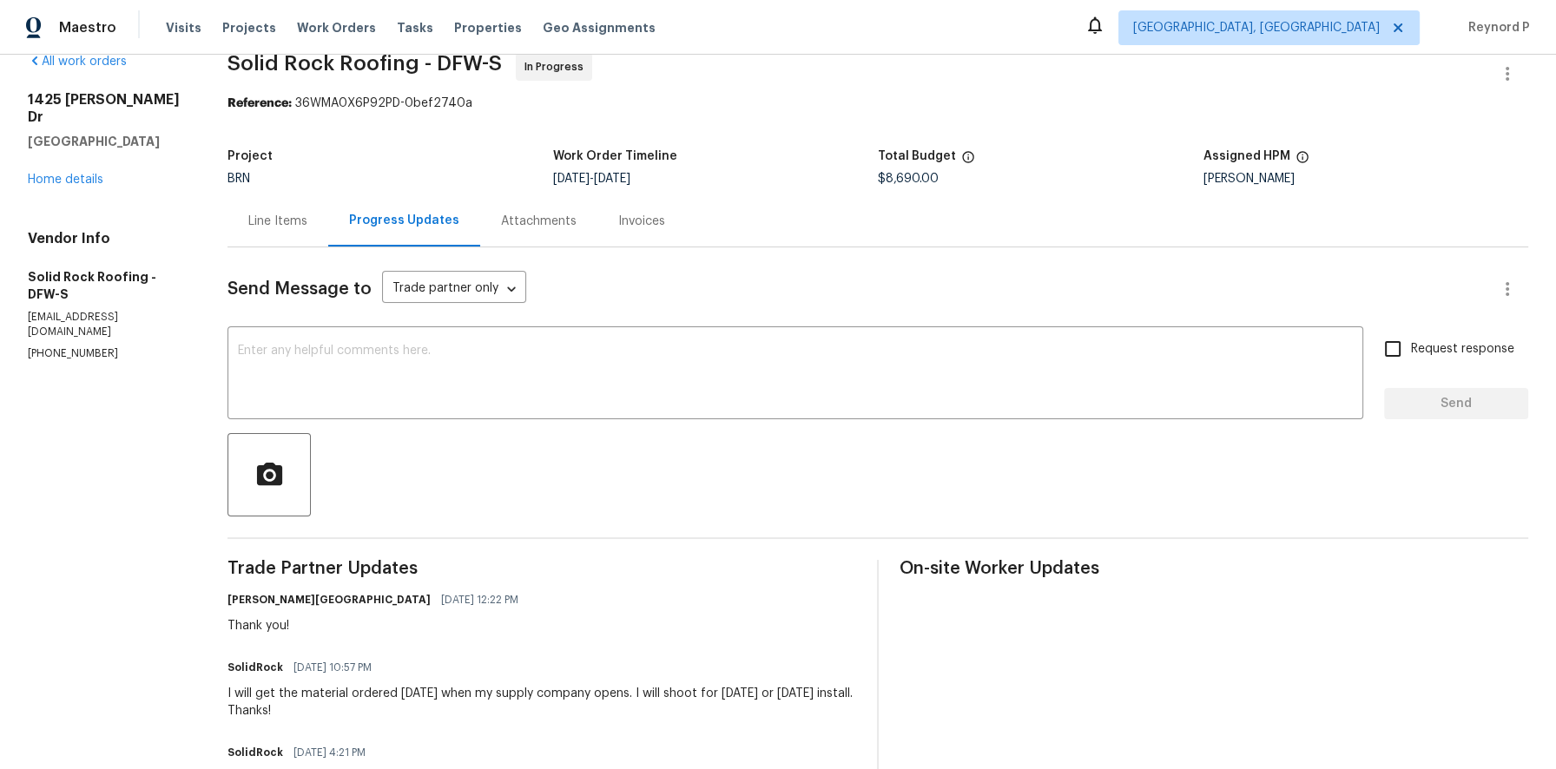
scroll to position [0, 0]
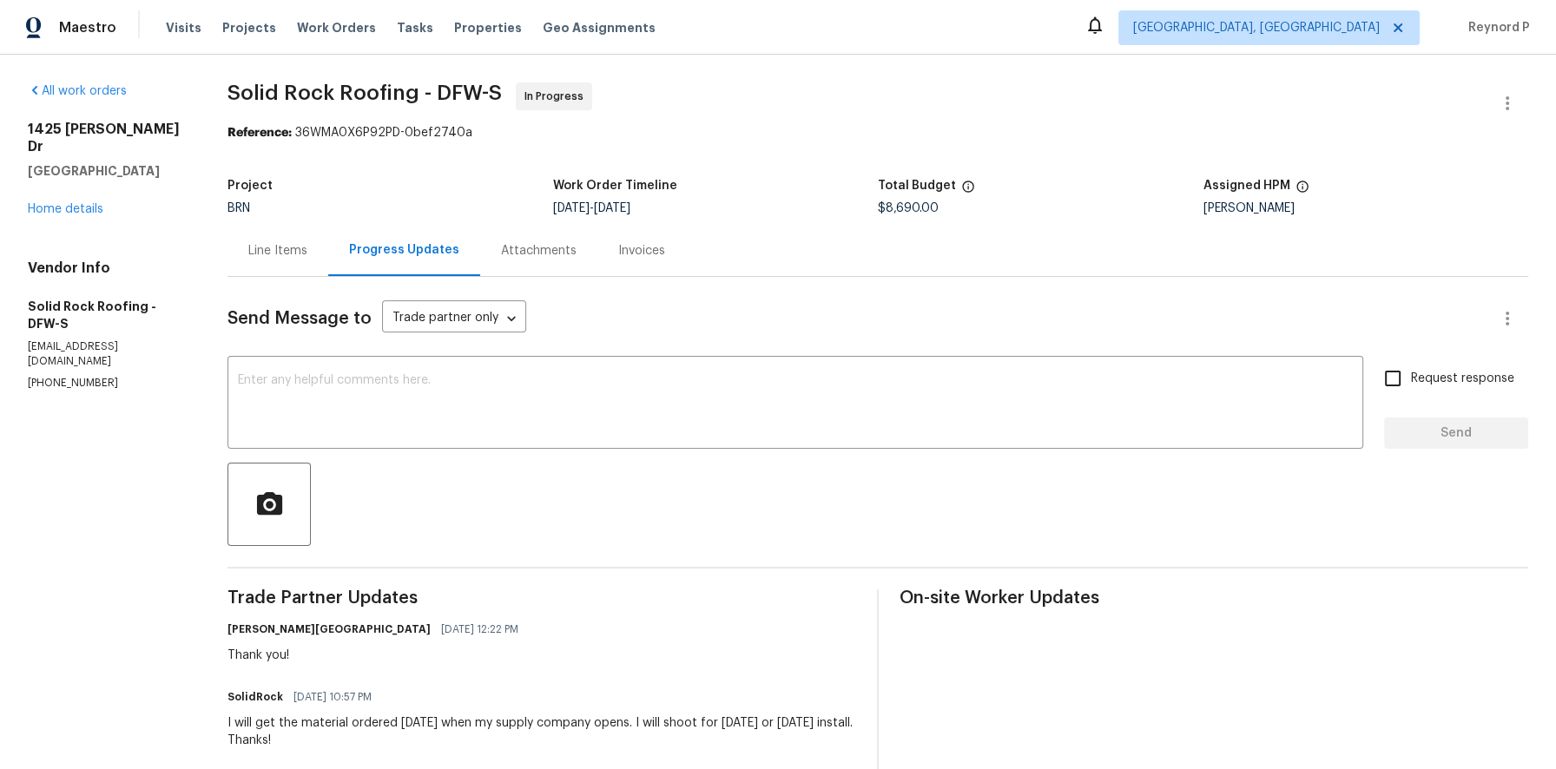
click at [288, 255] on div "Line Items" at bounding box center [277, 250] width 59 height 17
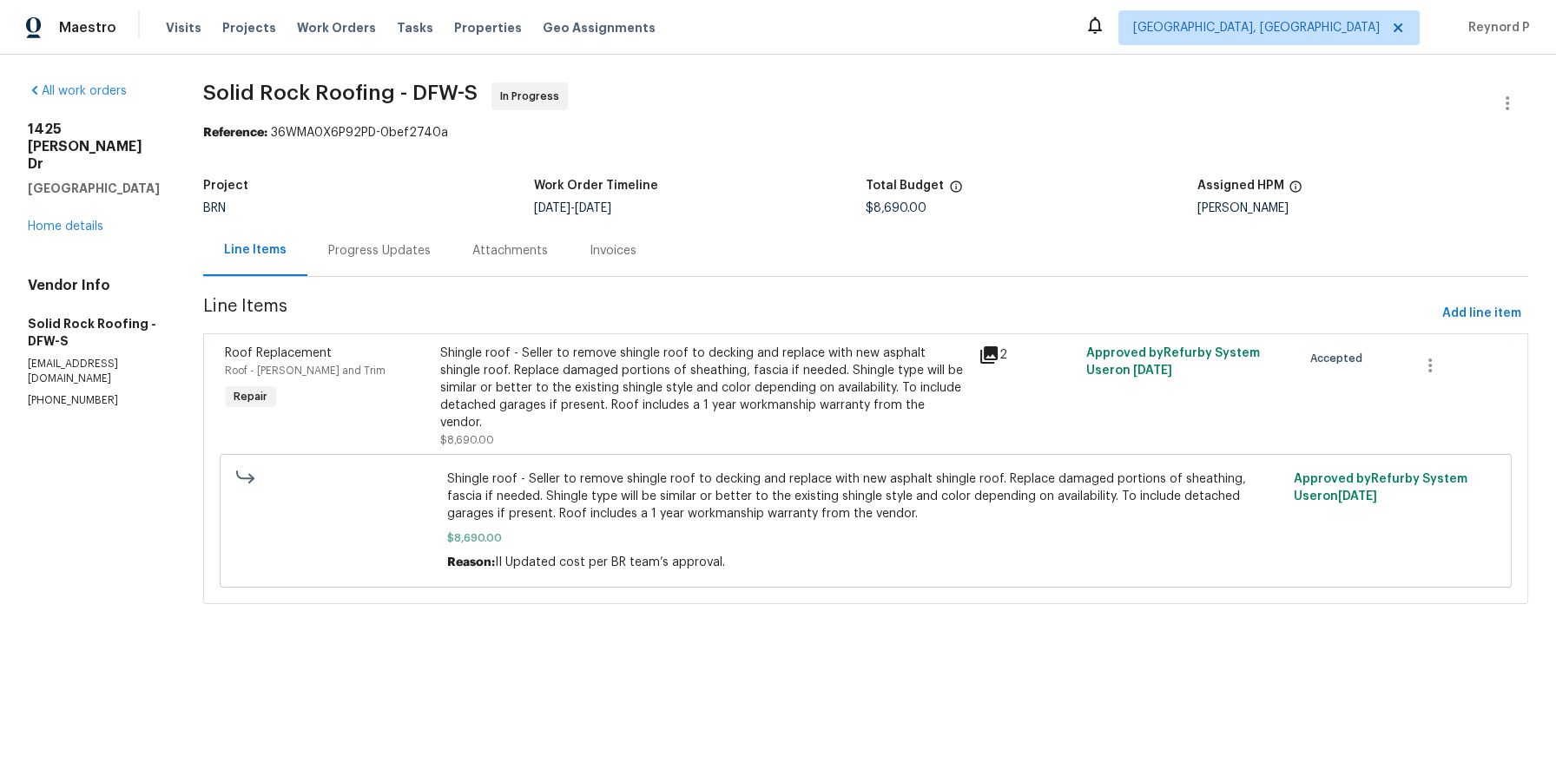
click at [382, 259] on div "Progress Updates" at bounding box center [379, 250] width 102 height 17
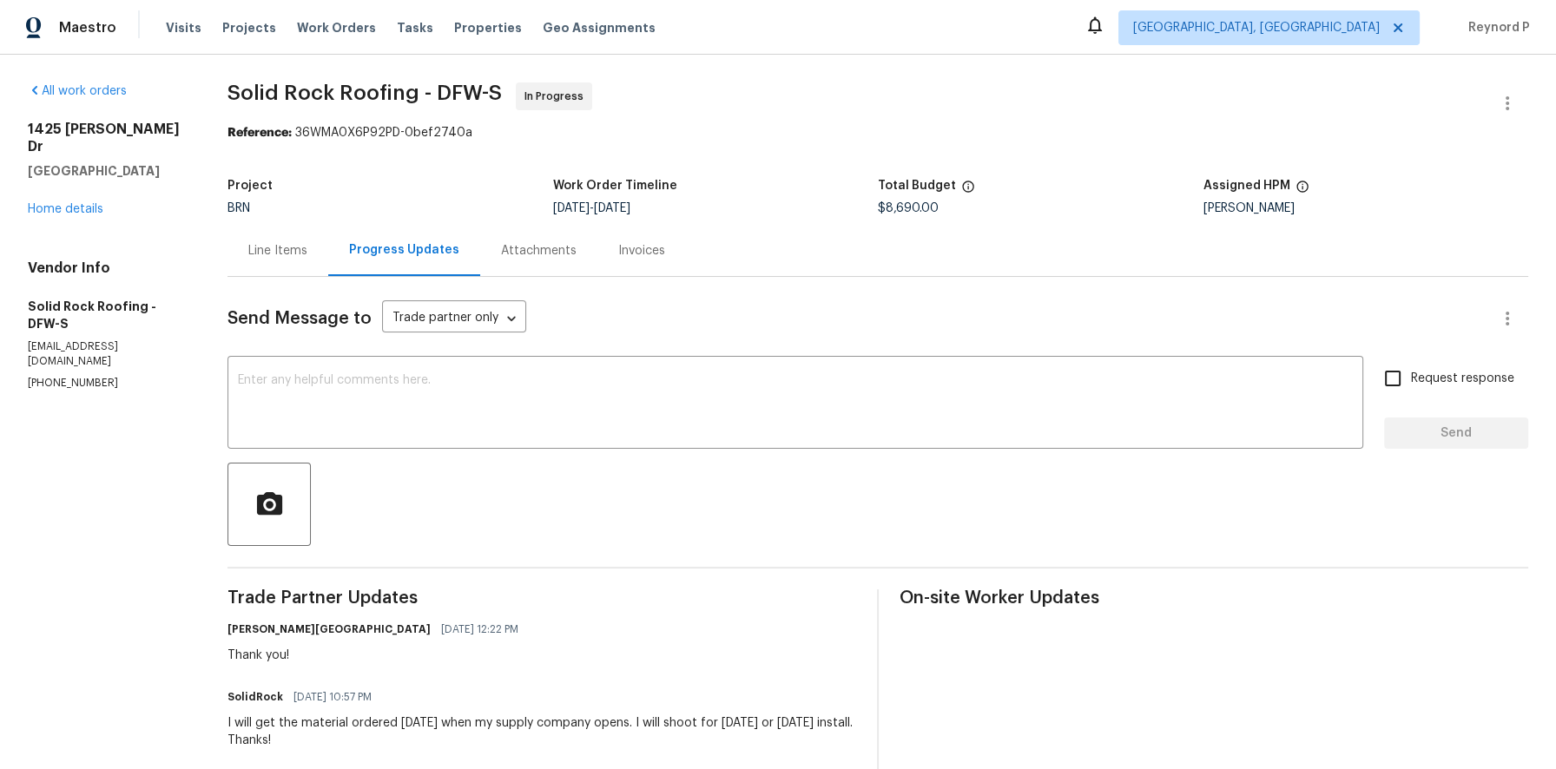
click at [319, 254] on div "Line Items" at bounding box center [277, 250] width 101 height 51
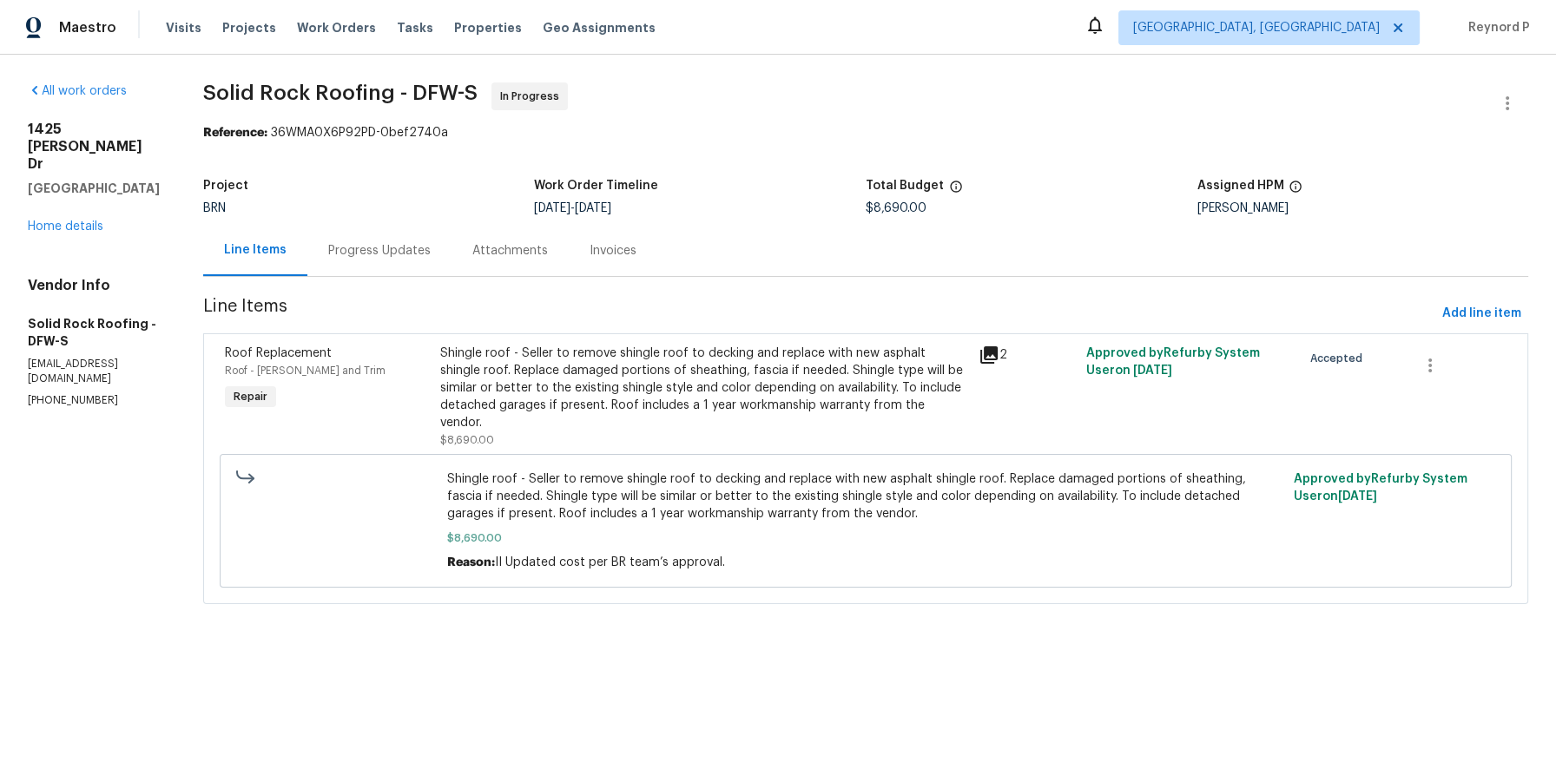
click at [643, 359] on div "Shingle roof - Seller to remove shingle roof to decking and replace with new as…" at bounding box center [704, 388] width 528 height 87
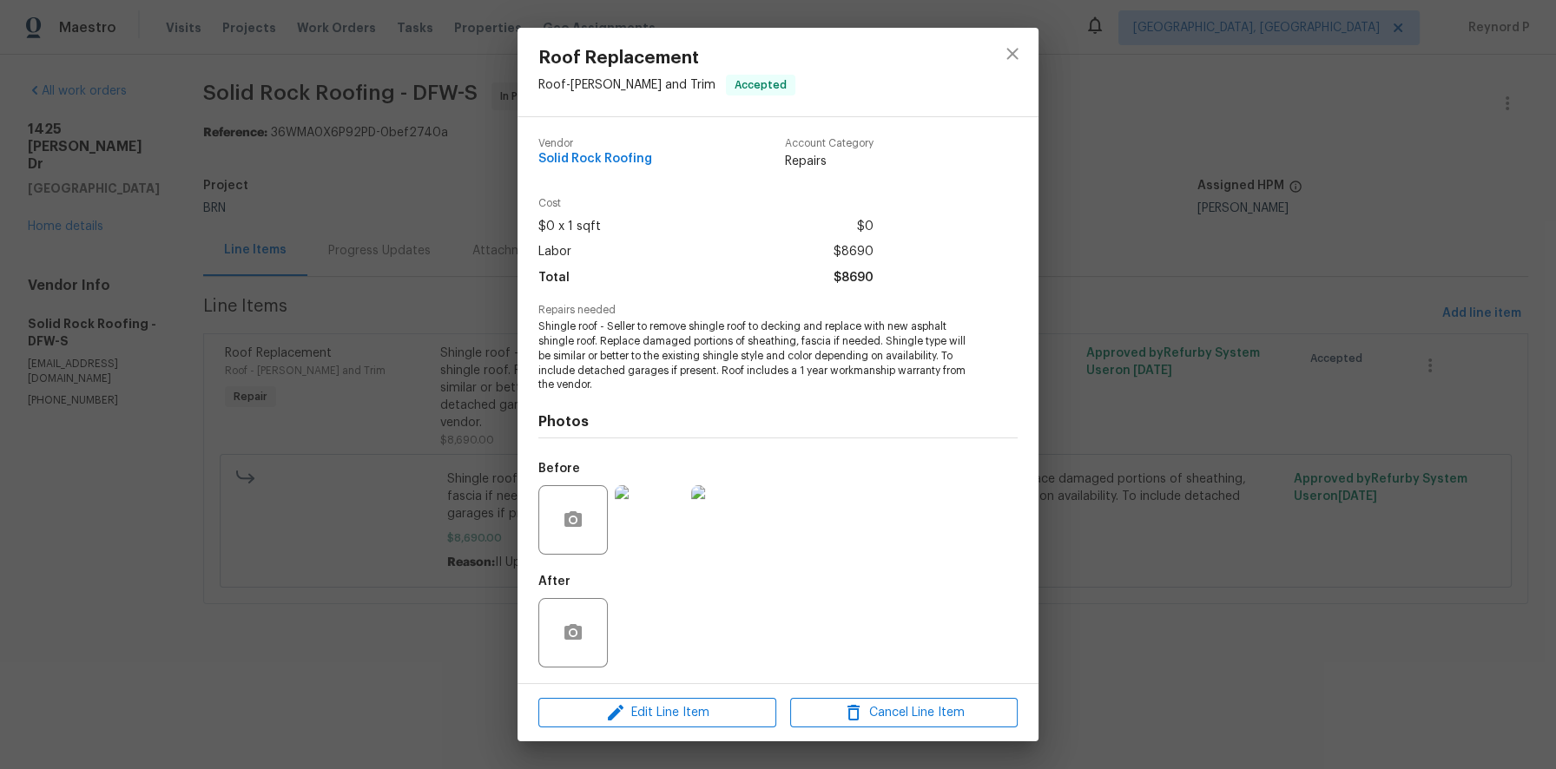
click at [1068, 252] on div "Roof Replacement Roof - Eaves and Trim Accepted Vendor Solid Rock Roofing Accou…" at bounding box center [778, 384] width 1556 height 769
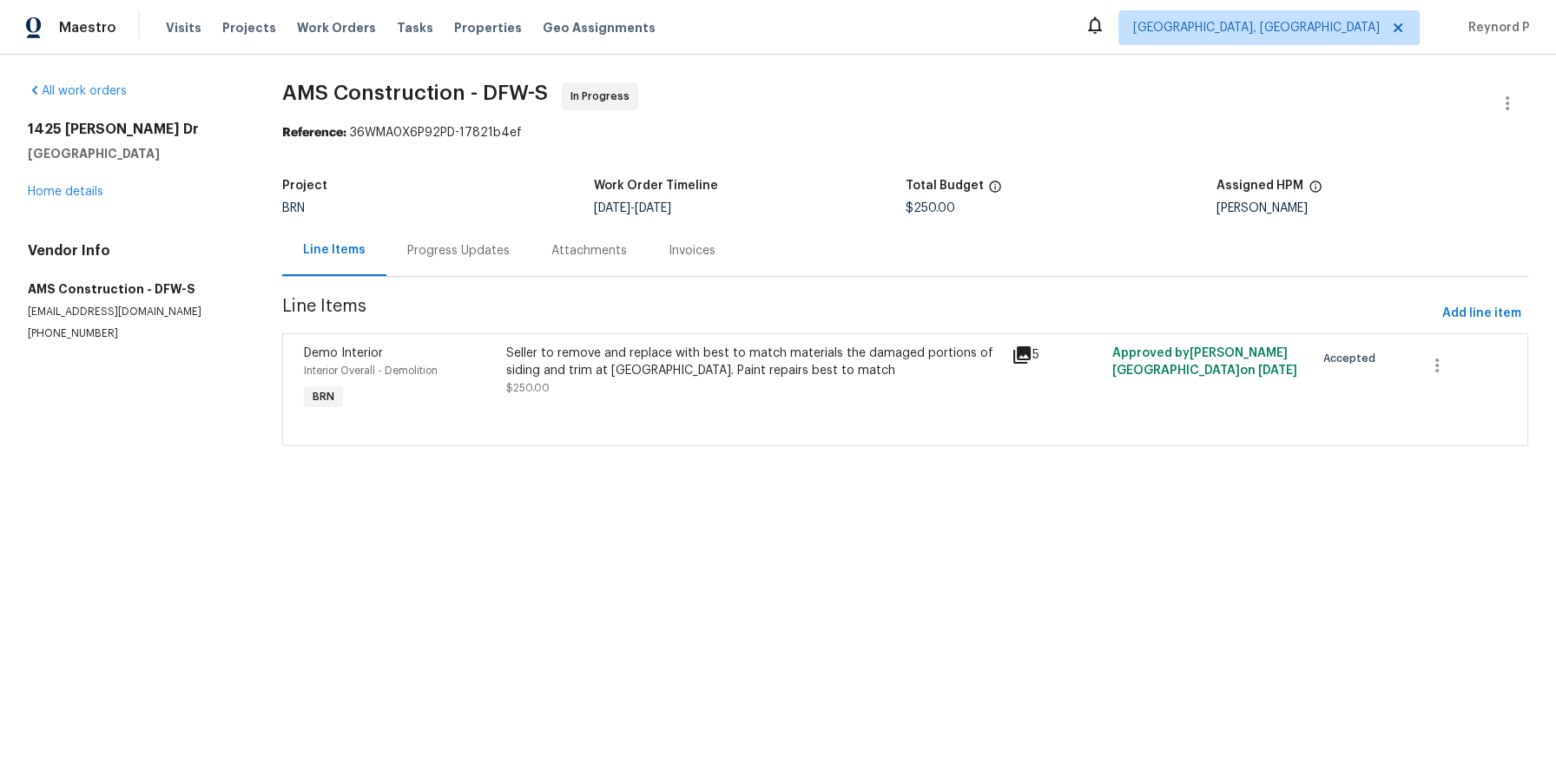
click at [451, 256] on div "Progress Updates" at bounding box center [458, 250] width 102 height 17
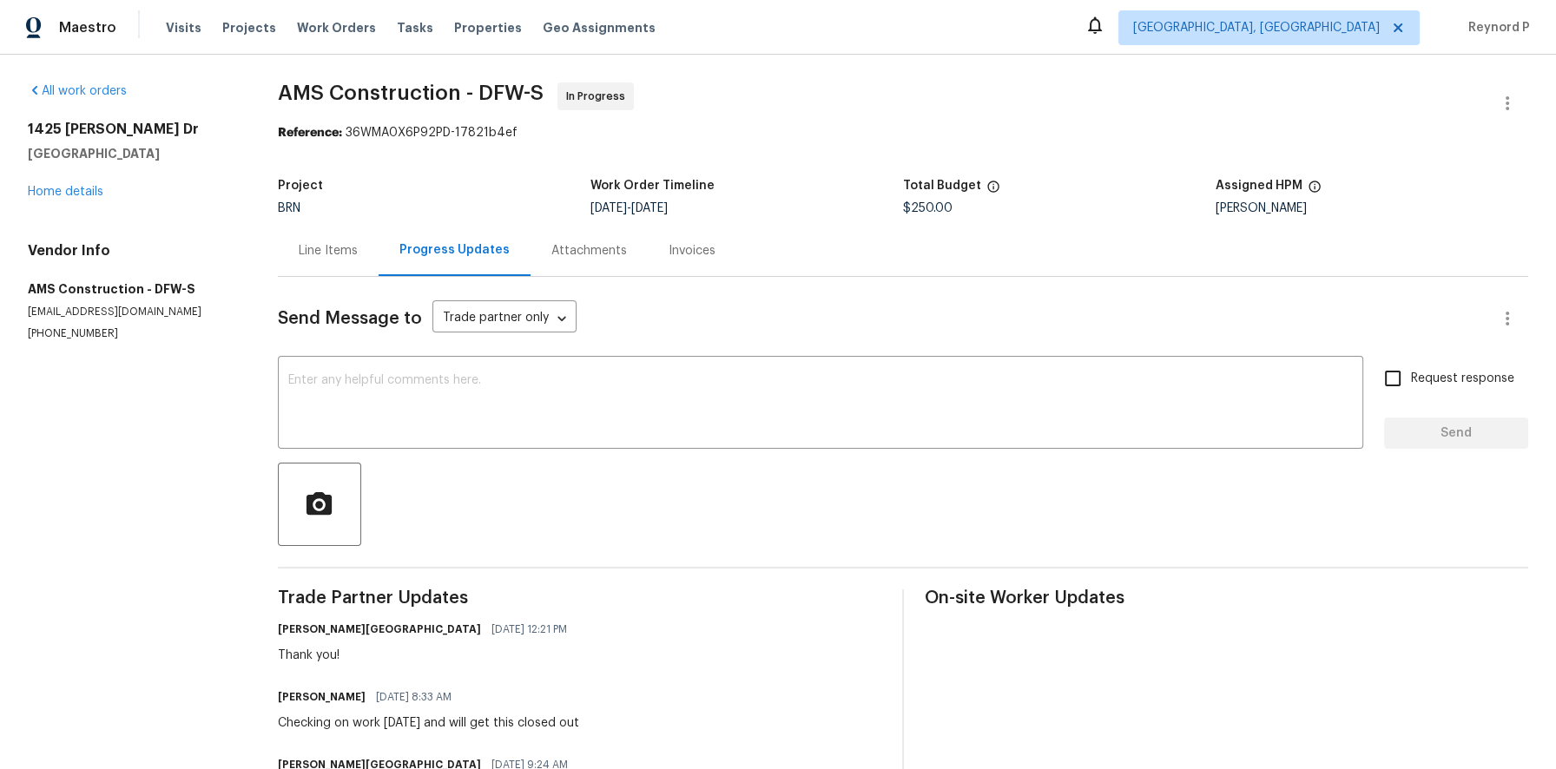
click at [341, 247] on div "Line Items" at bounding box center [328, 250] width 59 height 17
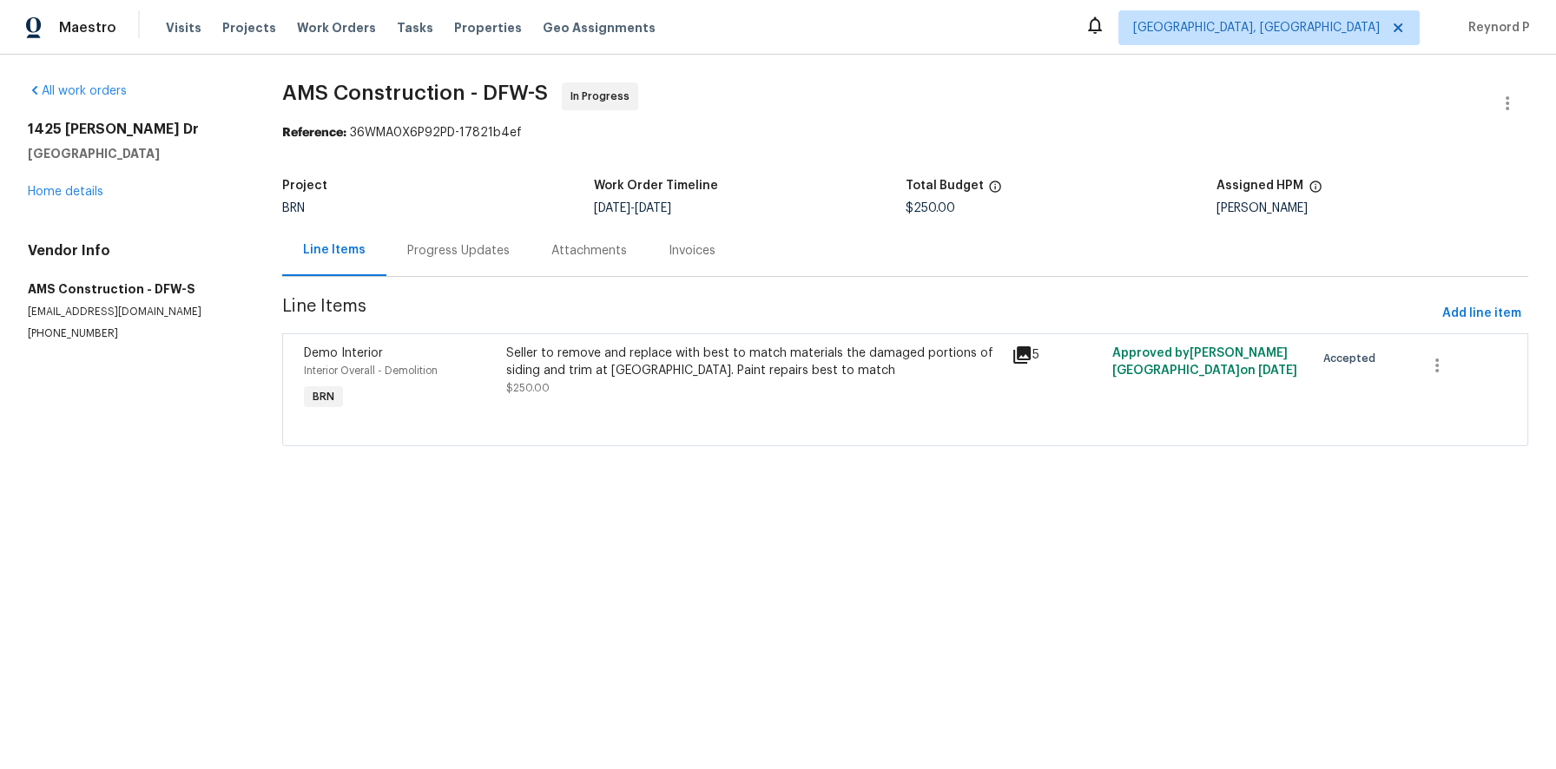
click at [459, 251] on div "Progress Updates" at bounding box center [458, 250] width 102 height 17
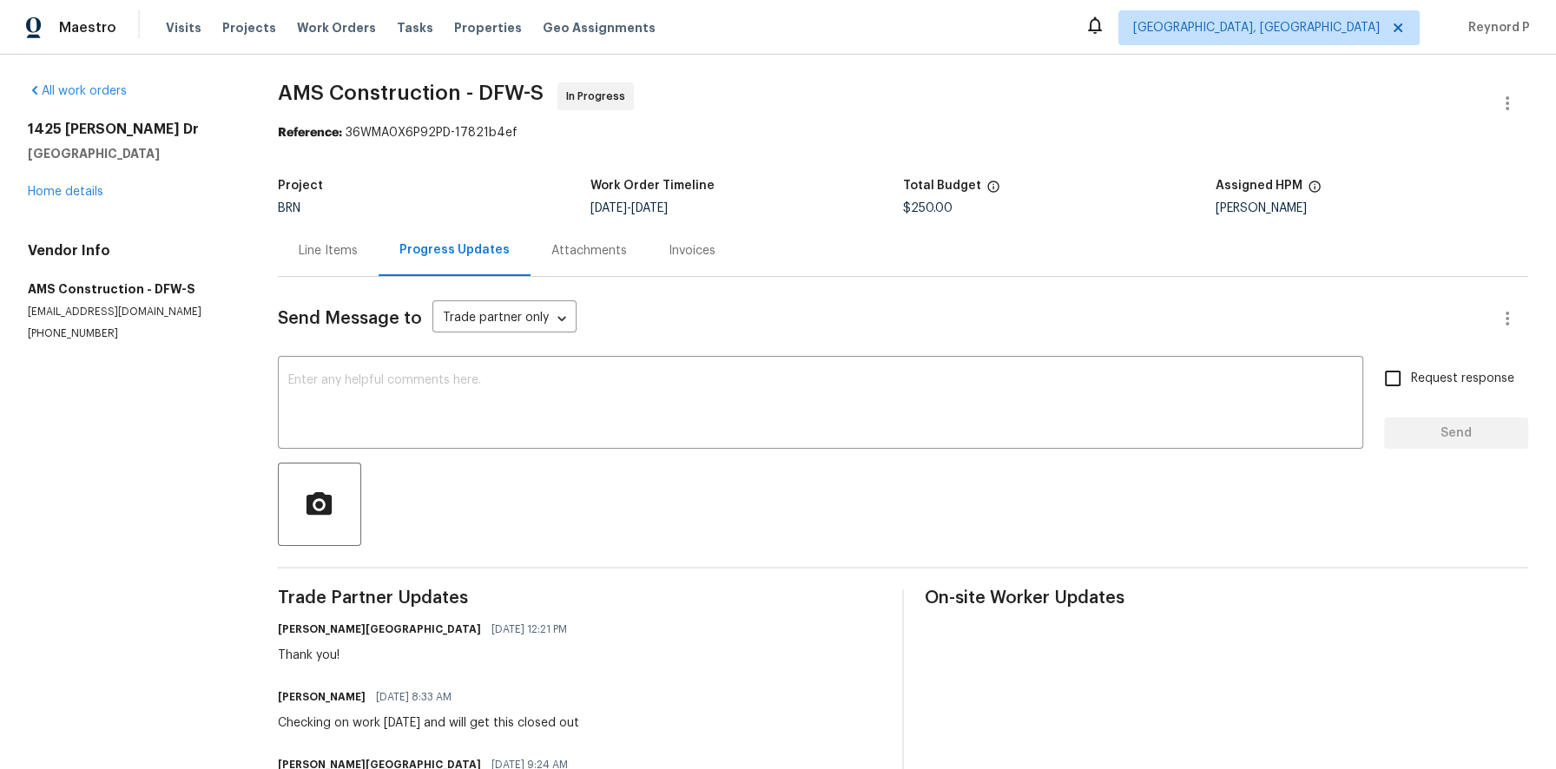
click at [331, 247] on div "Line Items" at bounding box center [328, 250] width 59 height 17
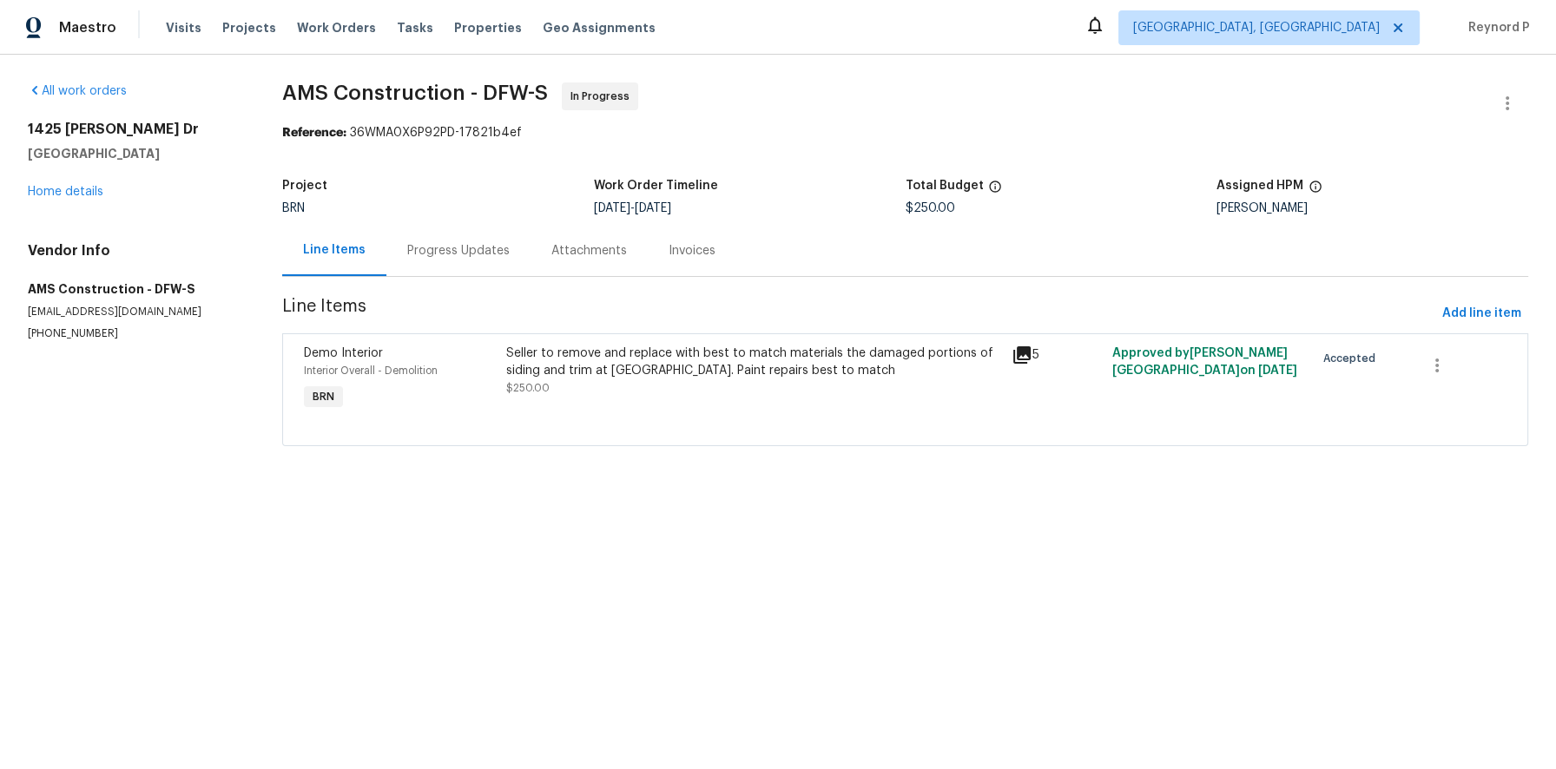
click at [490, 249] on div "Progress Updates" at bounding box center [458, 250] width 102 height 17
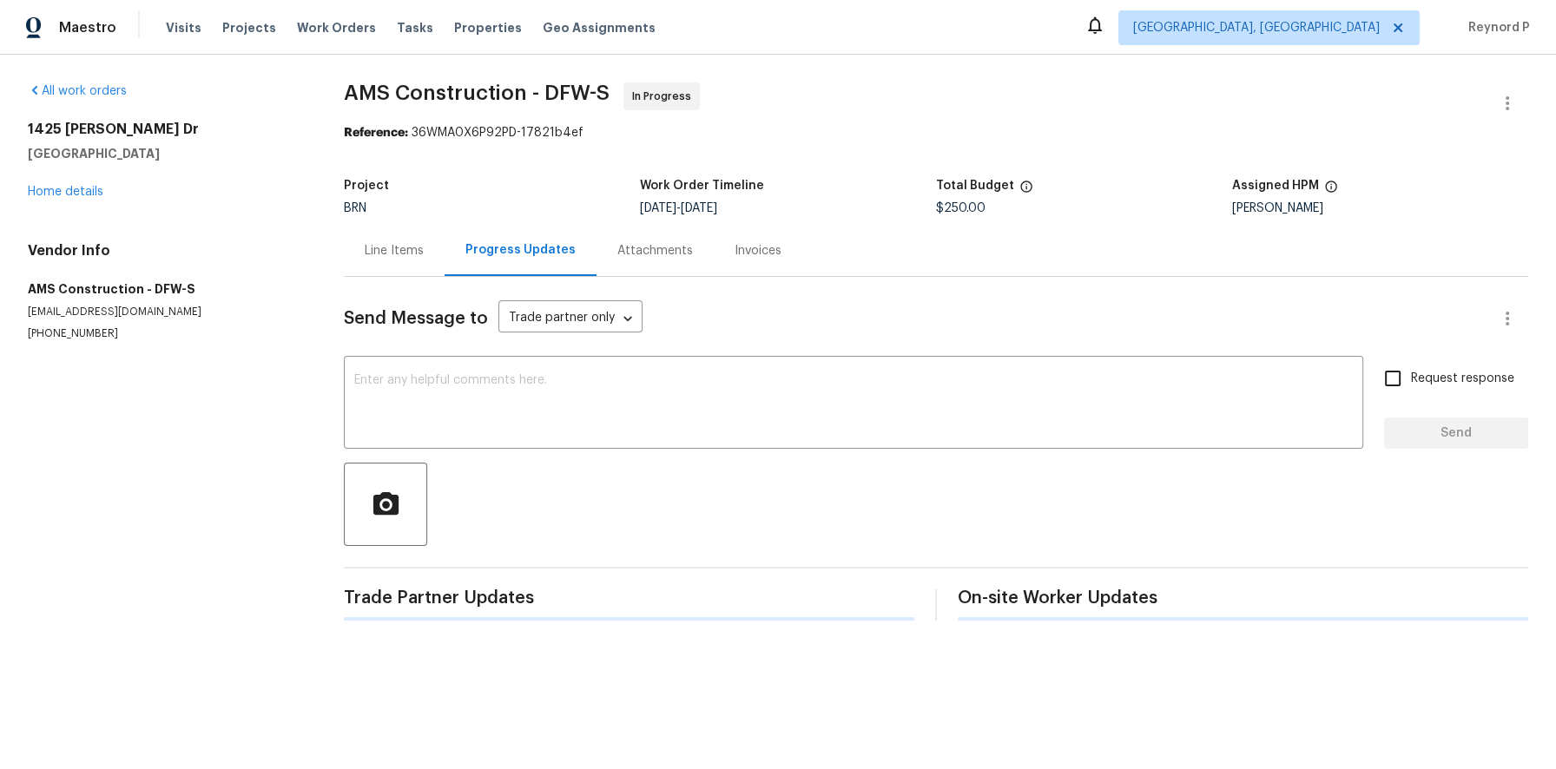
click at [221, 559] on section "All work orders 1425 Brenda Dr Irving, TX 75060 Home details Vendor Info AMS Co…" at bounding box center [165, 351] width 274 height 538
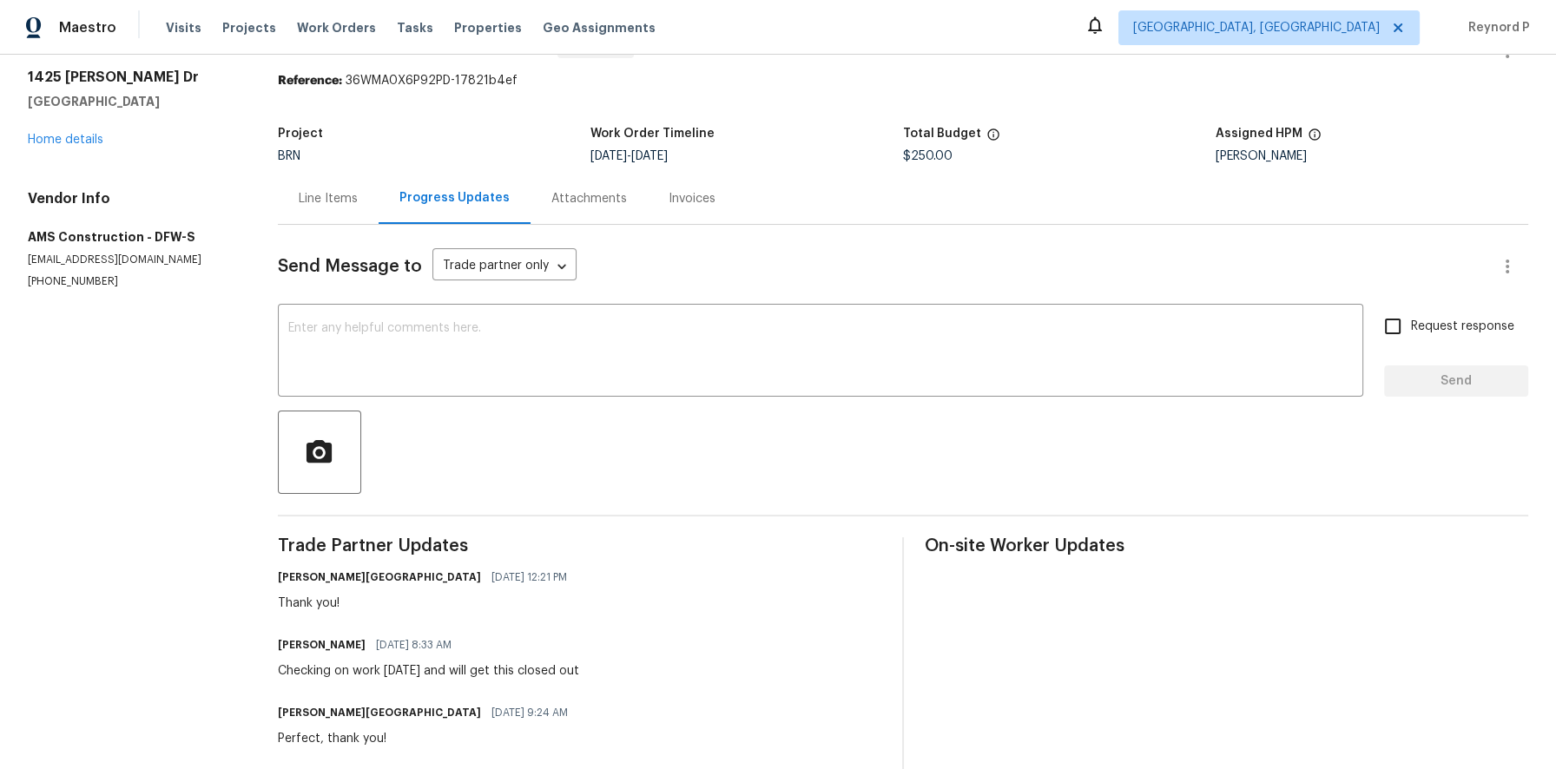
scroll to position [5, 0]
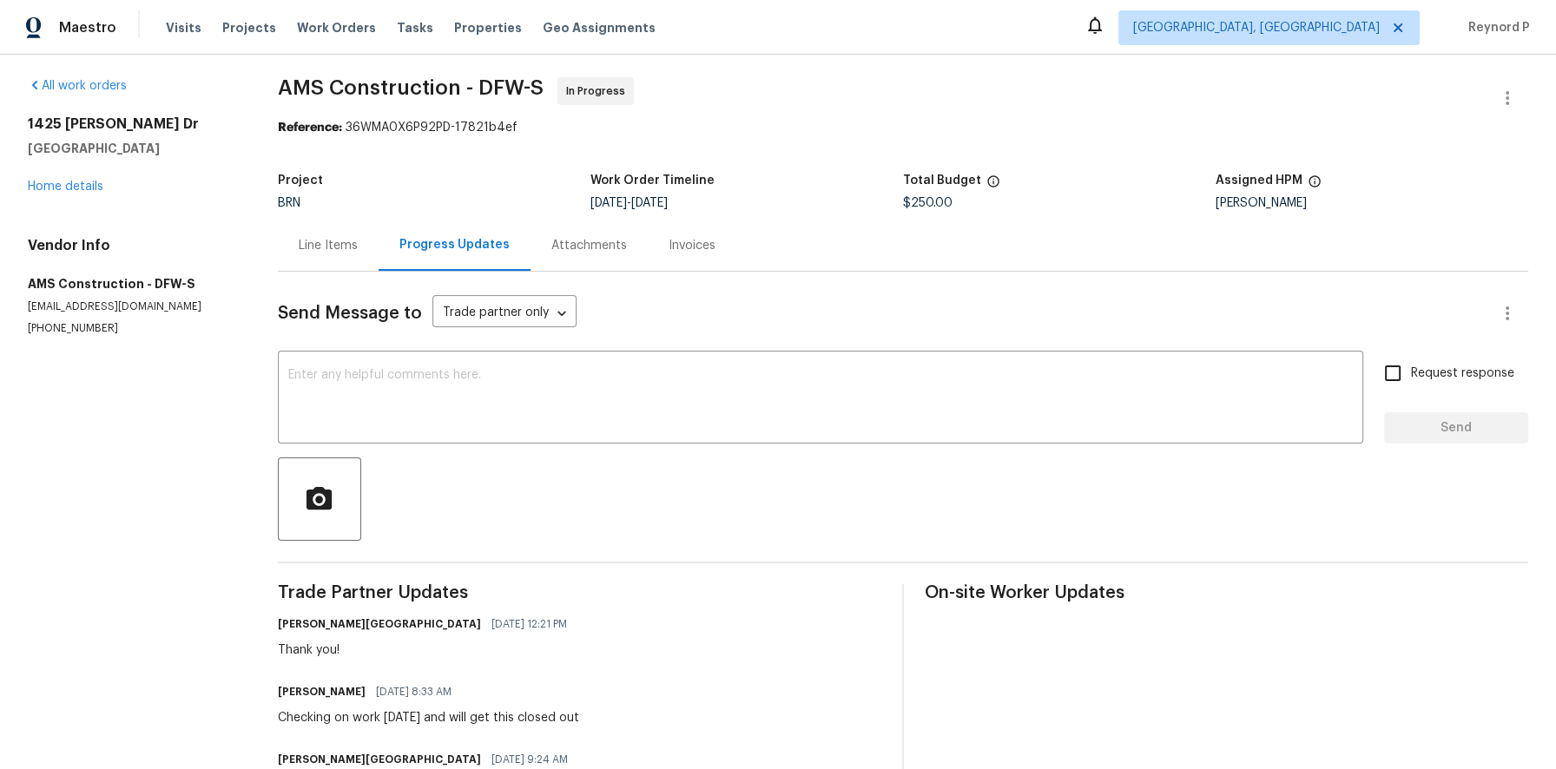
click at [346, 239] on div "Line Items" at bounding box center [328, 245] width 59 height 17
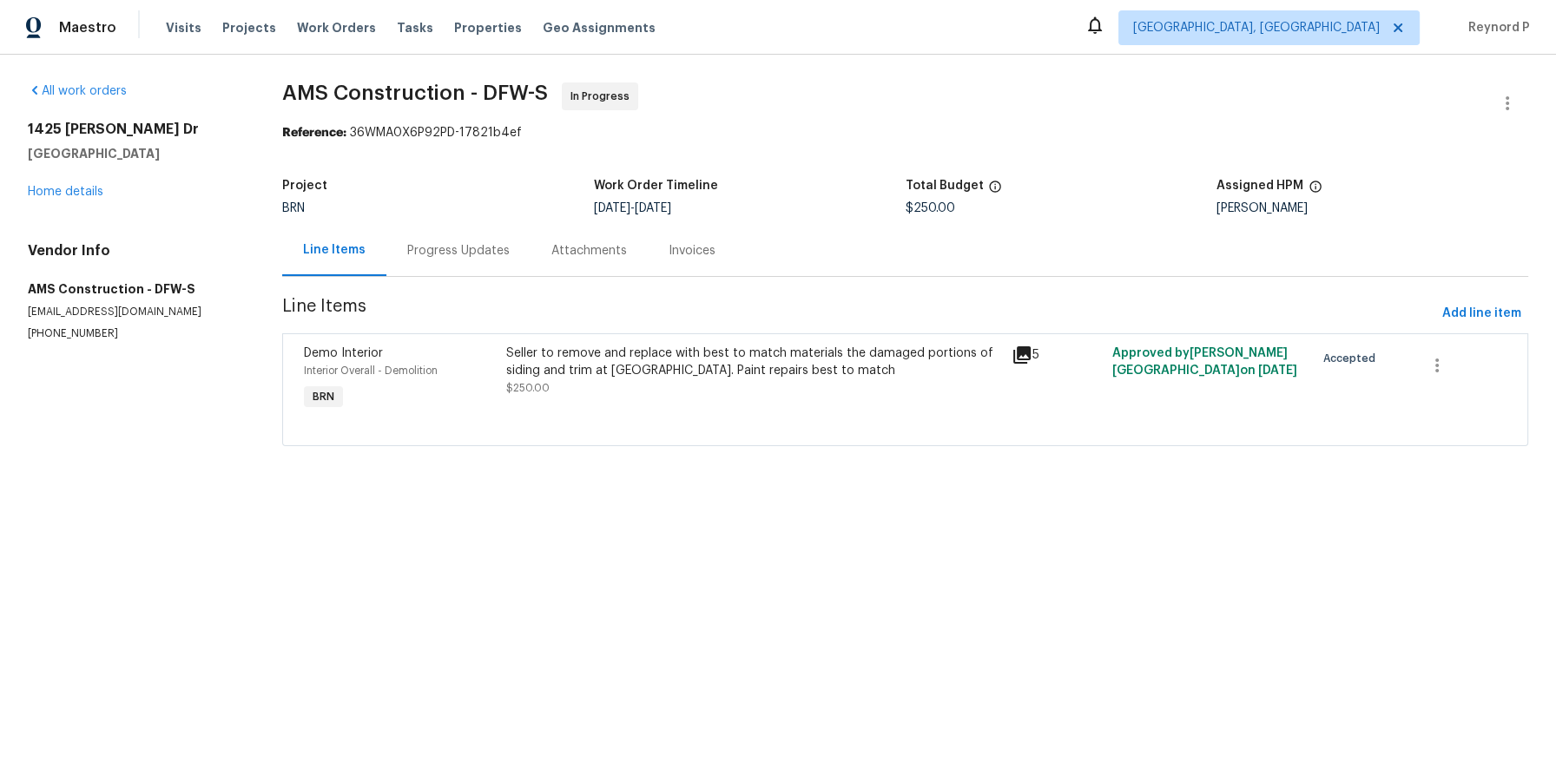
click at [186, 378] on section "All work orders 1425 Brenda Dr Irving, TX 75060 Home details Vendor Info AMS Co…" at bounding box center [134, 274] width 213 height 385
click at [784, 71] on div "All work orders 1425 Brenda Dr Irving, TX 75060 Home details Vendor Info AMS Co…" at bounding box center [778, 275] width 1556 height 440
click at [466, 246] on div "Progress Updates" at bounding box center [458, 250] width 102 height 17
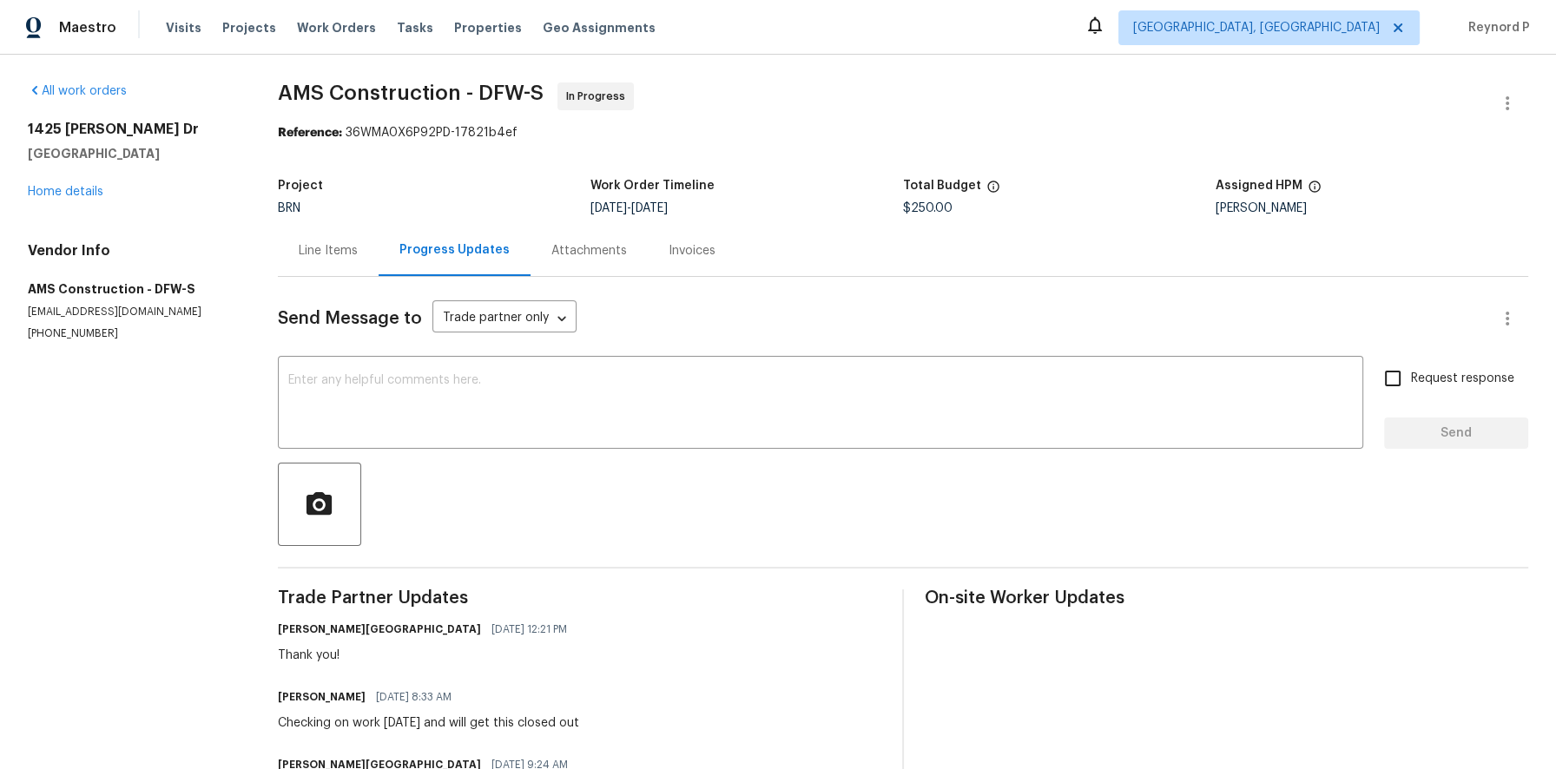
click at [341, 260] on div "Line Items" at bounding box center [328, 250] width 59 height 17
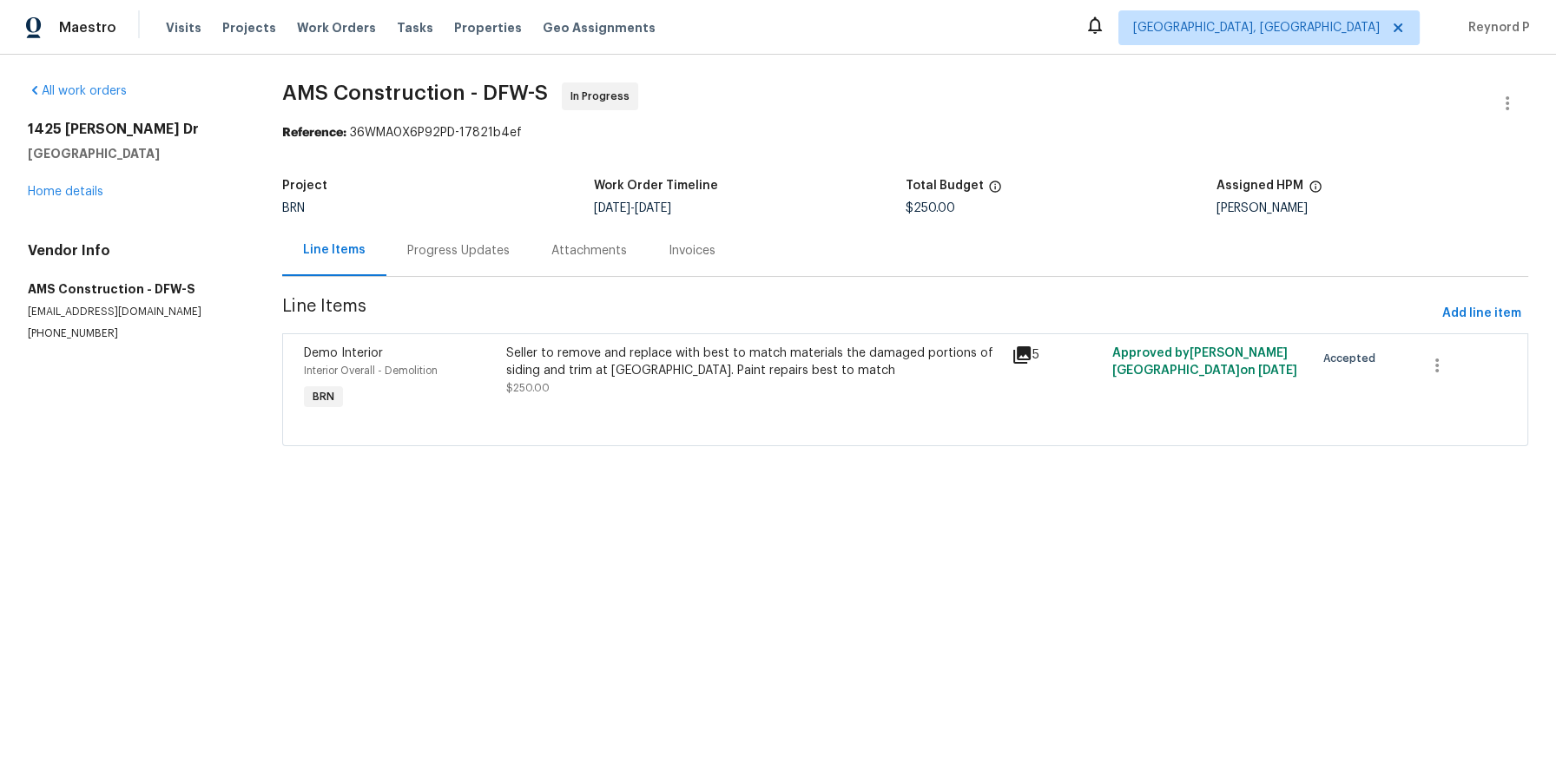
click at [651, 368] on div "Seller to remove and replace with best to match materials the damaged portions …" at bounding box center [753, 362] width 495 height 35
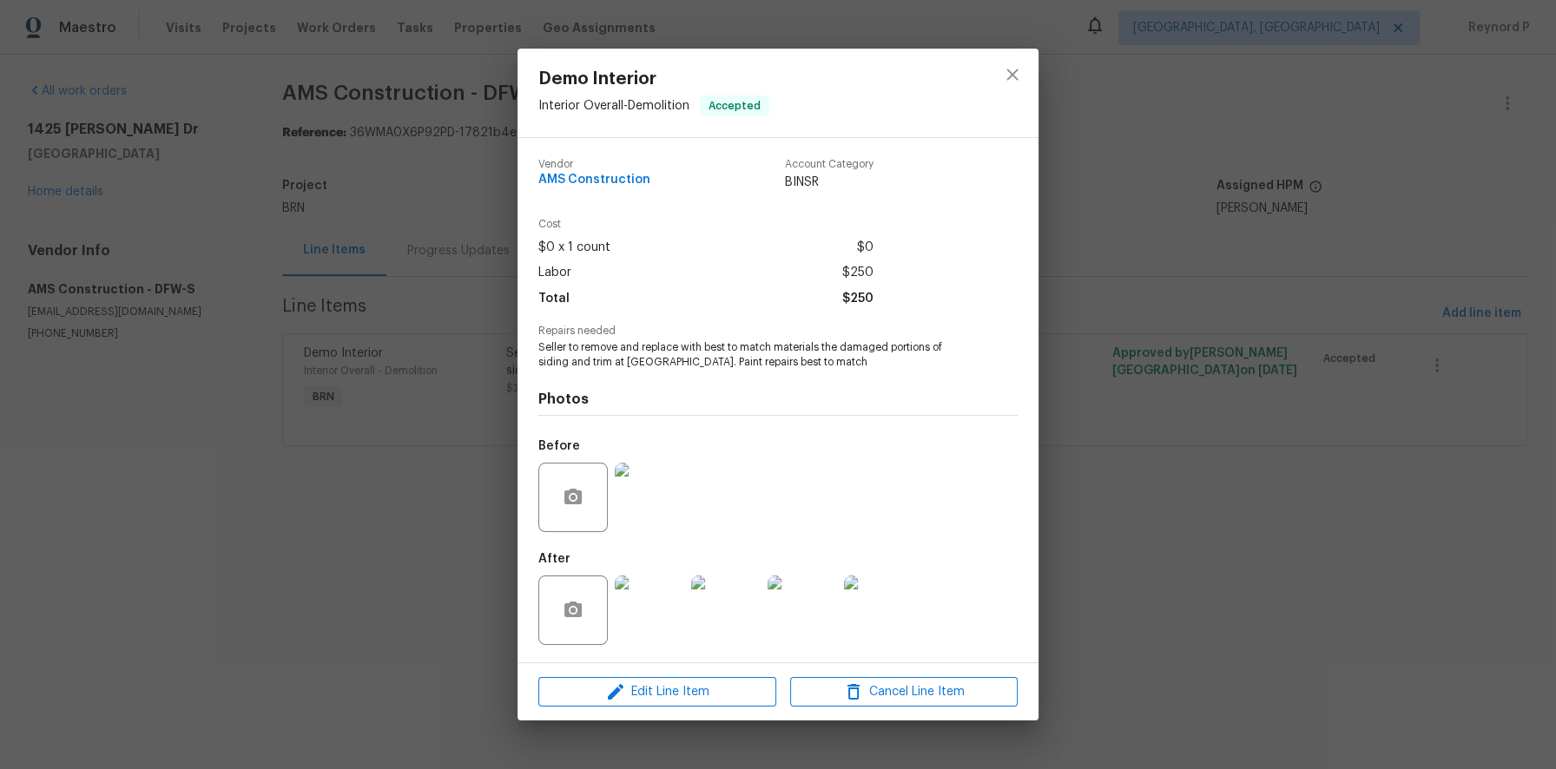
click at [469, 548] on div "Demo Interior Interior Overall - Demolition Accepted Vendor AMS Construction Ac…" at bounding box center [778, 384] width 1556 height 769
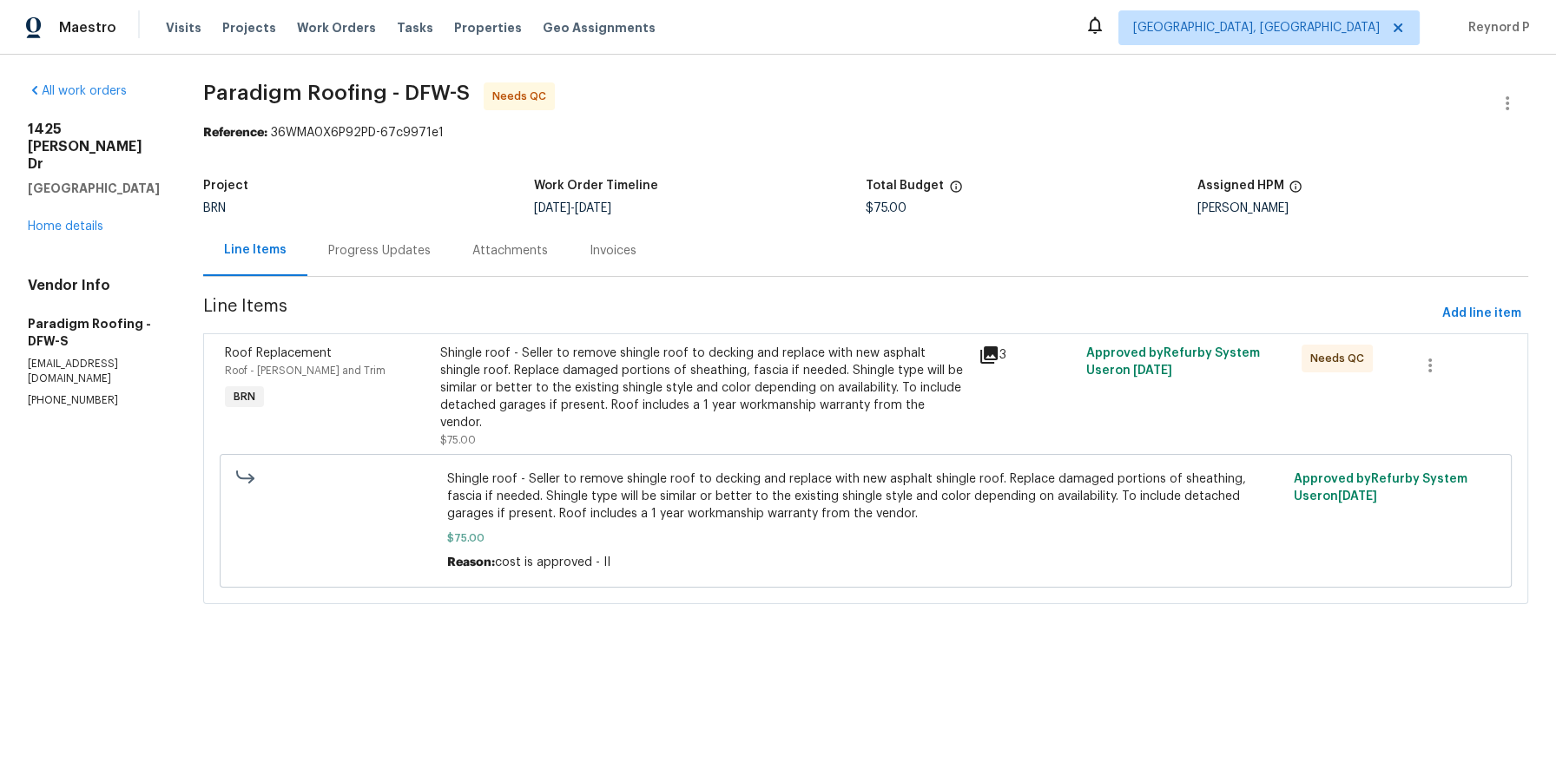
click at [412, 239] on div "Progress Updates" at bounding box center [379, 250] width 144 height 51
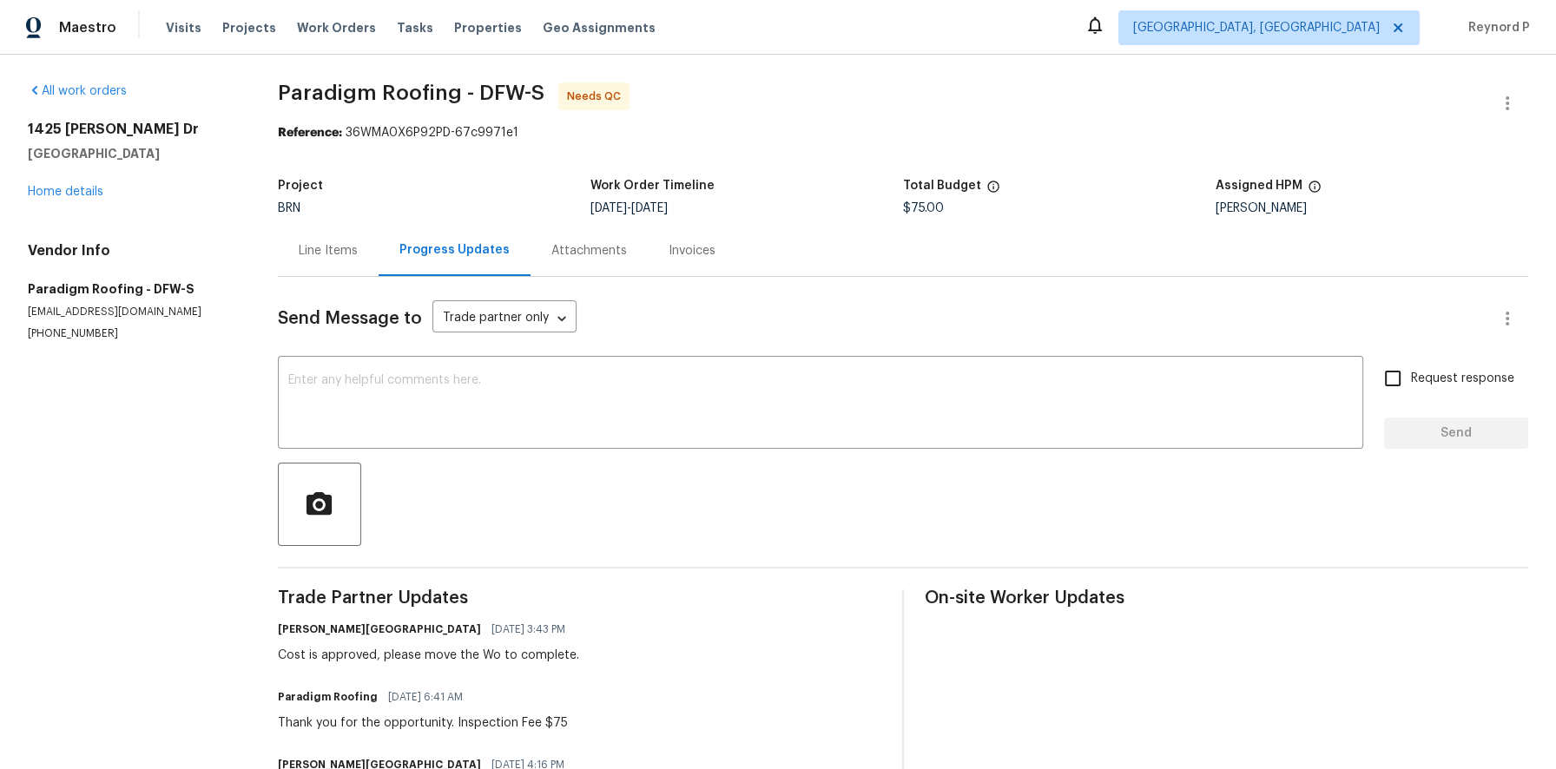
click at [332, 258] on div "Line Items" at bounding box center [328, 250] width 59 height 17
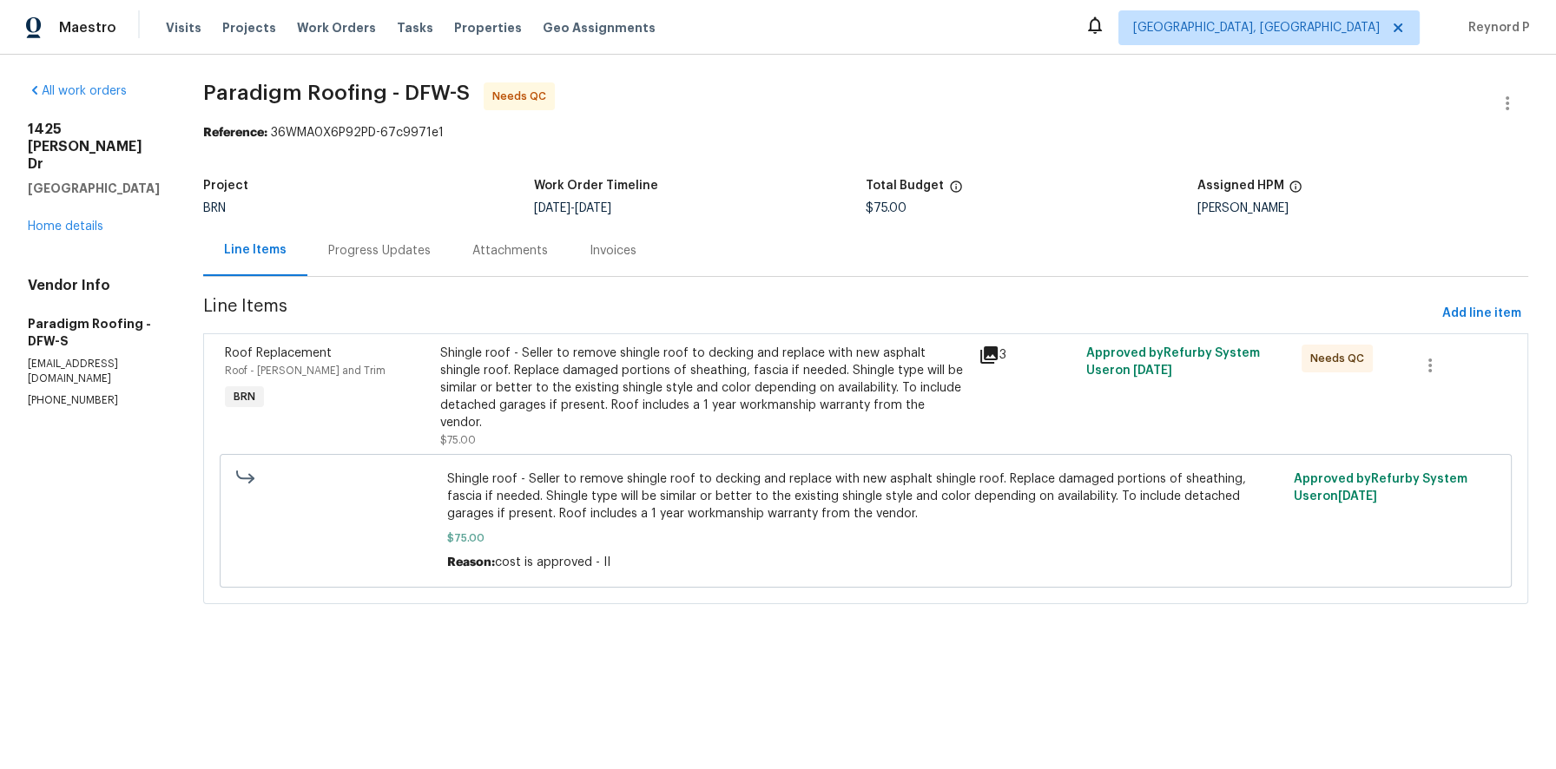
click at [792, 75] on div "All work orders 1425 Brenda Dr Irving, TX 75060 Home details Vendor Info Paradi…" at bounding box center [778, 354] width 1556 height 598
click at [367, 254] on div "Progress Updates" at bounding box center [379, 250] width 102 height 17
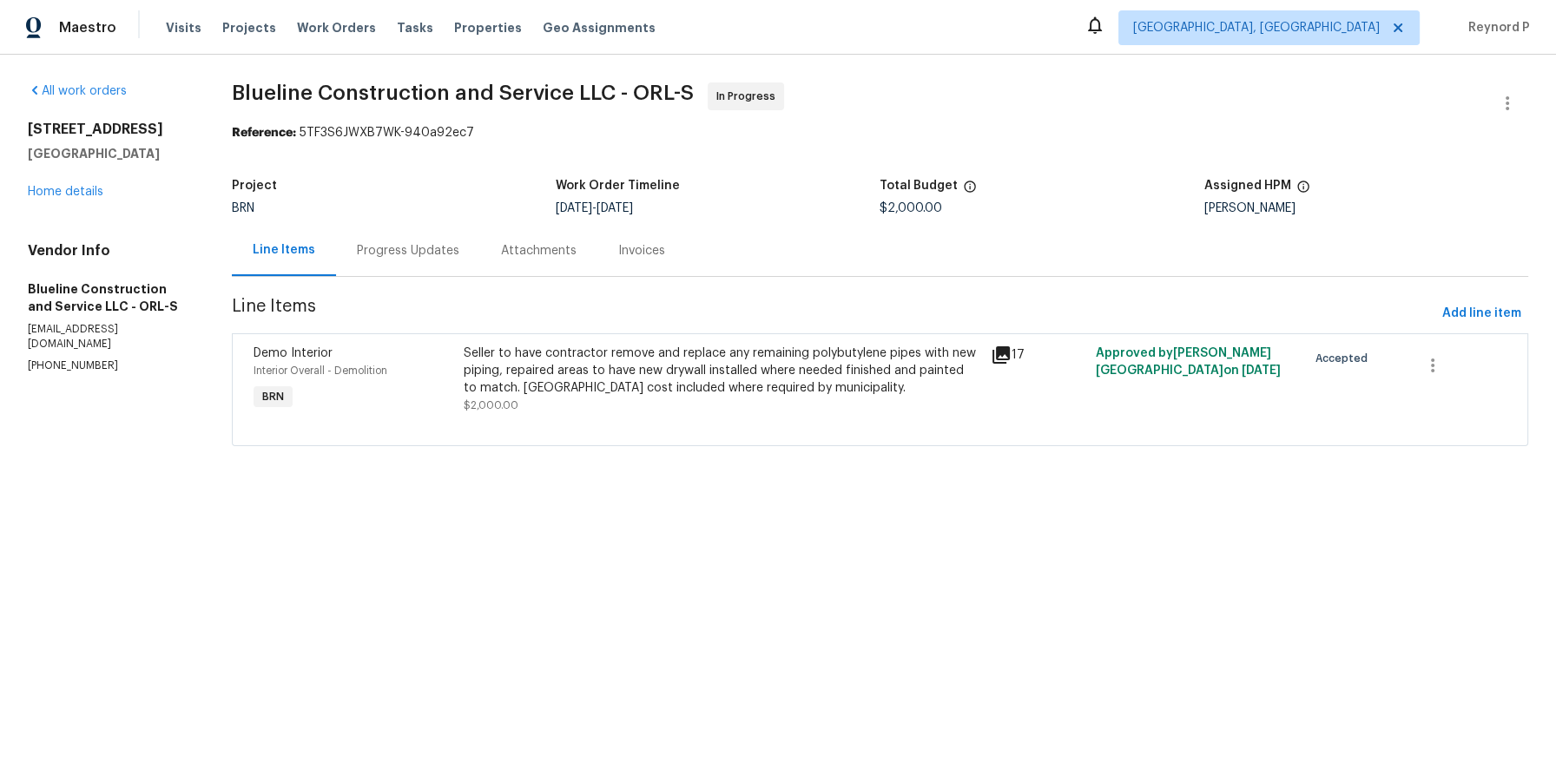
click at [582, 397] on div "Seller to have contractor remove and replace any remaining polybutylene pipes w…" at bounding box center [722, 371] width 516 height 52
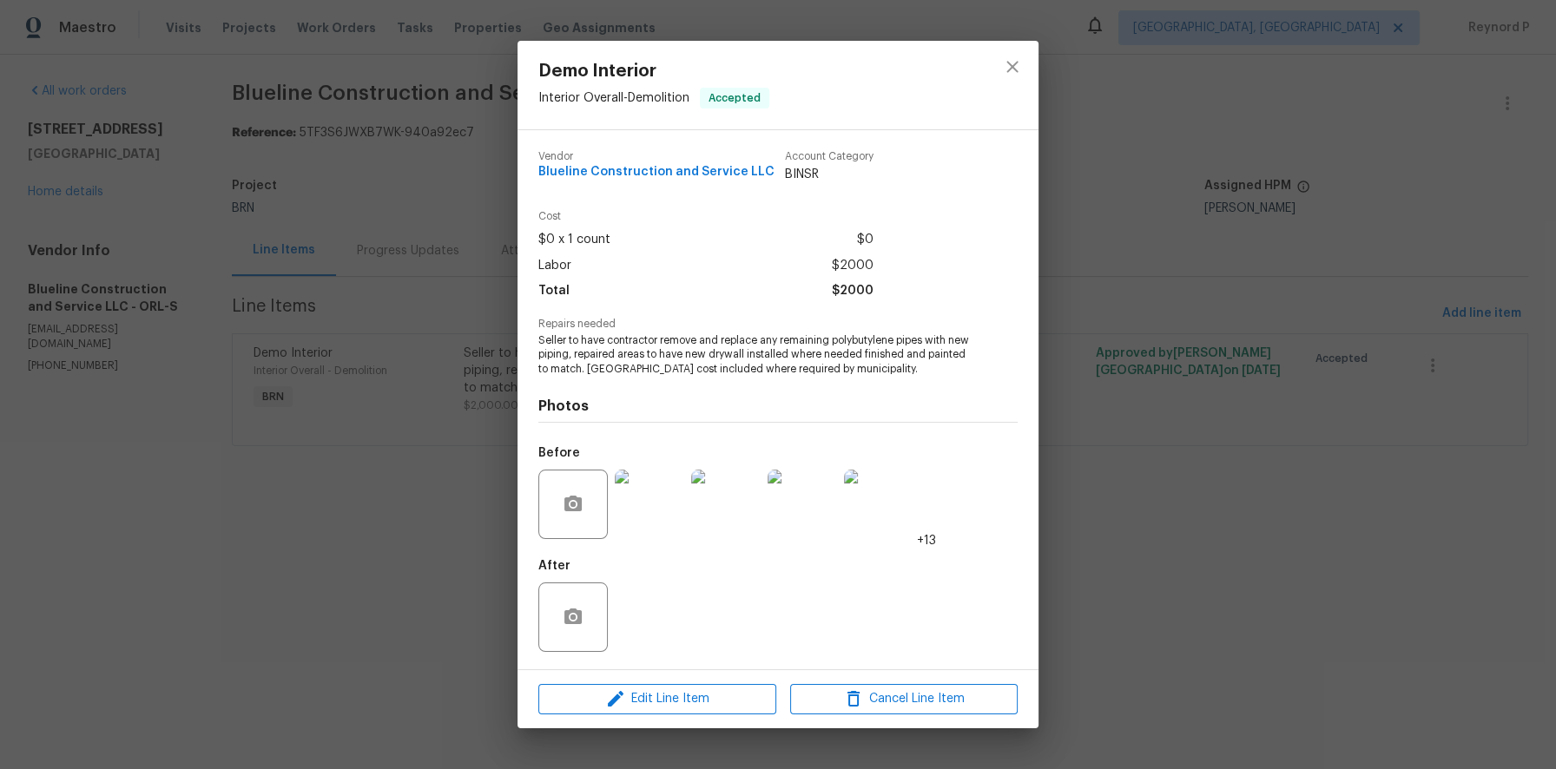
click at [427, 570] on div "Demo Interior Interior Overall - Demolition Accepted Vendor Blueline Constructi…" at bounding box center [778, 384] width 1556 height 769
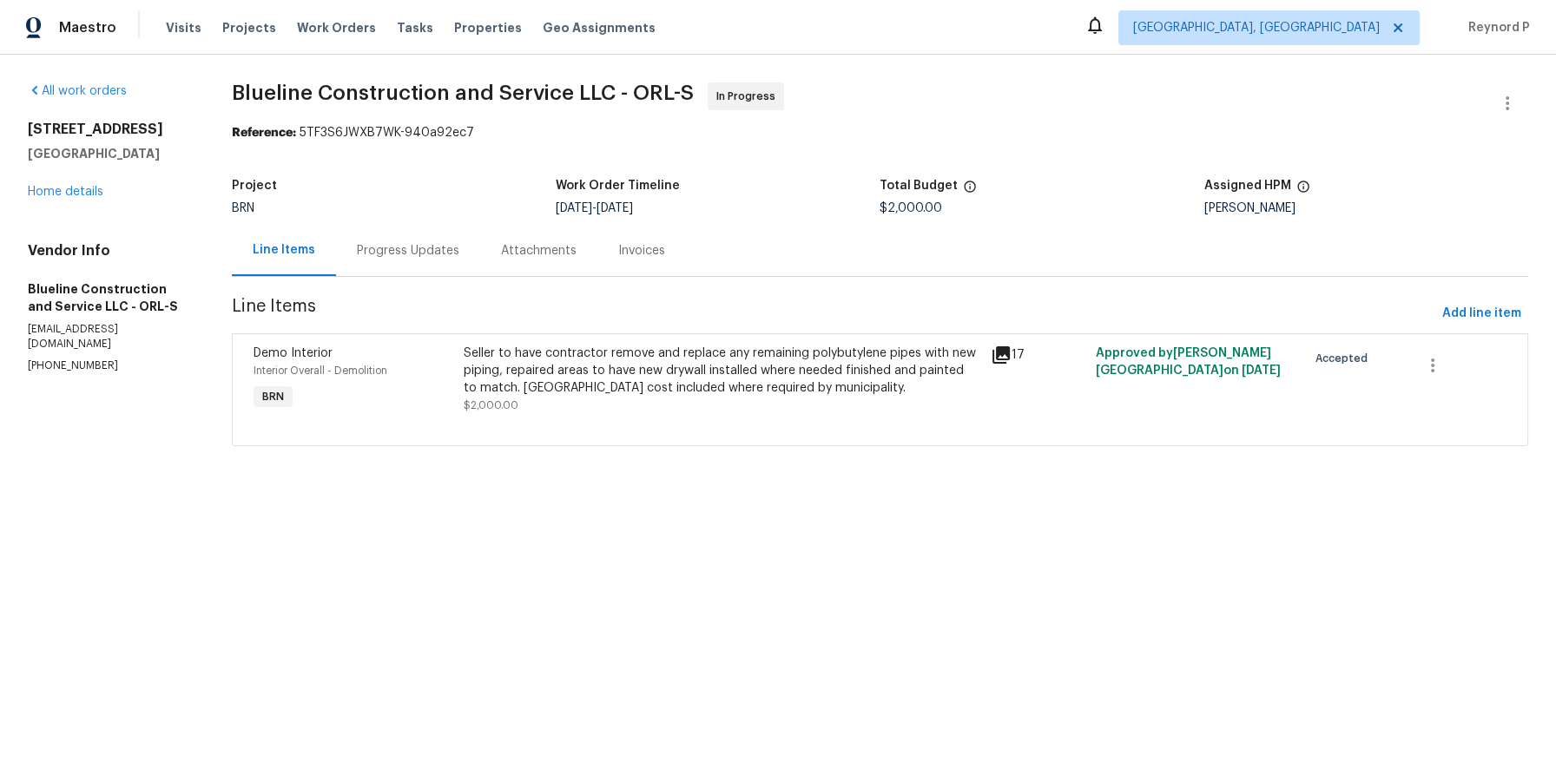
click at [417, 237] on div "Progress Updates" at bounding box center [408, 250] width 144 height 51
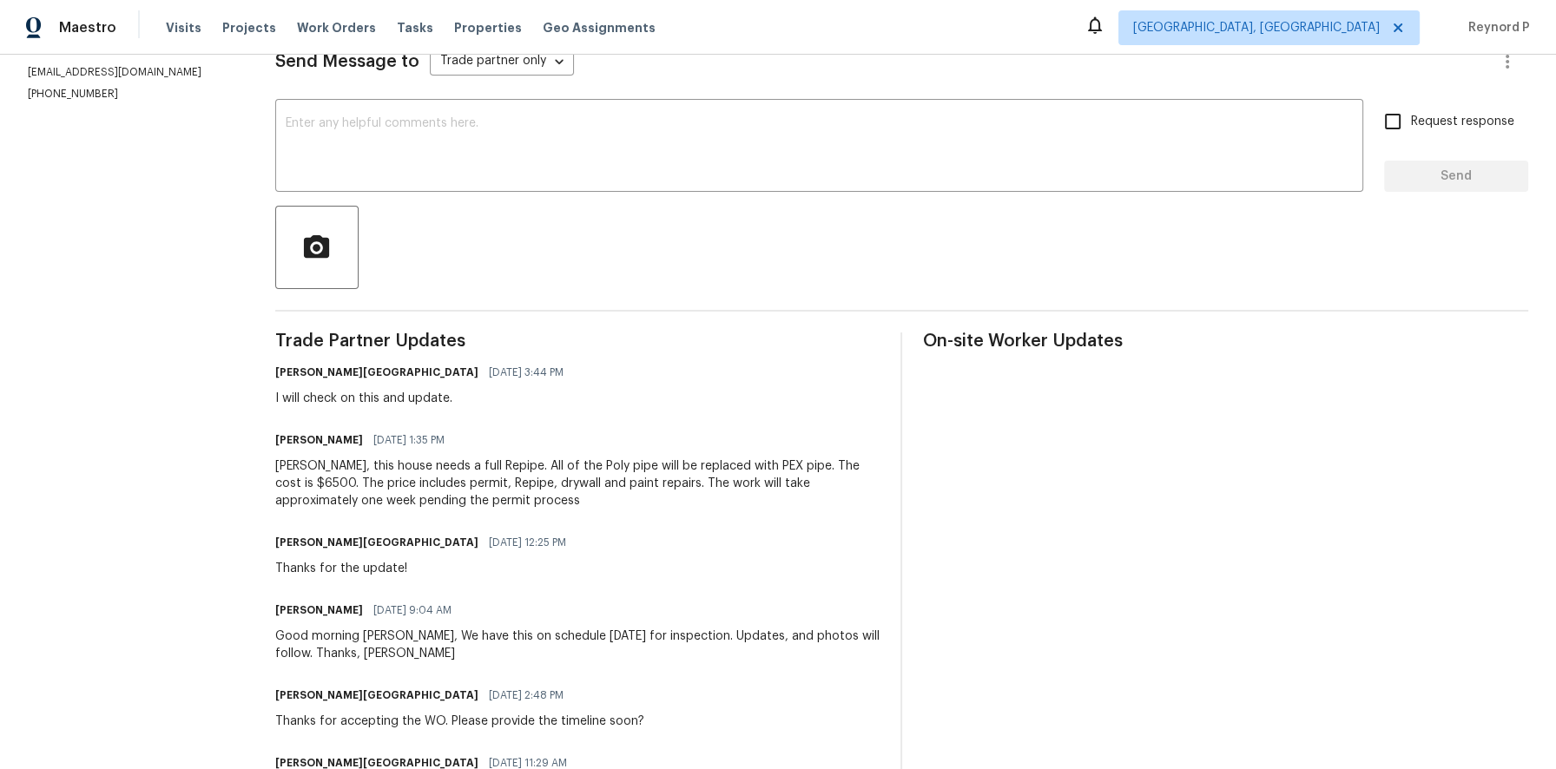
scroll to position [369, 0]
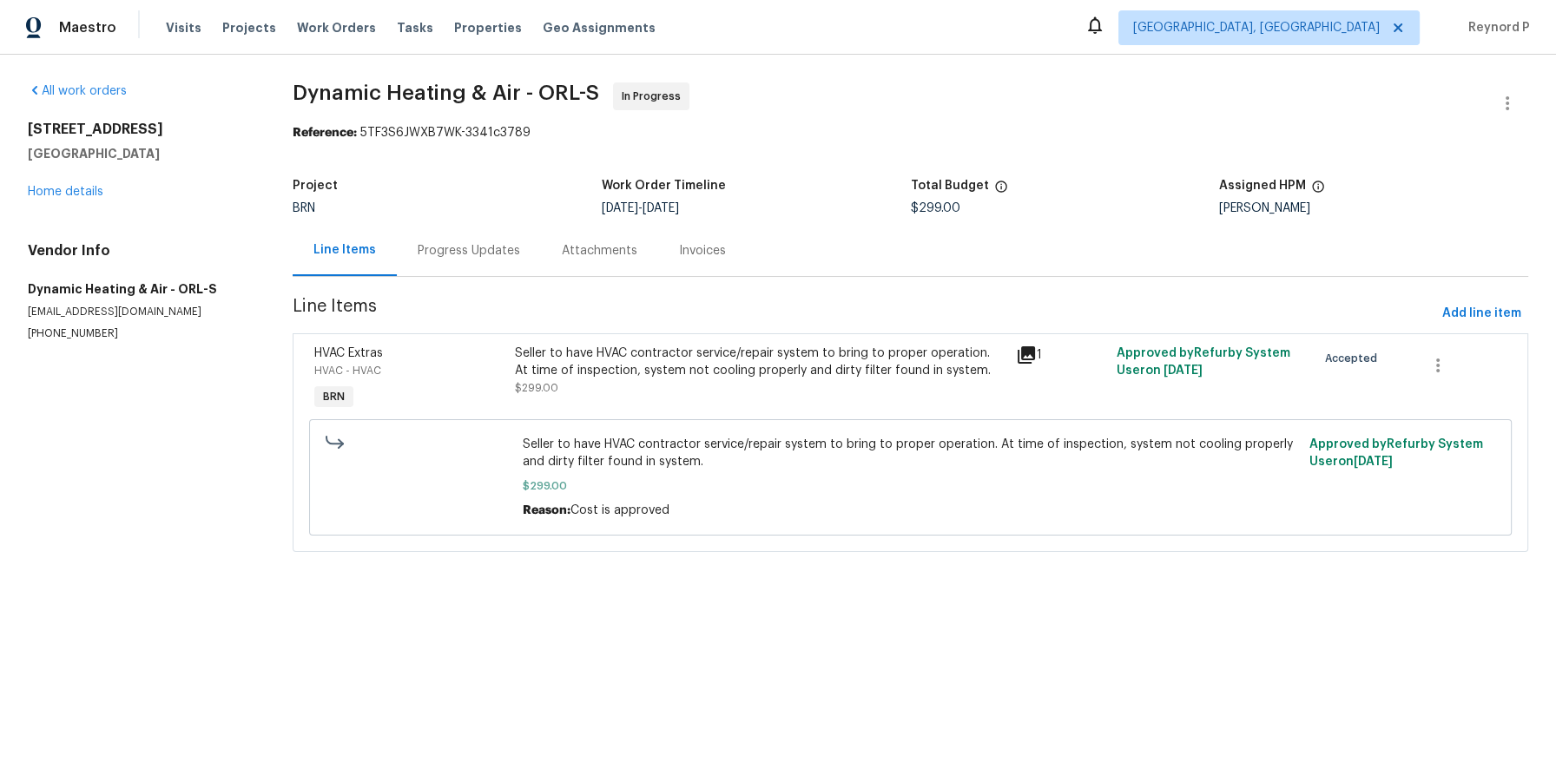
click at [612, 373] on div "Seller to have HVAC contractor service/repair system to bring to proper operati…" at bounding box center [760, 362] width 491 height 35
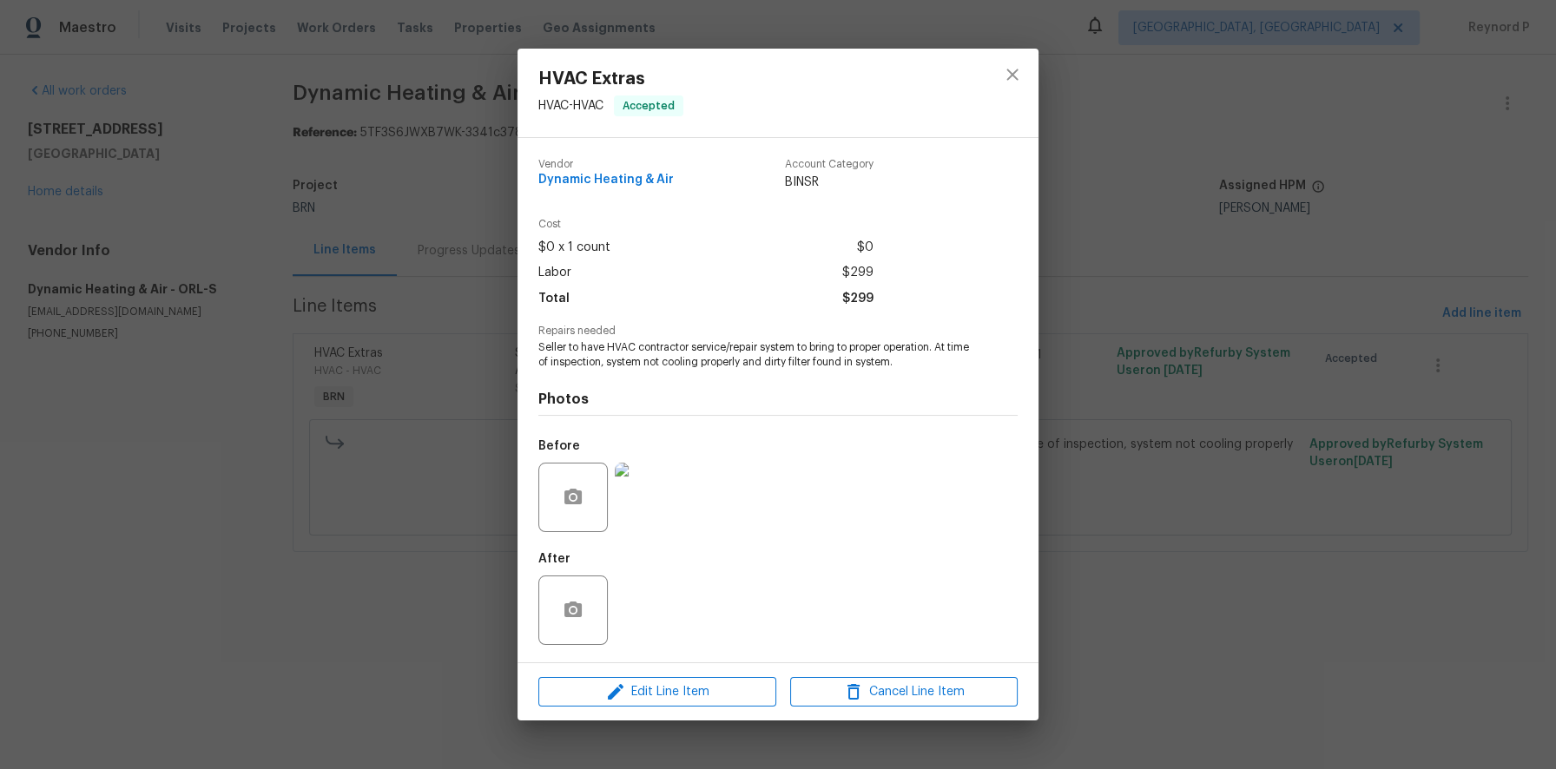
click at [419, 622] on div "HVAC Extras HVAC - HVAC Accepted Vendor Dynamic Heating & Air Account Category …" at bounding box center [778, 384] width 1556 height 769
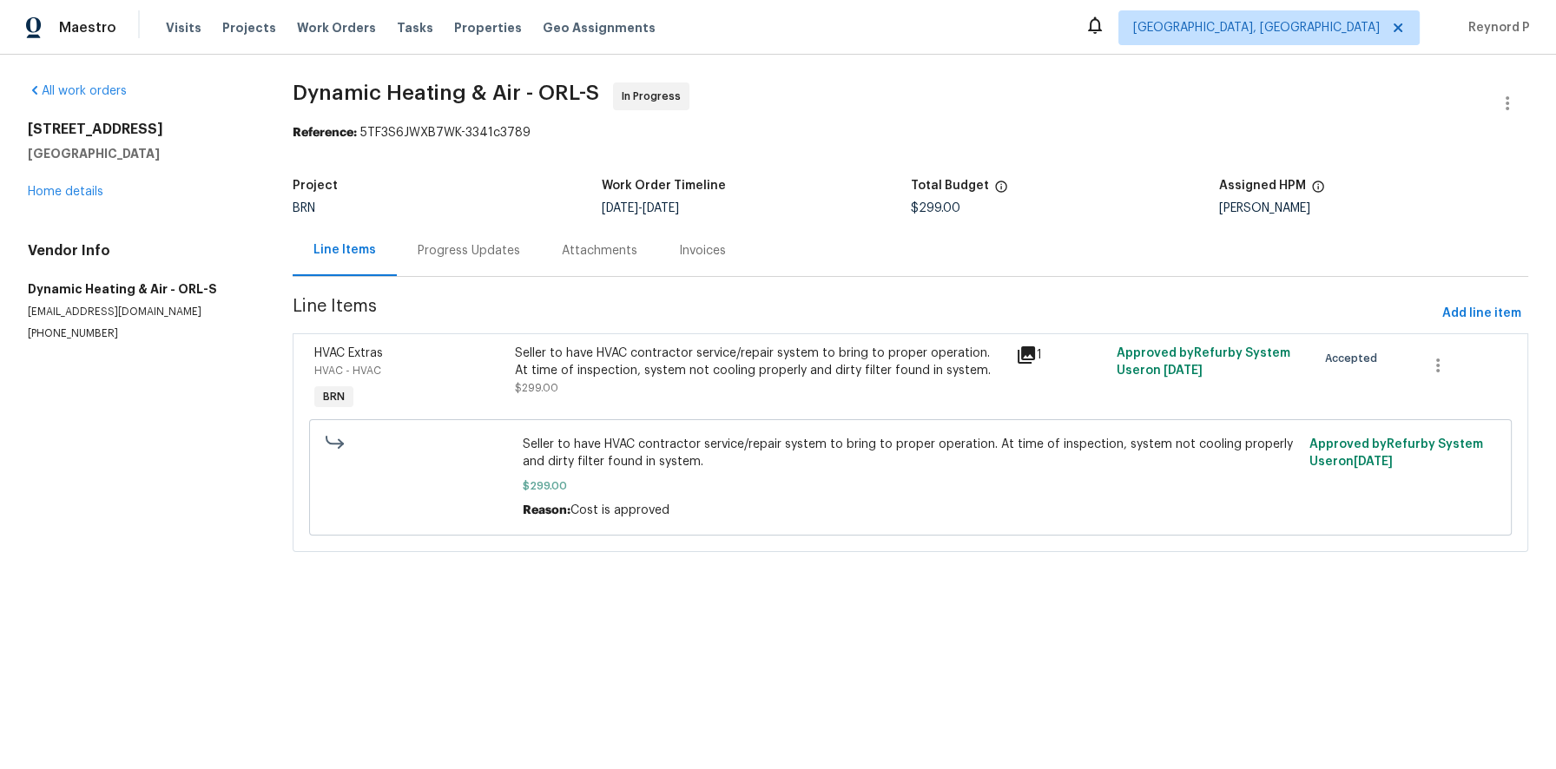
click at [477, 246] on div "Progress Updates" at bounding box center [469, 250] width 102 height 17
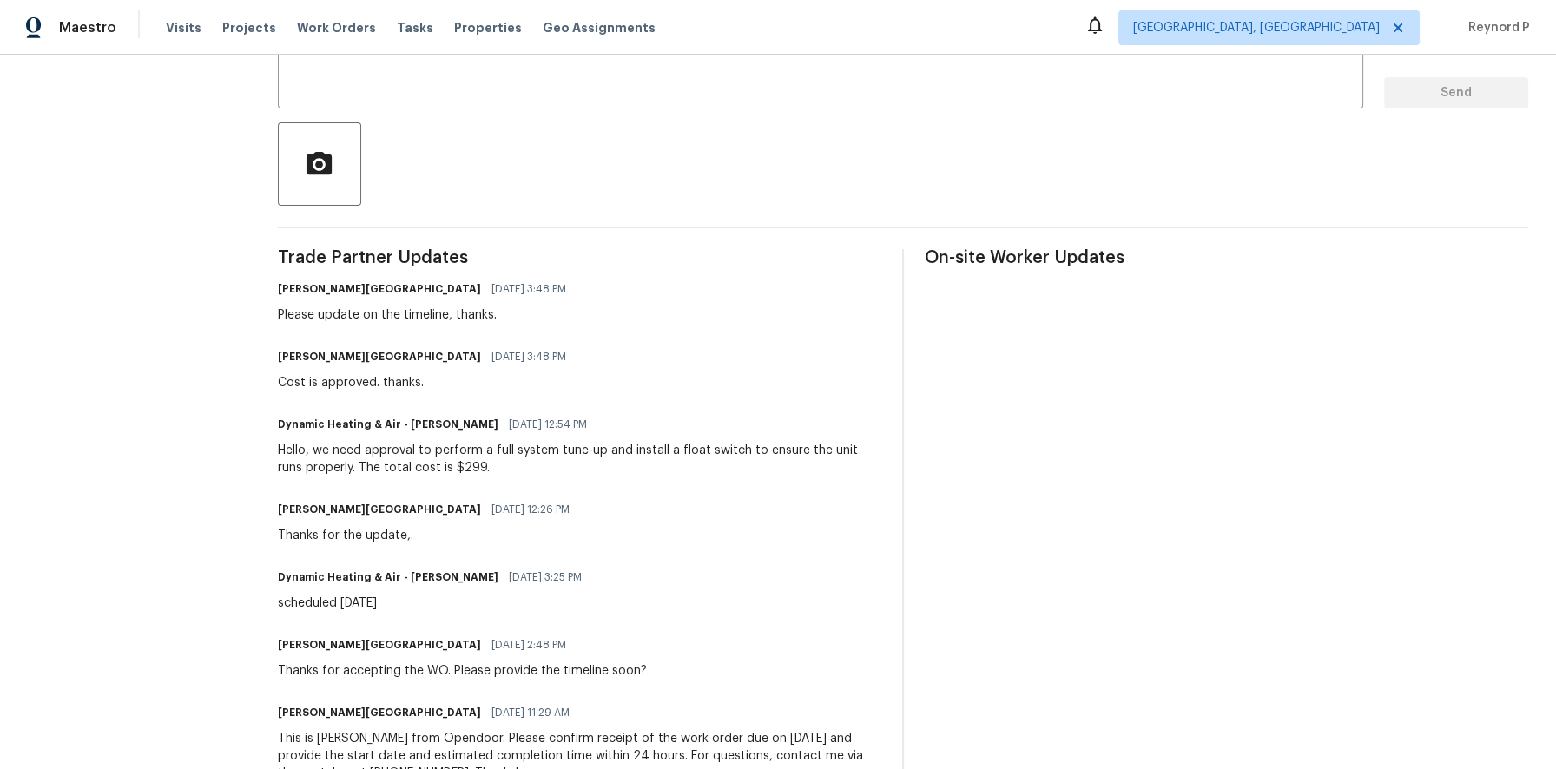
scroll to position [402, 0]
